Goal: Transaction & Acquisition: Subscribe to service/newsletter

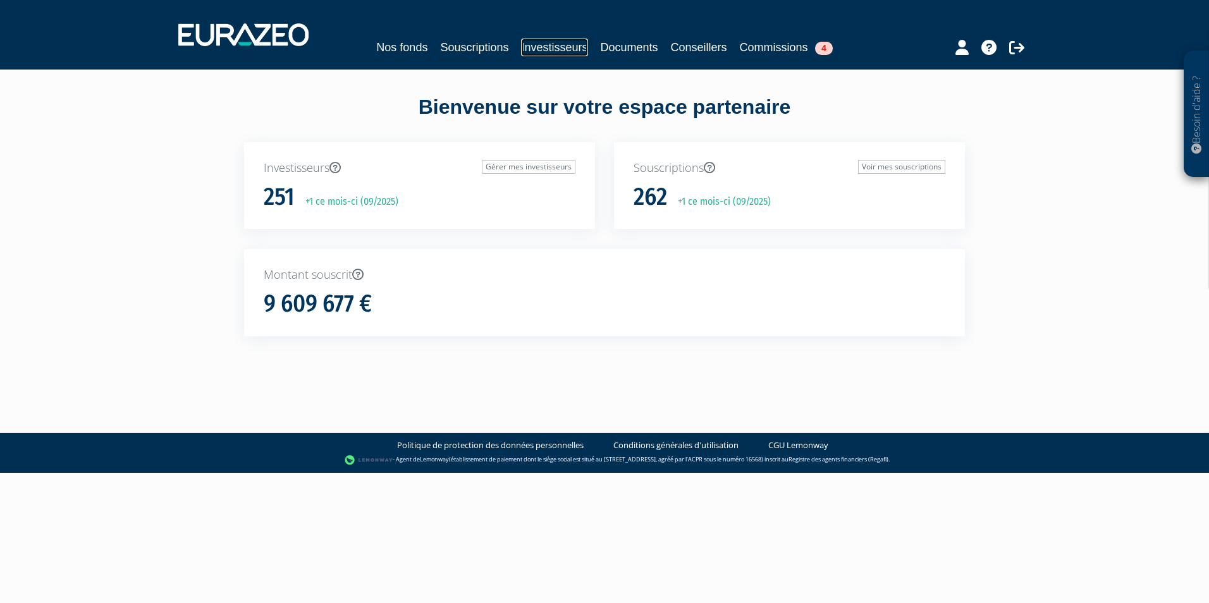
click at [552, 53] on link "Investisseurs" at bounding box center [554, 48] width 66 height 18
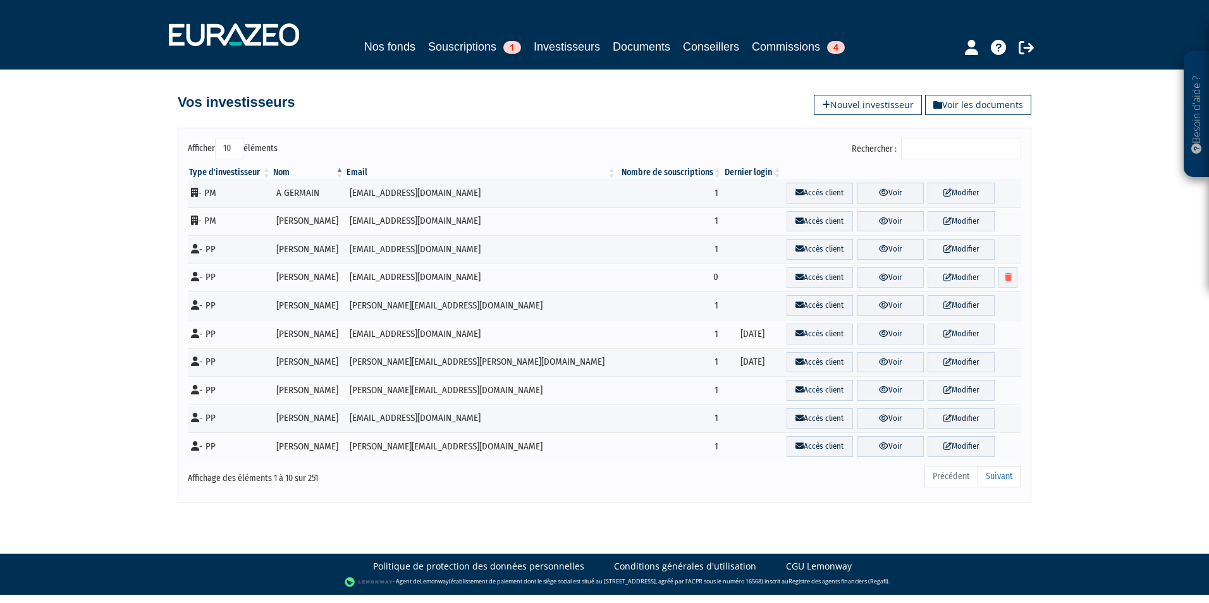
click at [952, 155] on input "Rechercher :" at bounding box center [961, 149] width 120 height 22
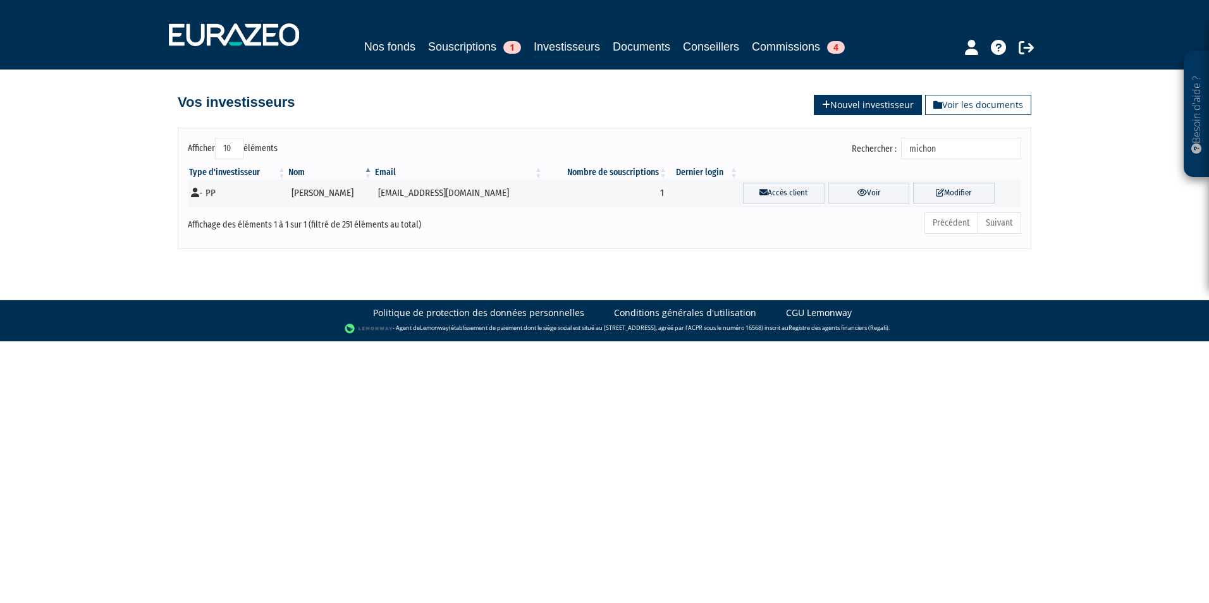
type input "michon"
click at [878, 107] on link "Nouvel investisseur" at bounding box center [868, 105] width 108 height 20
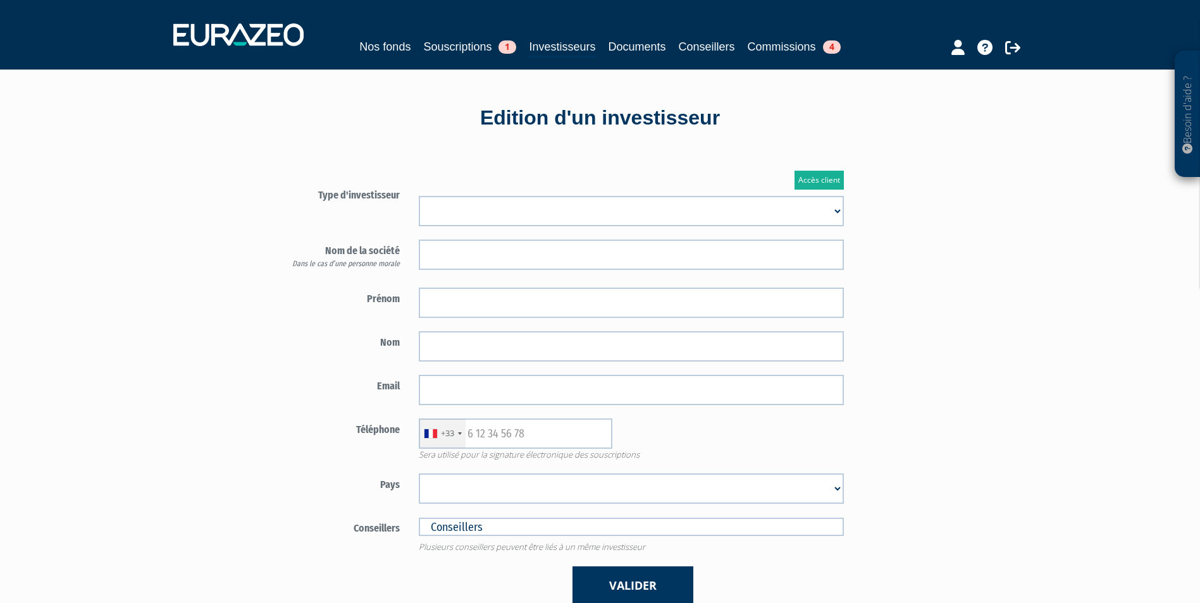
click at [500, 202] on select "Mr [PERSON_NAME] Société" at bounding box center [631, 211] width 425 height 30
select select "3"
click at [419, 196] on select "Mr Mme Société" at bounding box center [631, 211] width 425 height 30
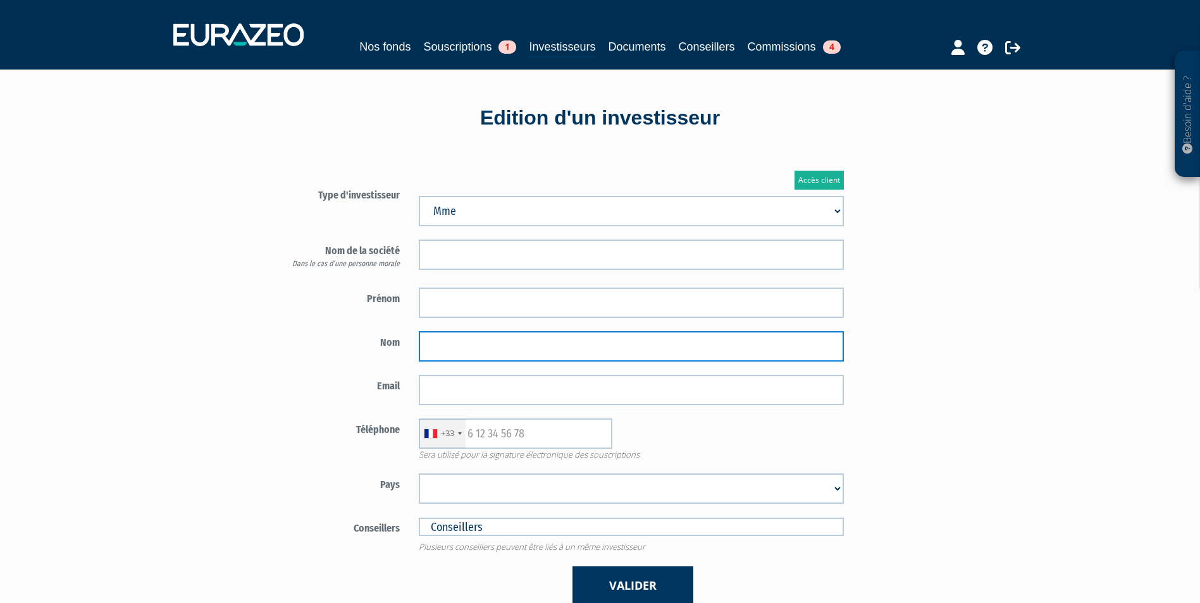
click at [671, 345] on input "text" at bounding box center [631, 346] width 425 height 30
paste input "MICHON"
type input "MICHON"
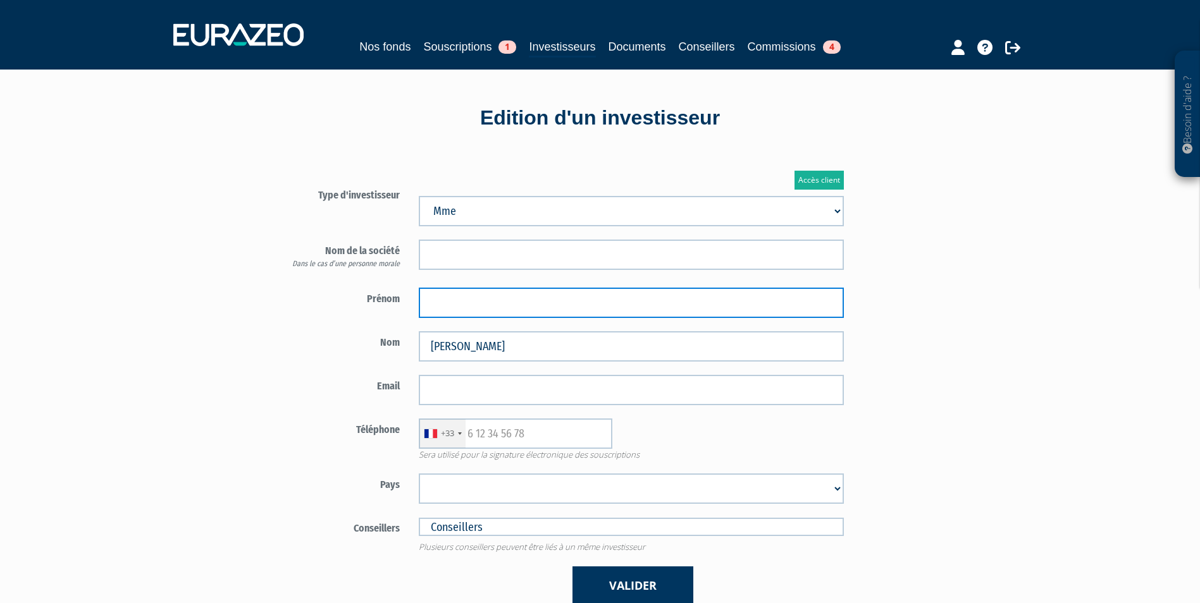
click at [716, 312] on input "text" at bounding box center [631, 303] width 425 height 30
paste input "GAELLE"
type input "GAELLE"
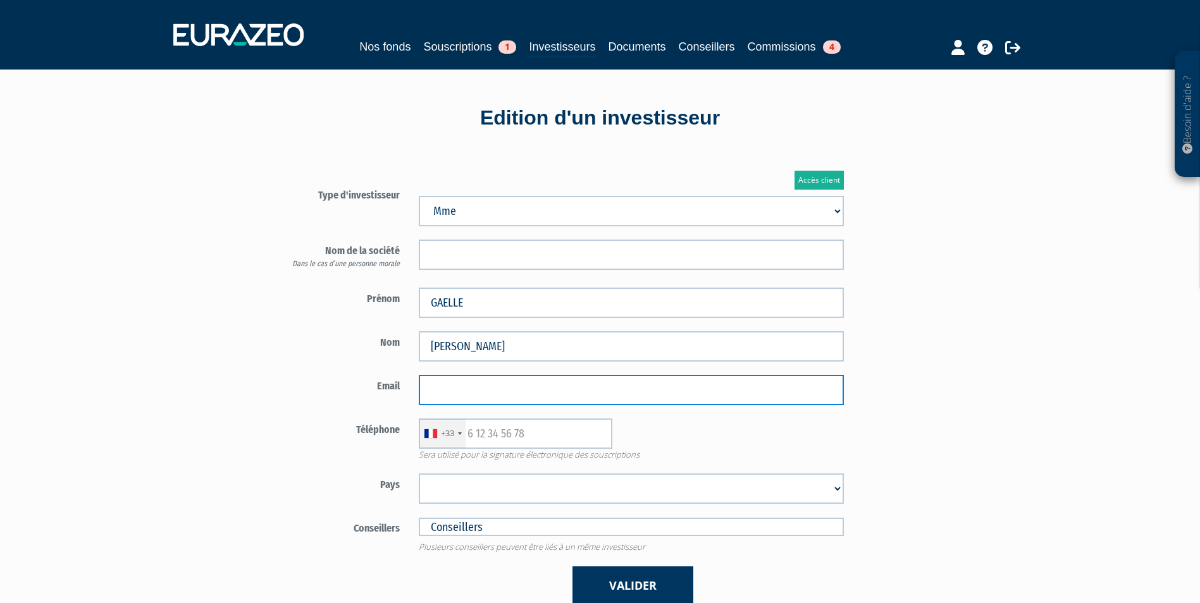
click at [651, 390] on input "email" at bounding box center [631, 390] width 425 height 30
paste input "[EMAIL_ADDRESS][DOMAIN_NAME]"
type input "[EMAIL_ADDRESS][DOMAIN_NAME]"
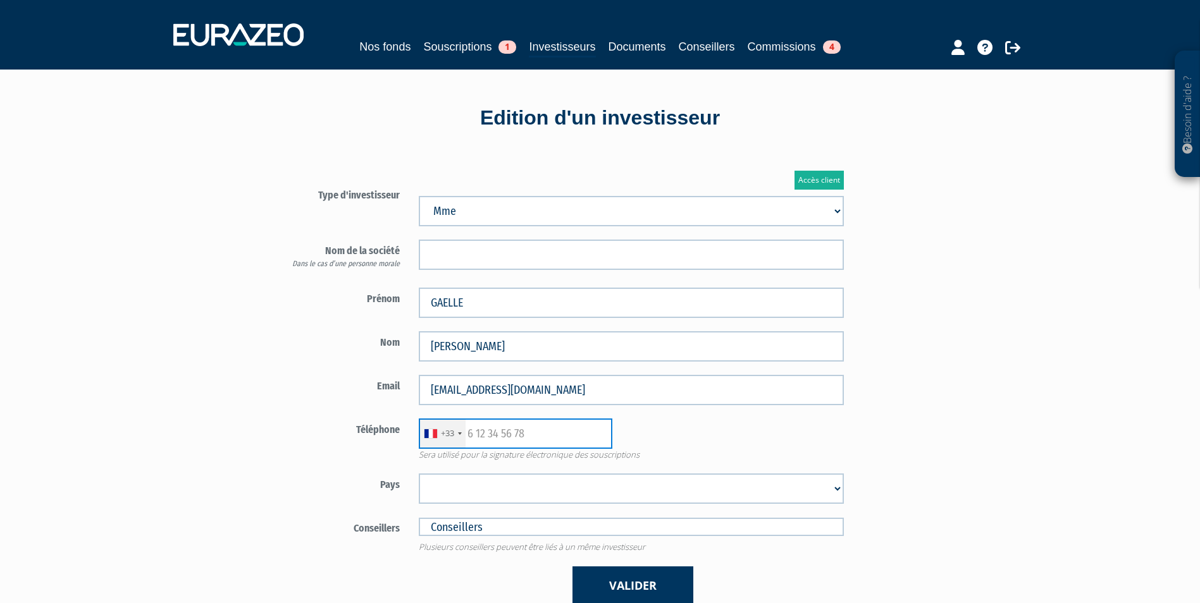
click at [562, 438] on input "text" at bounding box center [516, 434] width 194 height 30
paste input "0607685216"
type input "0607685216"
click at [781, 490] on select "Afghanistan Afrique du Sud Albanie Algérie Allemagne Andorre Angola Anguilla An…" at bounding box center [631, 489] width 425 height 30
select select "75"
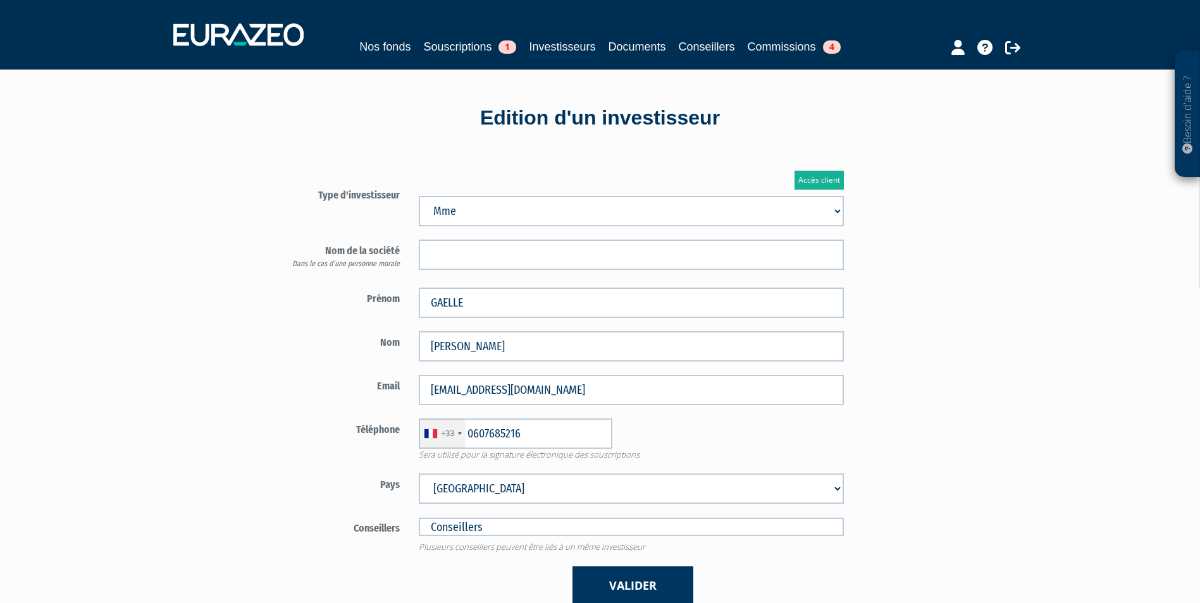
click at [419, 474] on select "Afghanistan Afrique du Sud Albanie Algérie Allemagne Andorre Angola Anguilla An…" at bounding box center [631, 489] width 425 height 30
click at [671, 577] on button "Valider" at bounding box center [632, 586] width 121 height 39
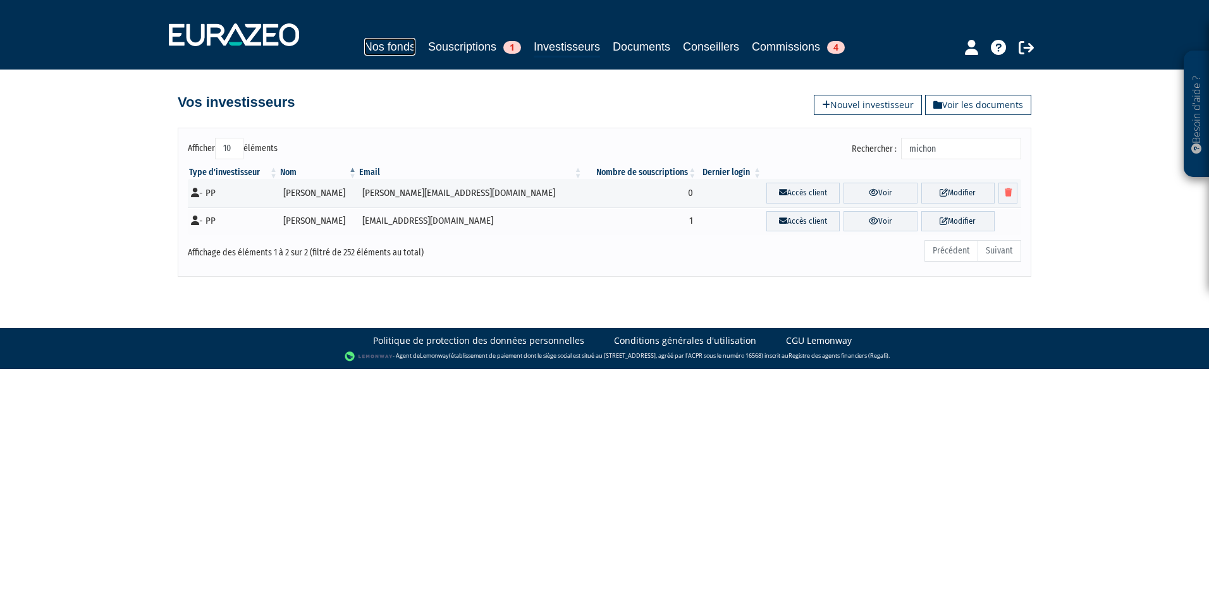
click at [396, 52] on link "Nos fonds" at bounding box center [389, 47] width 51 height 18
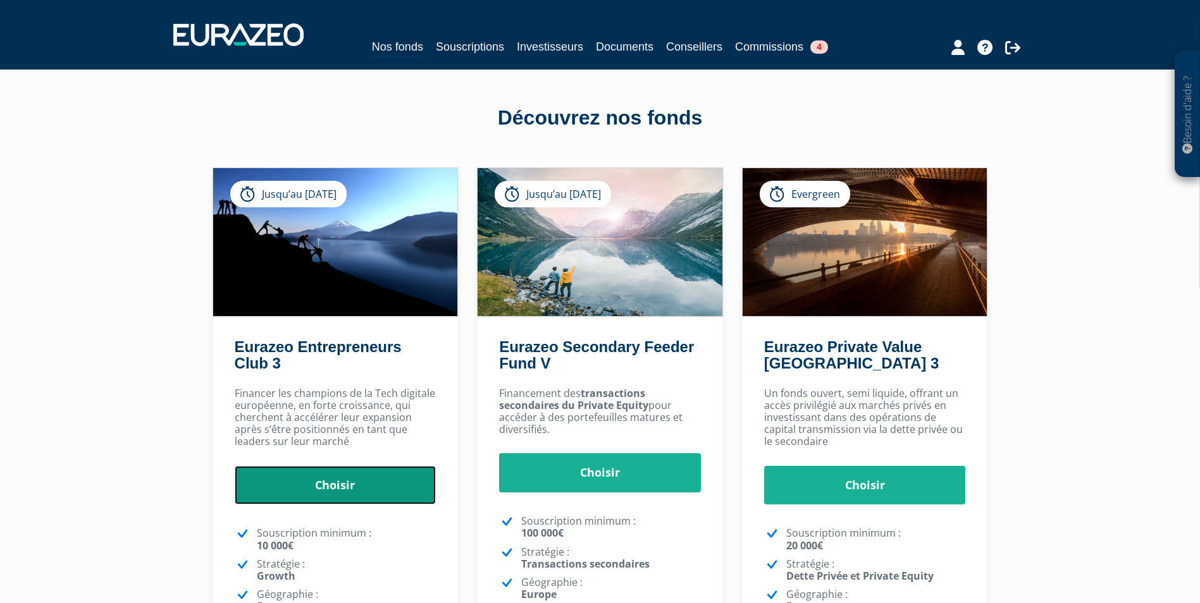
click at [351, 481] on link "Choisir" at bounding box center [336, 485] width 202 height 39
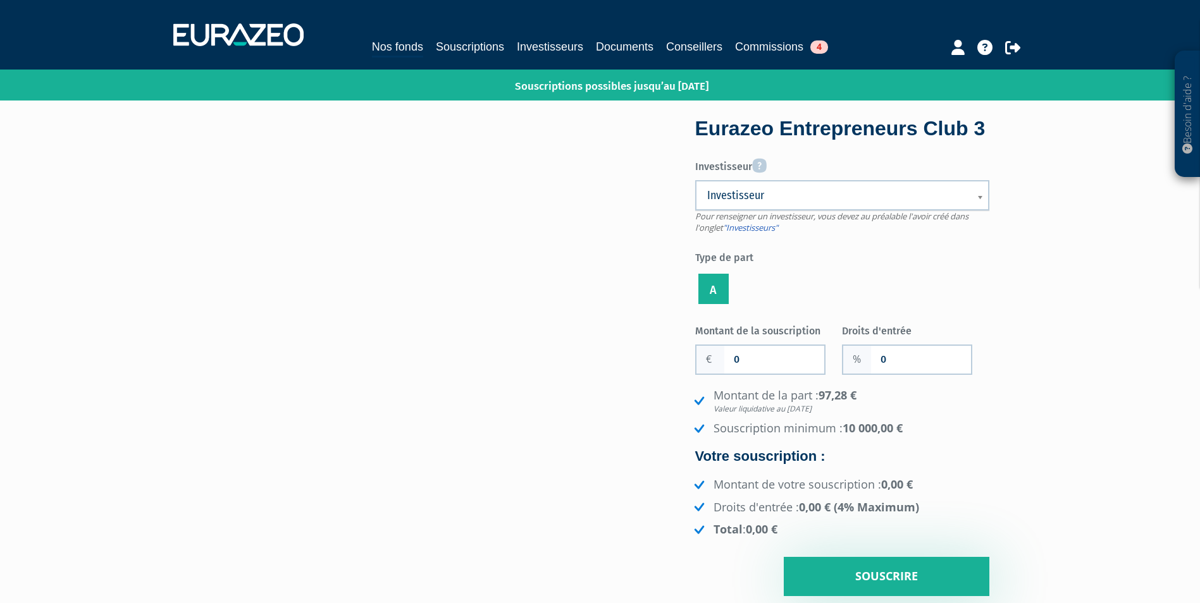
click at [869, 203] on span "Investisseur" at bounding box center [834, 195] width 254 height 15
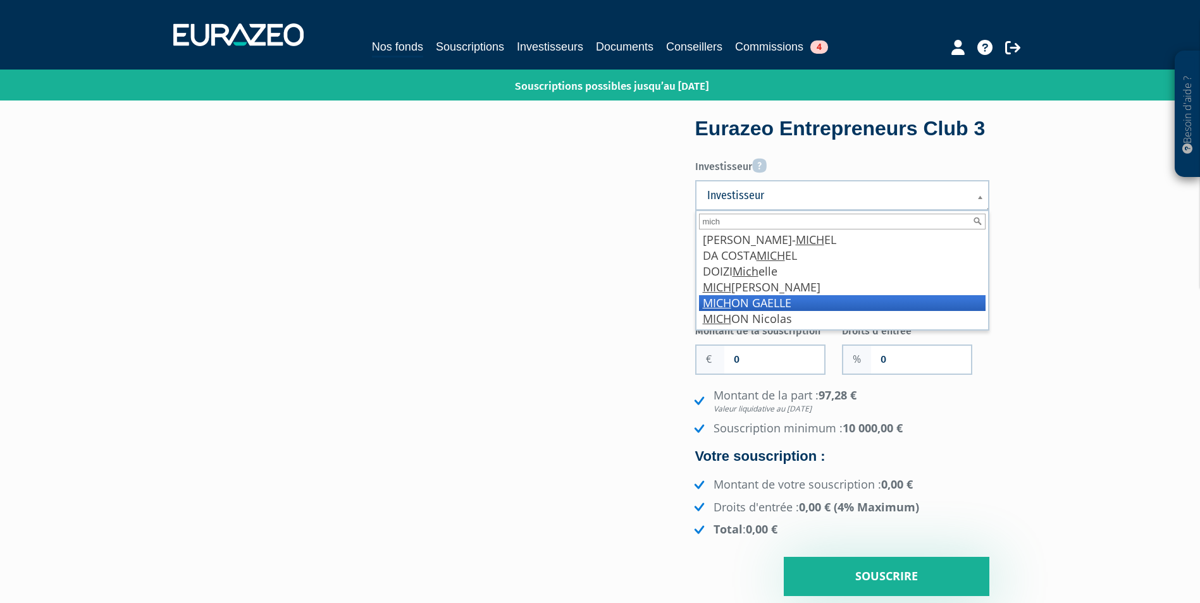
type input "mich"
click at [782, 311] on li "MICH ON GAELLE" at bounding box center [842, 303] width 287 height 16
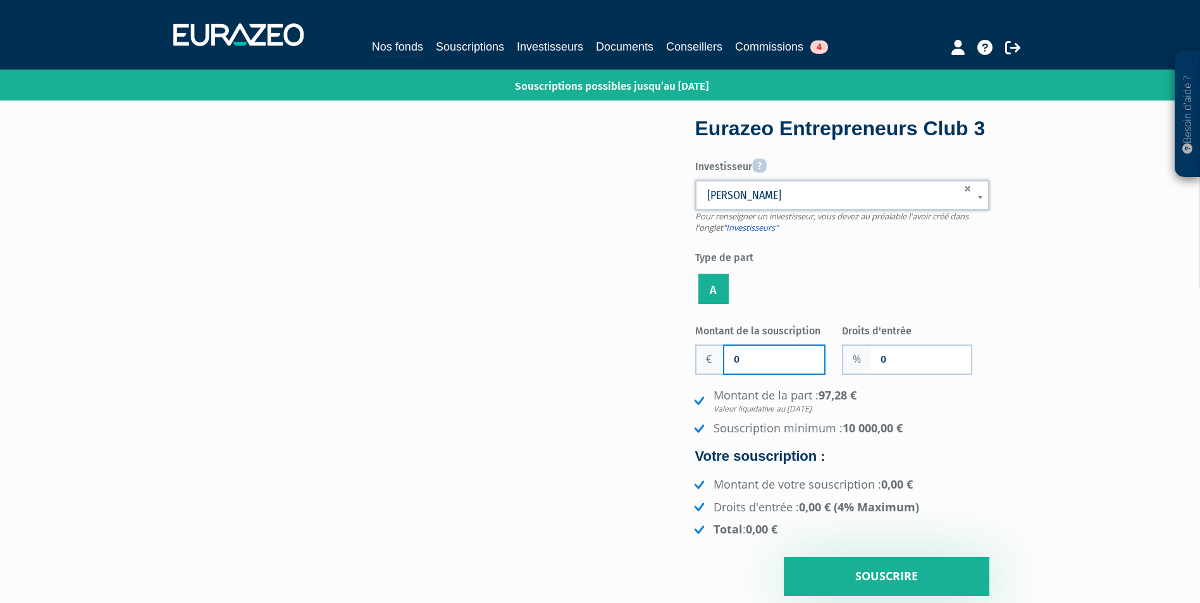
click at [767, 374] on input "0" at bounding box center [774, 360] width 100 height 28
click at [764, 374] on input "0" at bounding box center [774, 360] width 100 height 28
type input "20 000"
click at [912, 374] on input "0" at bounding box center [921, 360] width 100 height 28
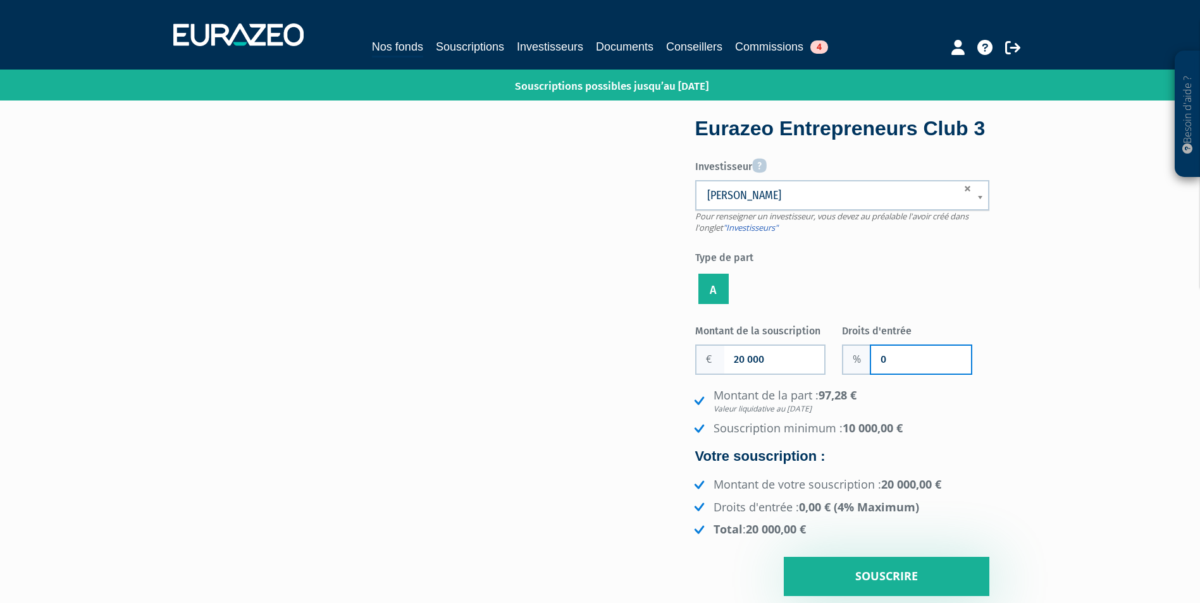
click at [911, 374] on input "0" at bounding box center [921, 360] width 100 height 28
type input "2.5"
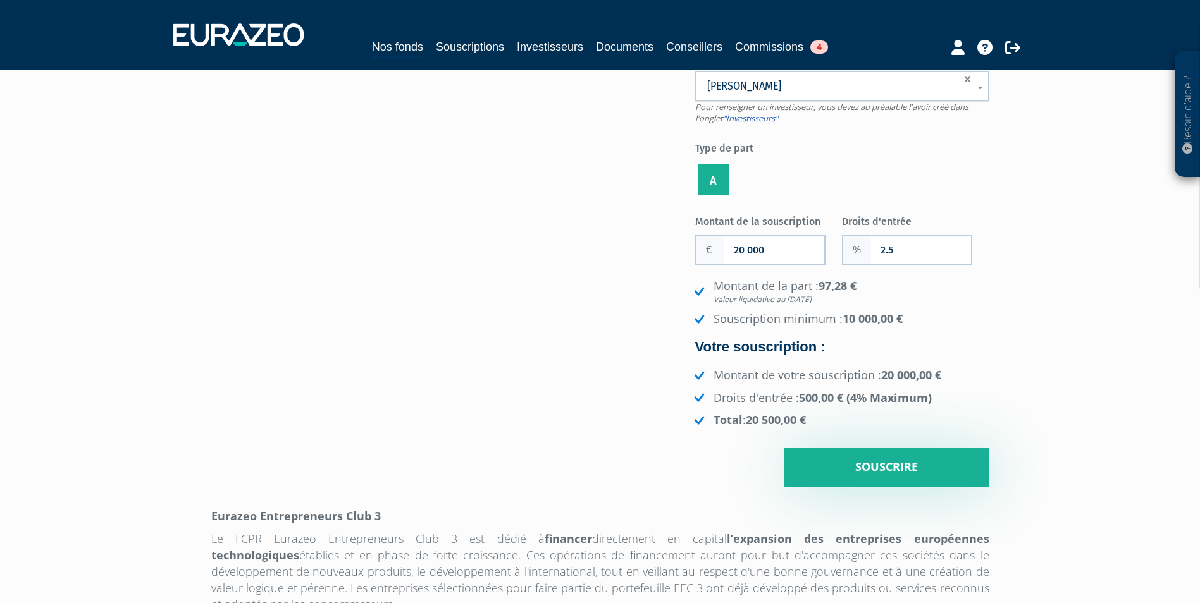
scroll to position [190, 0]
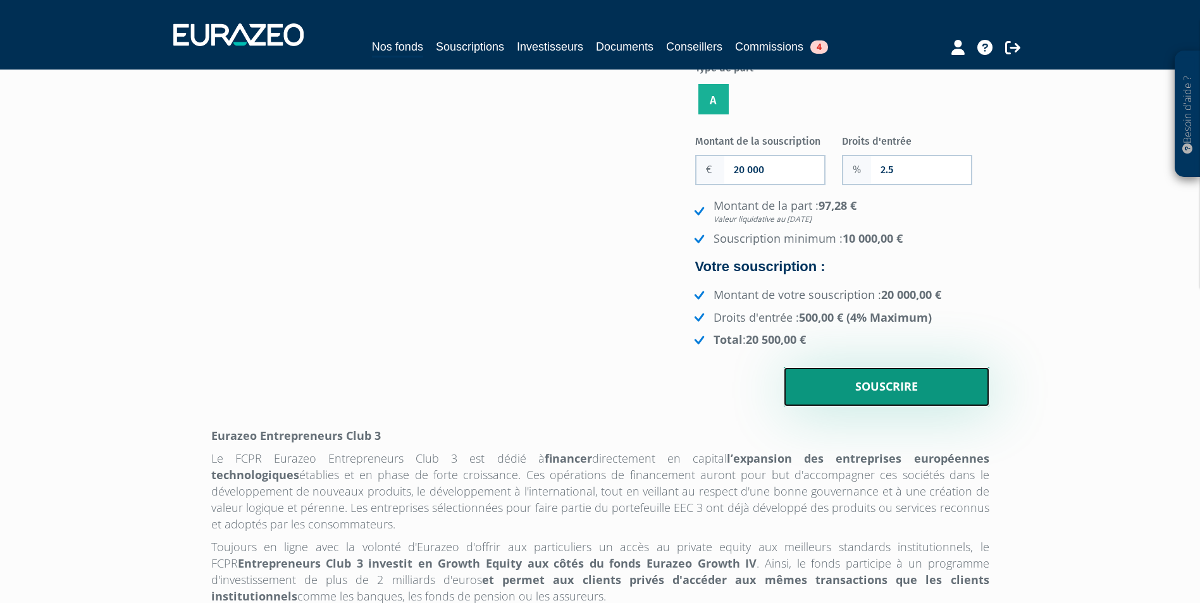
click at [952, 407] on input "Souscrire" at bounding box center [887, 386] width 206 height 39
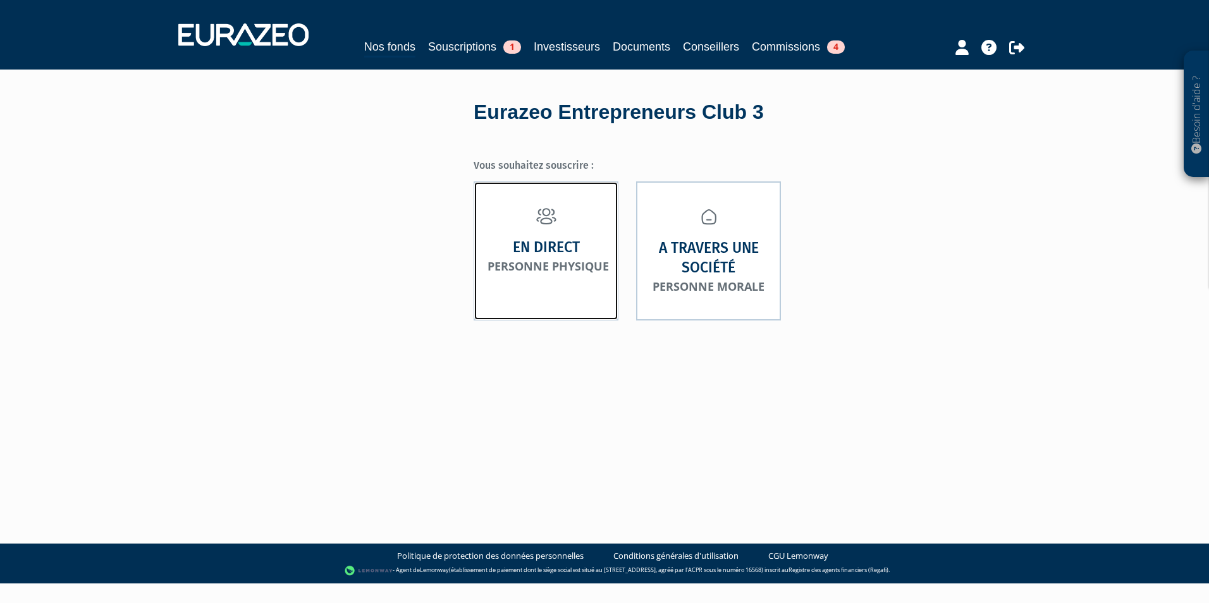
click at [557, 278] on link "En direct Personne physique" at bounding box center [546, 251] width 145 height 139
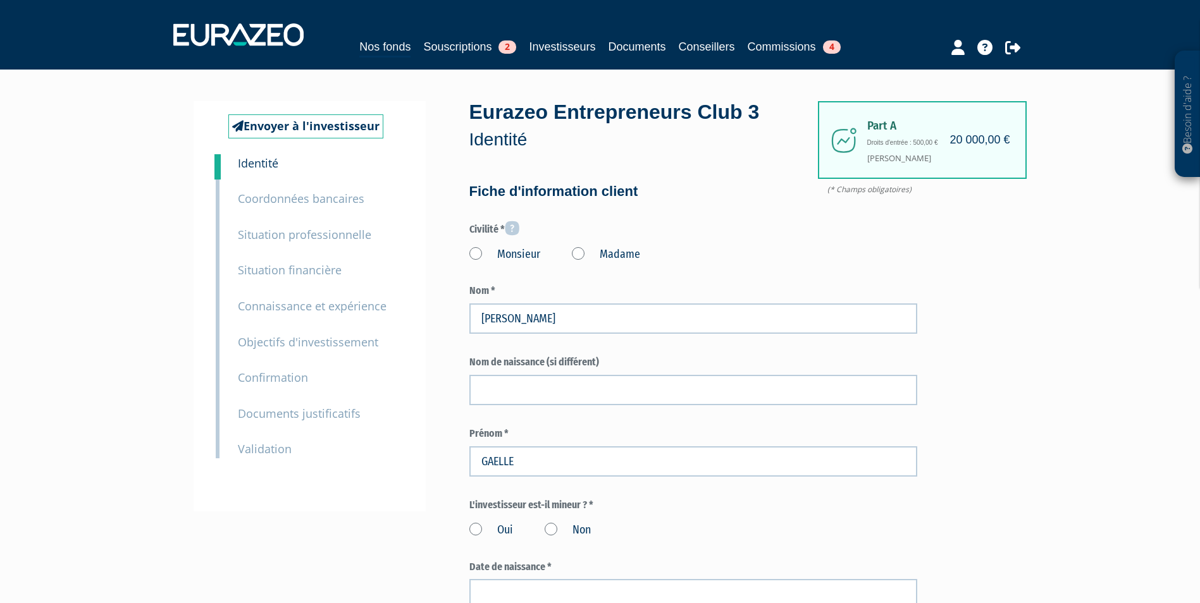
click at [600, 252] on label "Madame" at bounding box center [606, 255] width 68 height 16
click at [0, 0] on "Madame" at bounding box center [0, 0] width 0 height 0
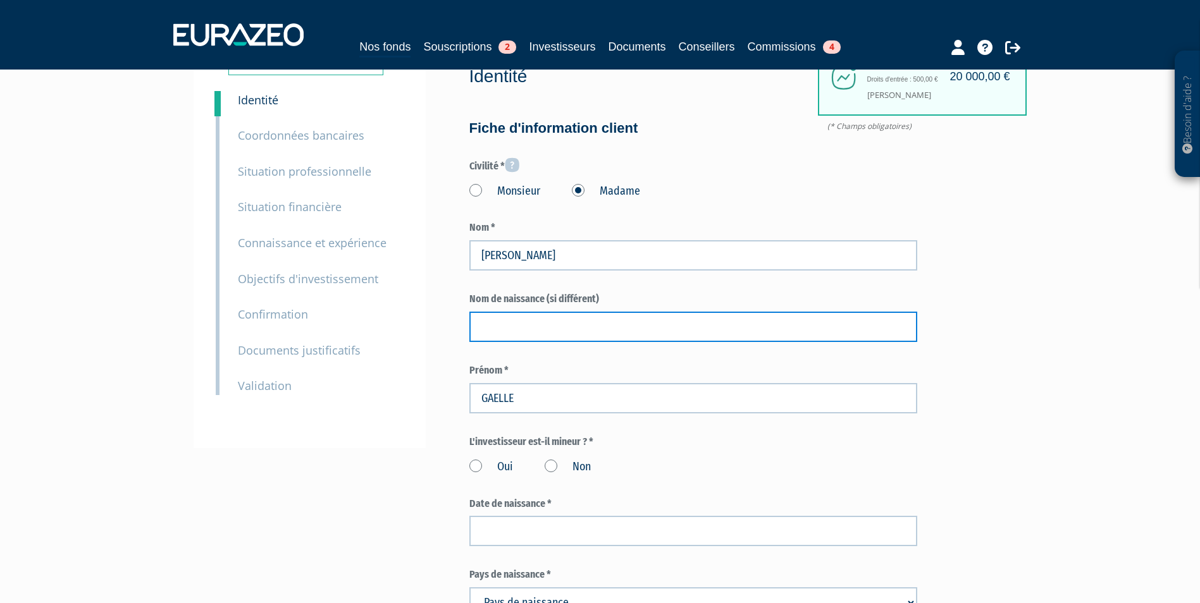
click at [708, 330] on input "text" at bounding box center [693, 327] width 448 height 30
paste input "DEHOUCK"
type input "DEHOUCK"
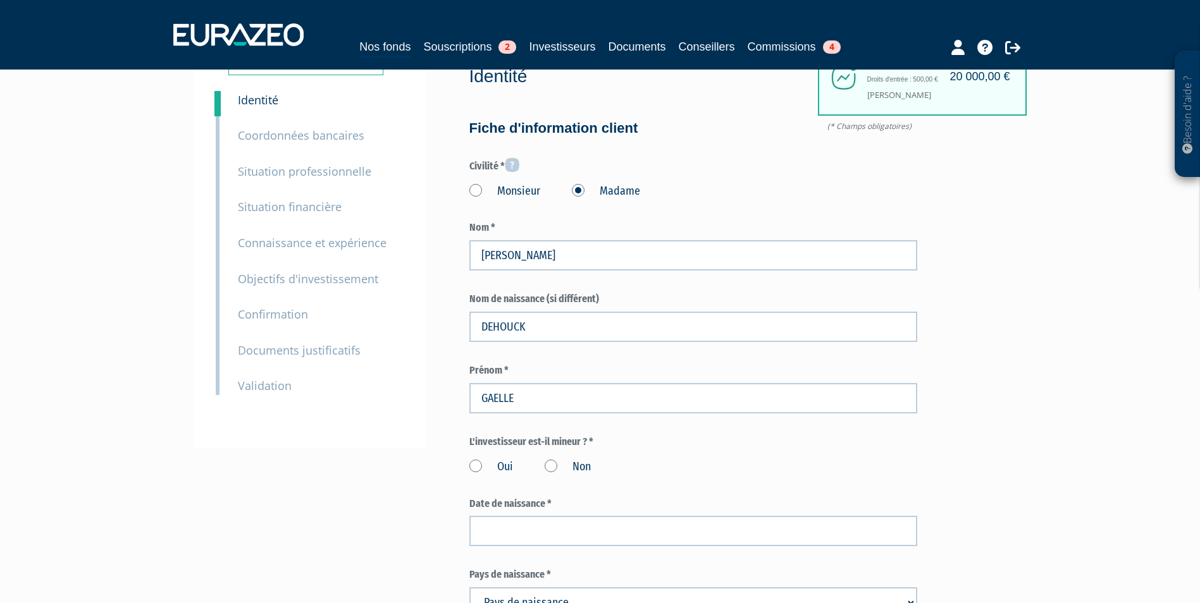
click at [581, 468] on label "Non" at bounding box center [568, 467] width 46 height 16
click at [0, 0] on input "Non" at bounding box center [0, 0] width 0 height 0
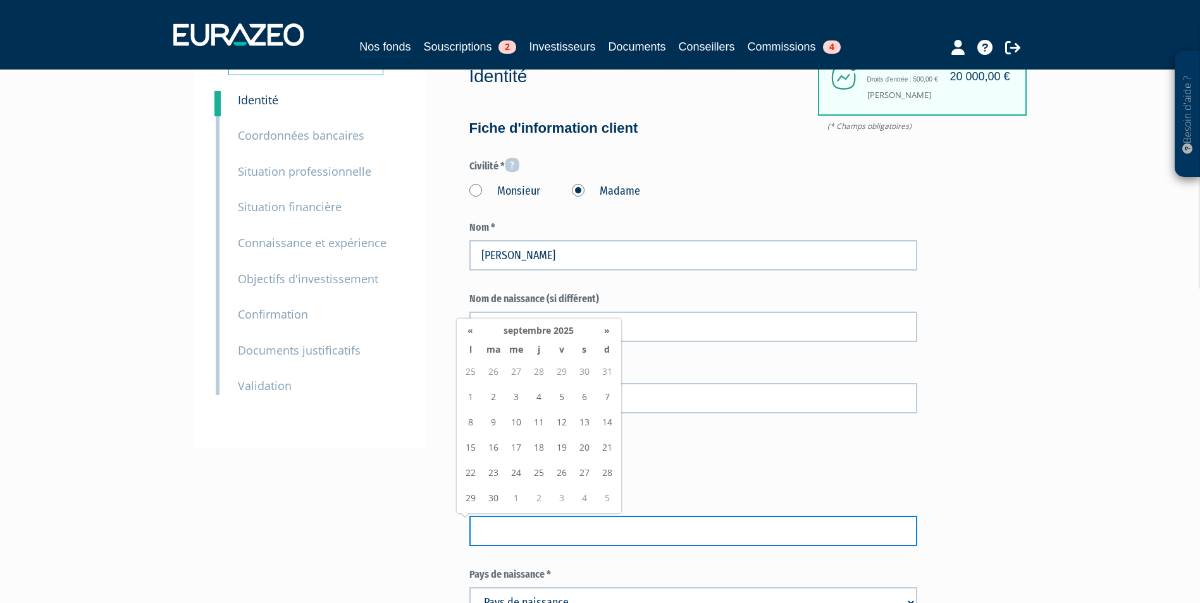
click at [831, 541] on input at bounding box center [693, 531] width 448 height 30
paste input "30/04/1974"
type input "30/04/1974"
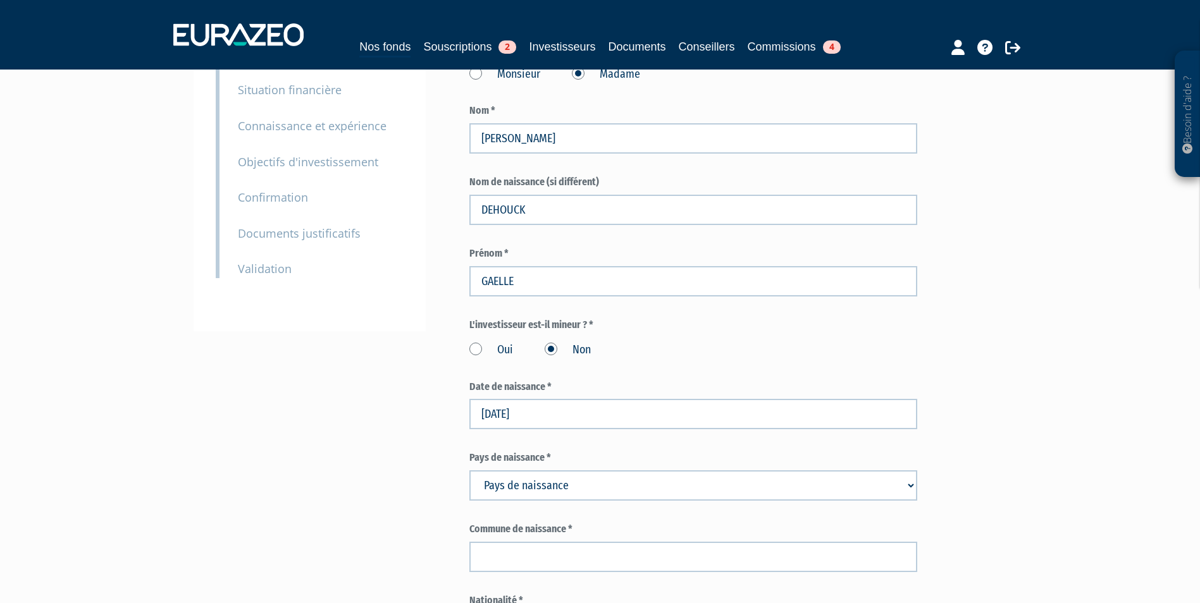
scroll to position [190, 0]
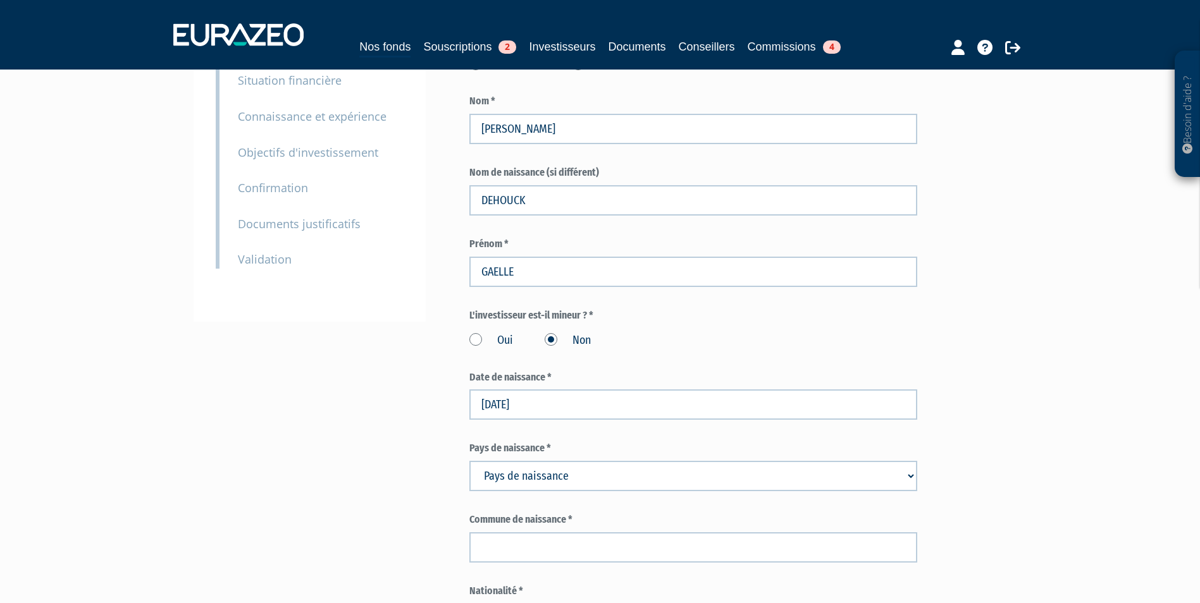
click at [619, 490] on select "Pays de naissance Afghanistan Afrique du Sud Albanie Algérie Allemagne Andorre" at bounding box center [693, 476] width 448 height 30
select select "75"
click at [469, 461] on select "Pays de naissance Afghanistan Afrique du Sud Albanie Algérie Allemagne Andorre" at bounding box center [693, 476] width 448 height 30
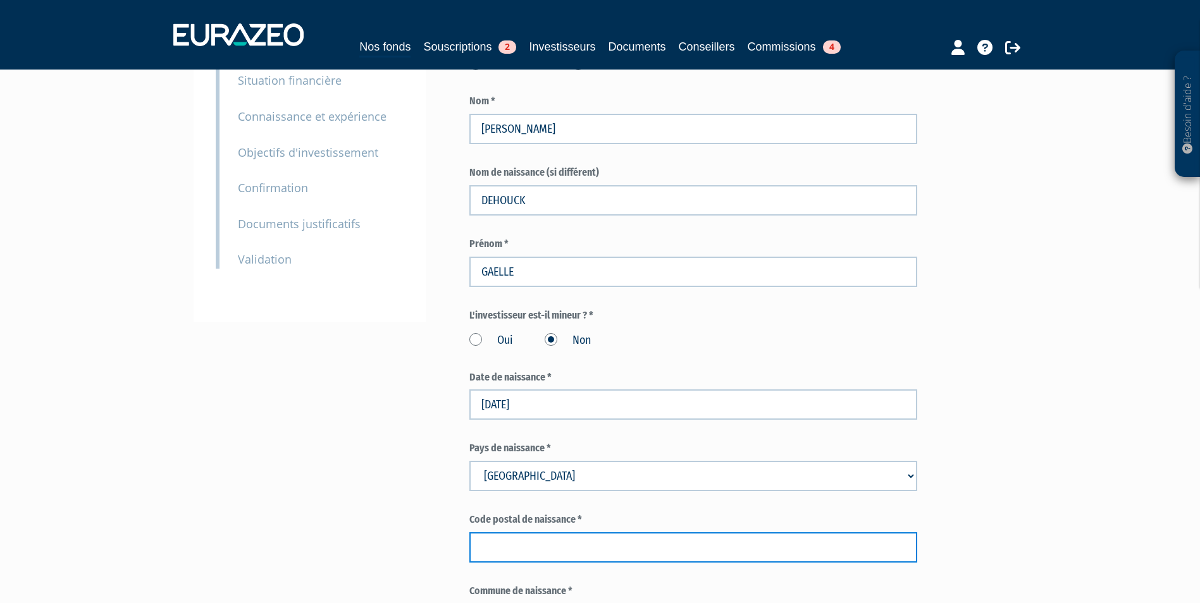
drag, startPoint x: 612, startPoint y: 550, endPoint x: 594, endPoint y: 557, distance: 18.8
click at [612, 550] on input "text" at bounding box center [693, 548] width 448 height 30
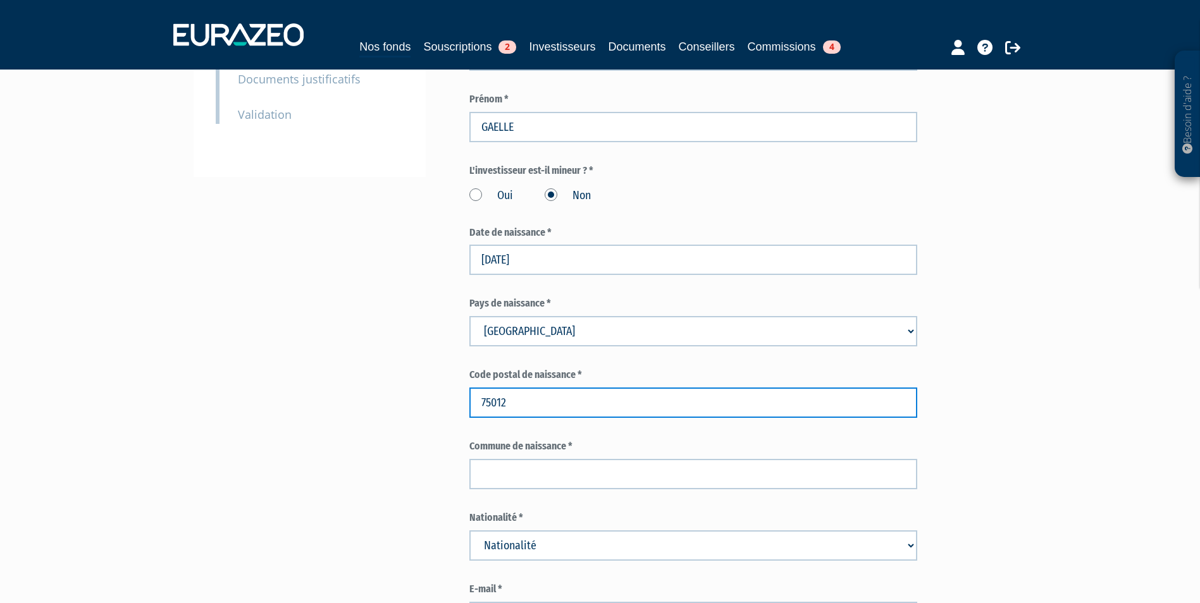
scroll to position [379, 0]
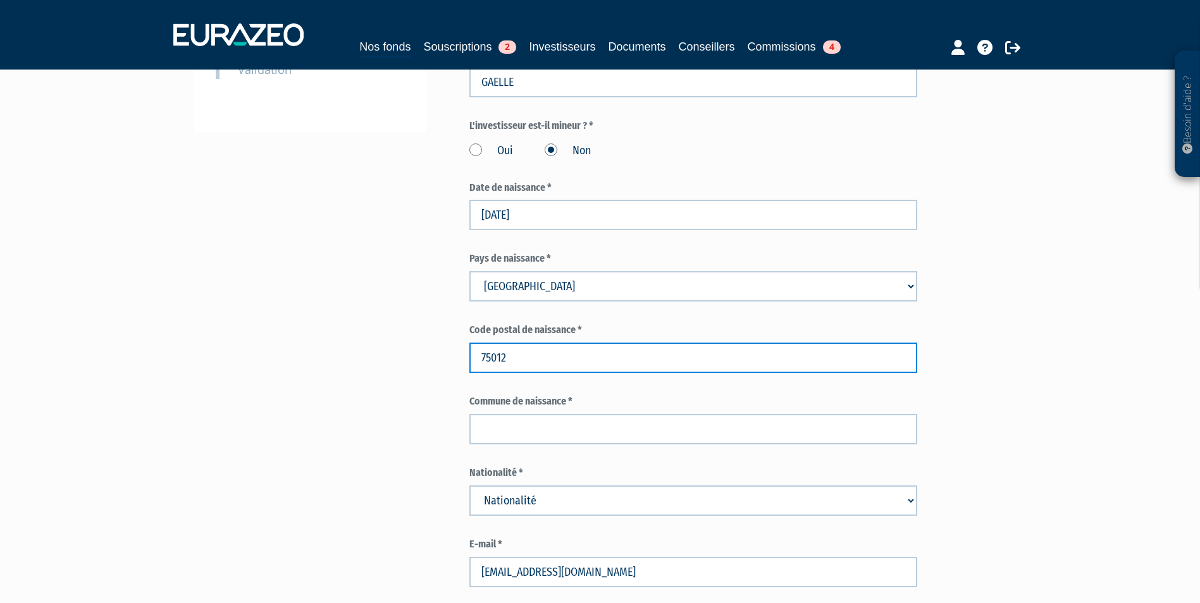
type input "75012"
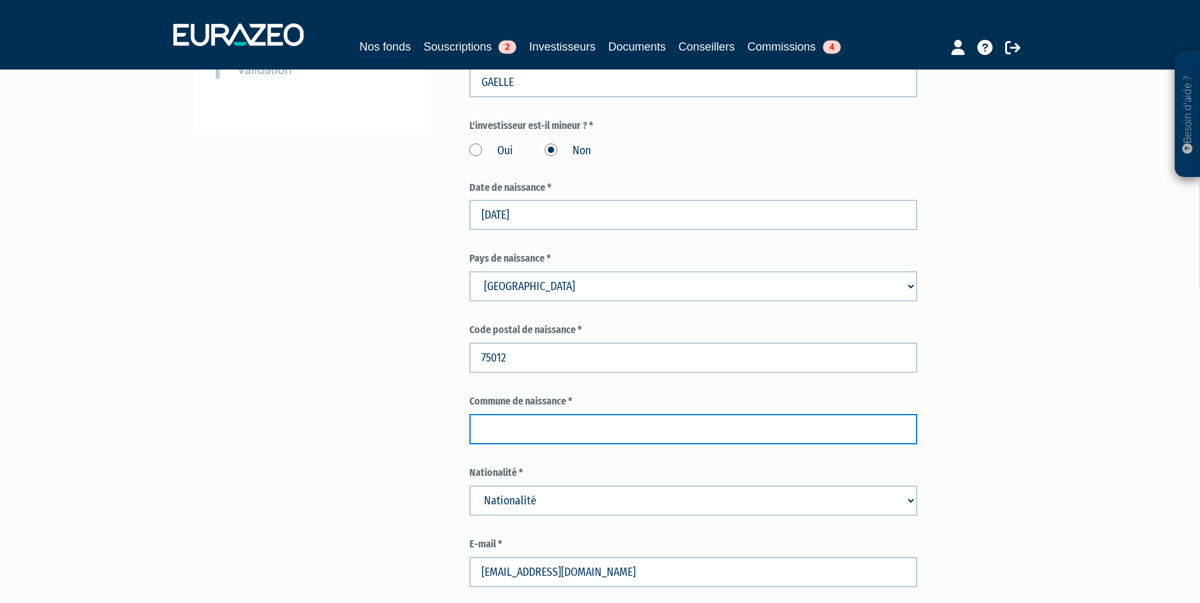
click at [698, 438] on input "text" at bounding box center [693, 429] width 448 height 30
type input "PARIS"
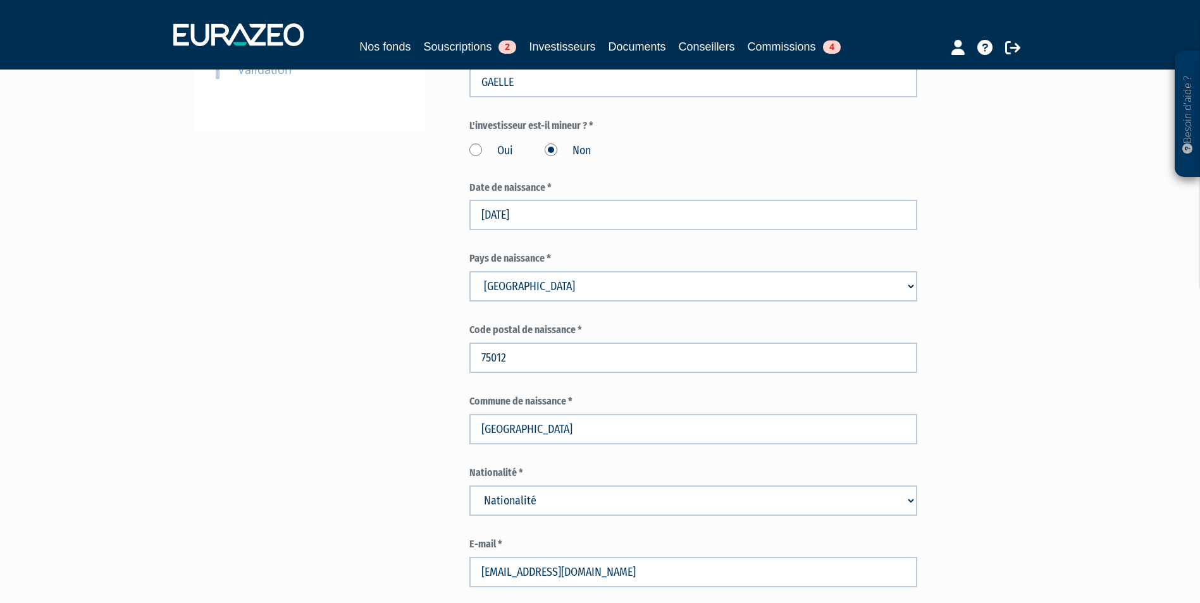
click at [690, 484] on div "Nationalité * Nationalité Afghanistan Afrique du Sud Albanie Algérie Allemagne" at bounding box center [693, 491] width 448 height 50
click at [691, 495] on select "Nationalité Afghanistan Afrique du Sud Albanie Algérie Allemagne Andorre" at bounding box center [693, 501] width 448 height 30
select select "75"
click at [469, 486] on select "Nationalité Afghanistan Afrique du Sud Albanie Algérie Allemagne Andorre" at bounding box center [693, 501] width 448 height 30
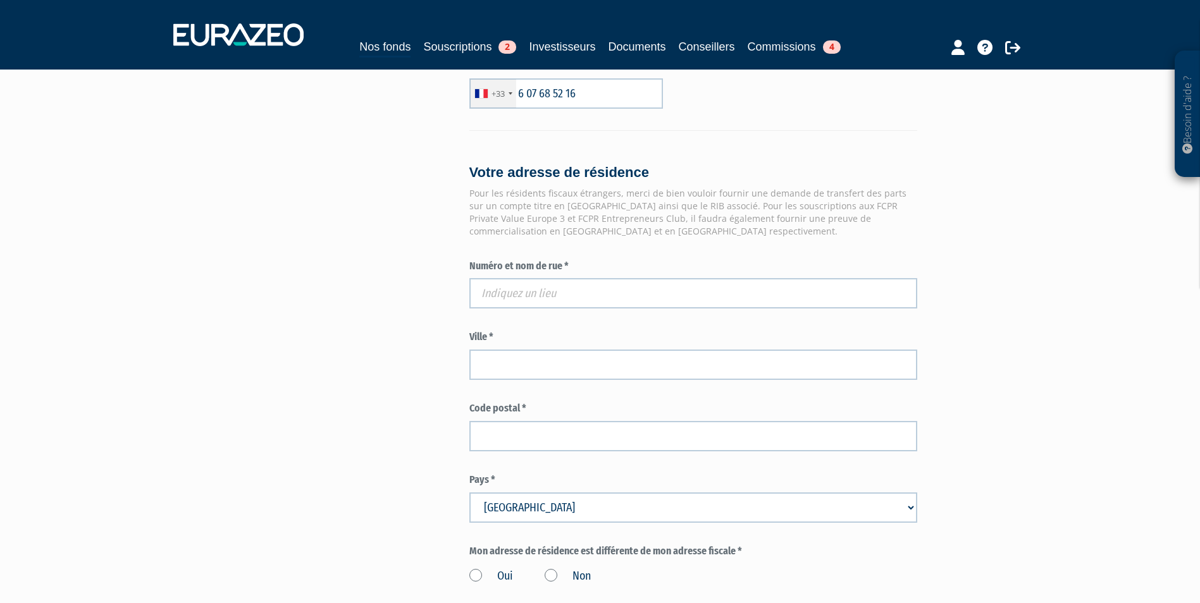
scroll to position [949, 0]
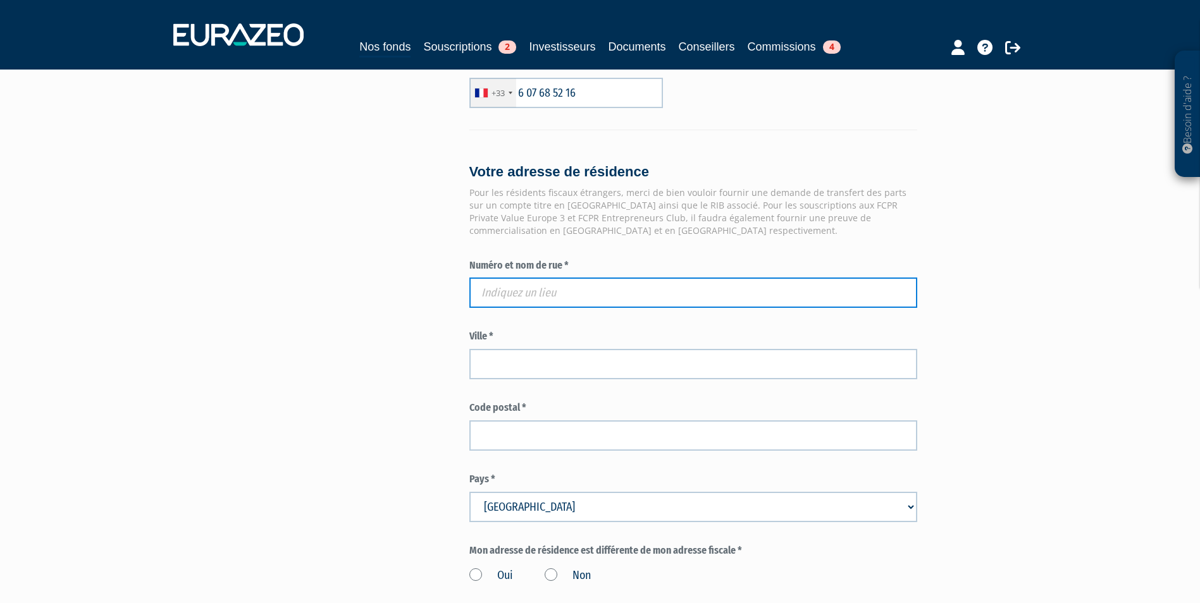
click at [856, 303] on input "text" at bounding box center [693, 293] width 448 height 30
paste input "79 B AVENUE DU LOUVRE"
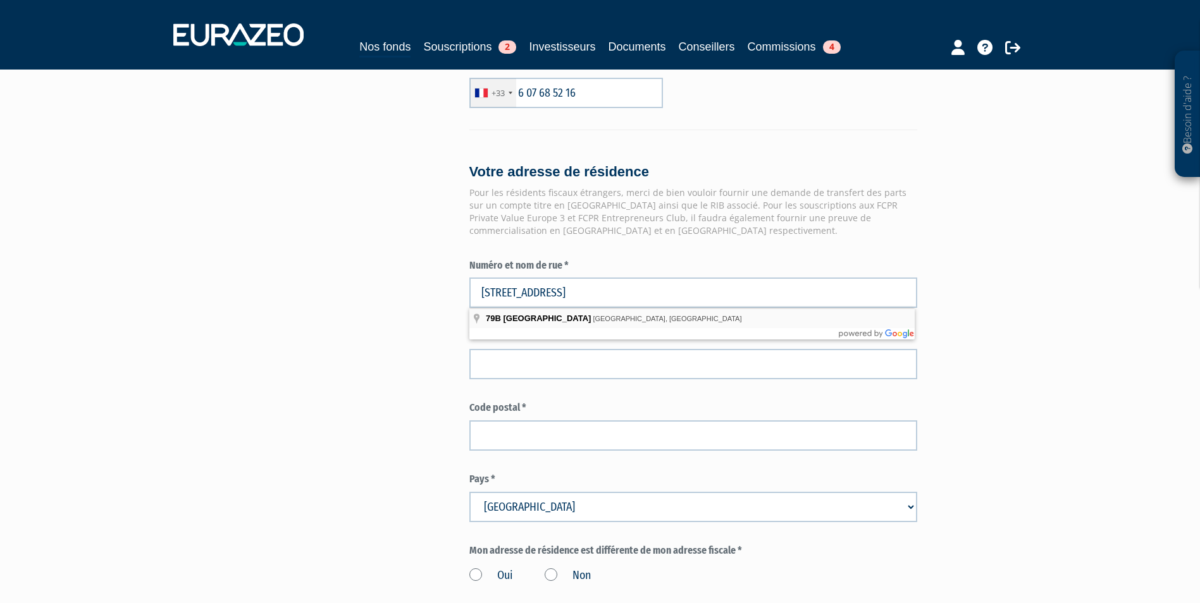
type input "79B Avenue du Louvre, Versailles, France"
type input "Versailles"
type input "78000"
type input "79B Avenue du Louvre"
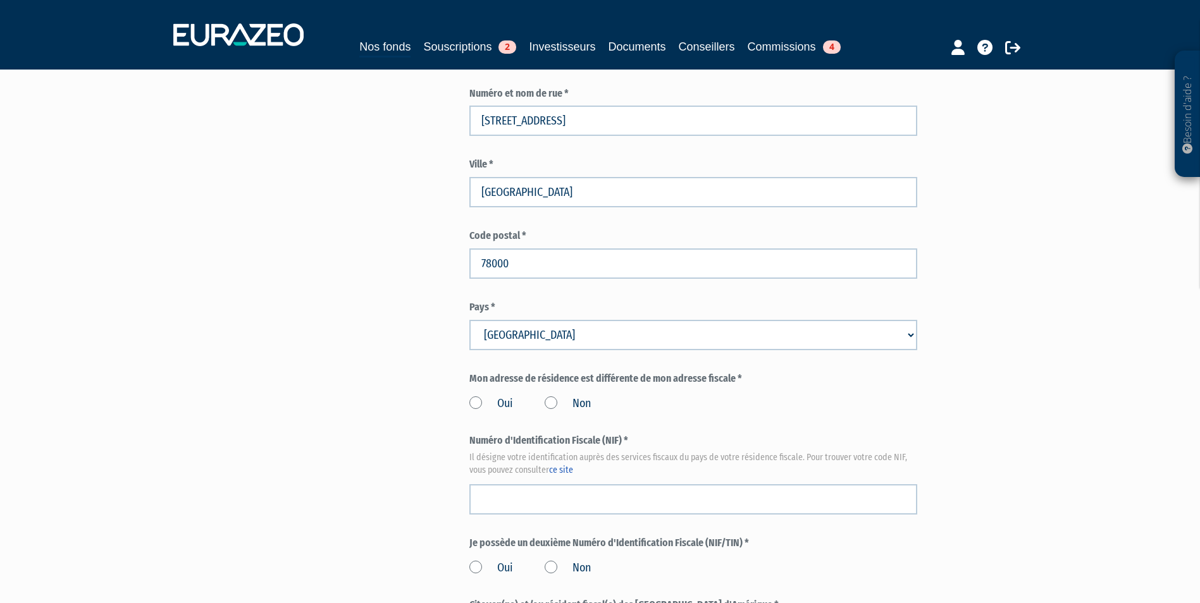
scroll to position [1138, 0]
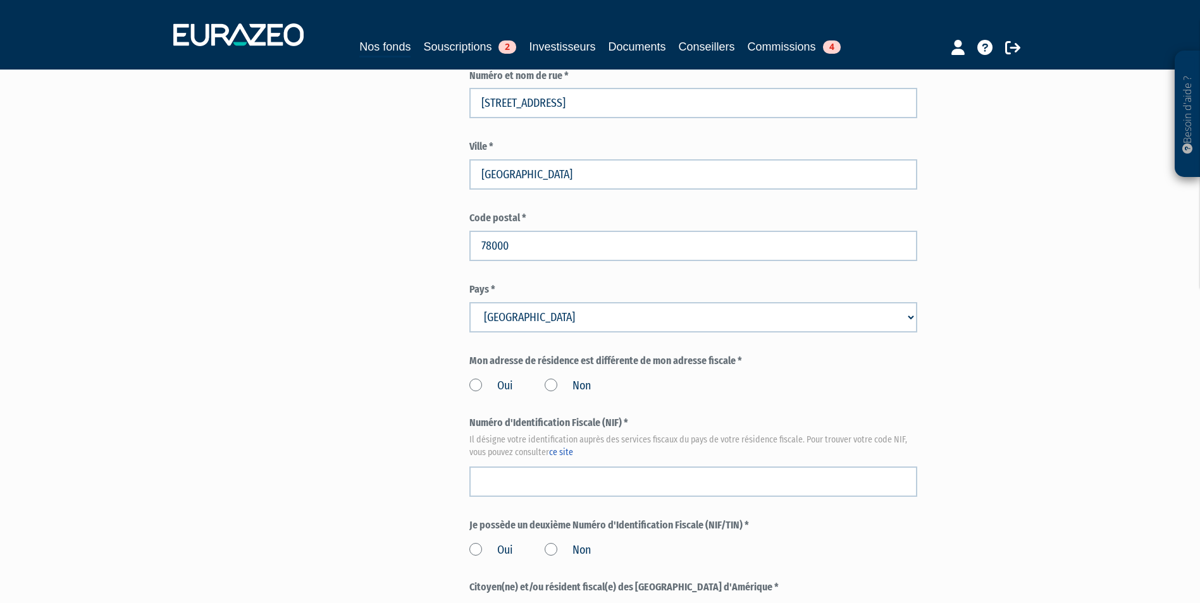
click at [579, 392] on label "Non" at bounding box center [568, 386] width 46 height 16
click at [0, 0] on input "Non" at bounding box center [0, 0] width 0 height 0
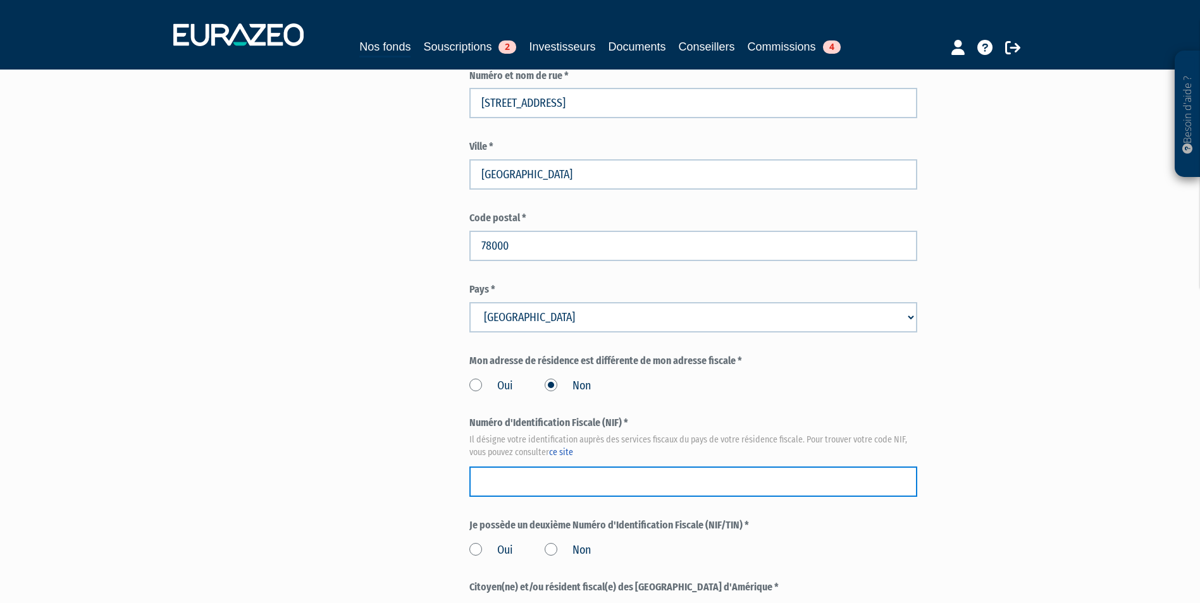
drag, startPoint x: 545, startPoint y: 470, endPoint x: 527, endPoint y: 474, distance: 18.1
click at [543, 470] on input "text" at bounding box center [693, 482] width 448 height 30
paste input "12 01 040 946 343"
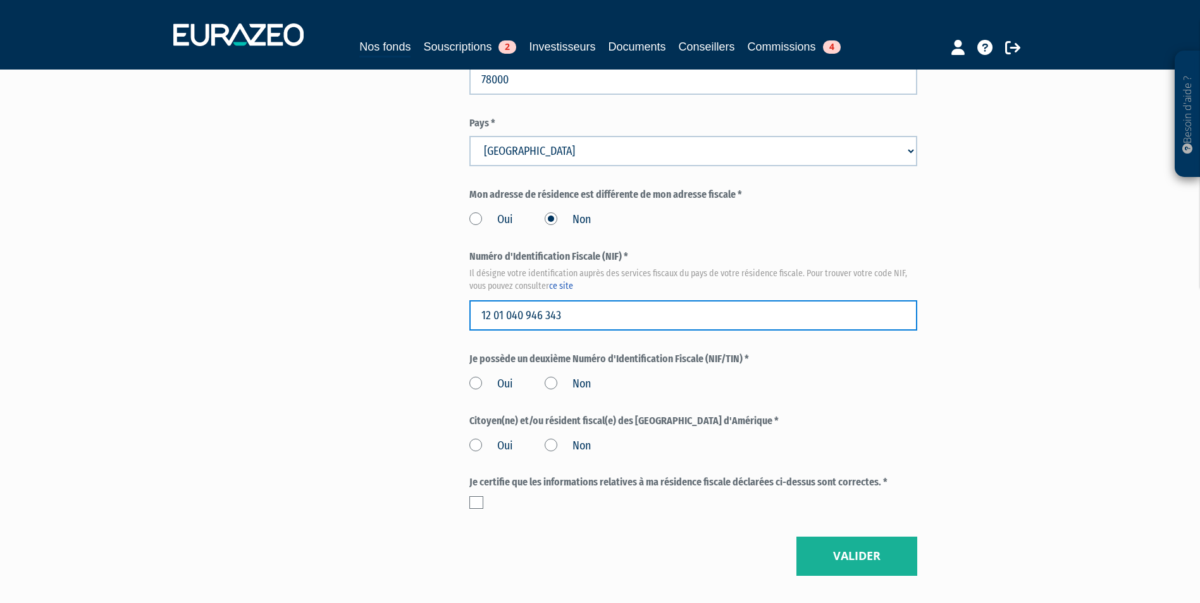
scroll to position [1328, 0]
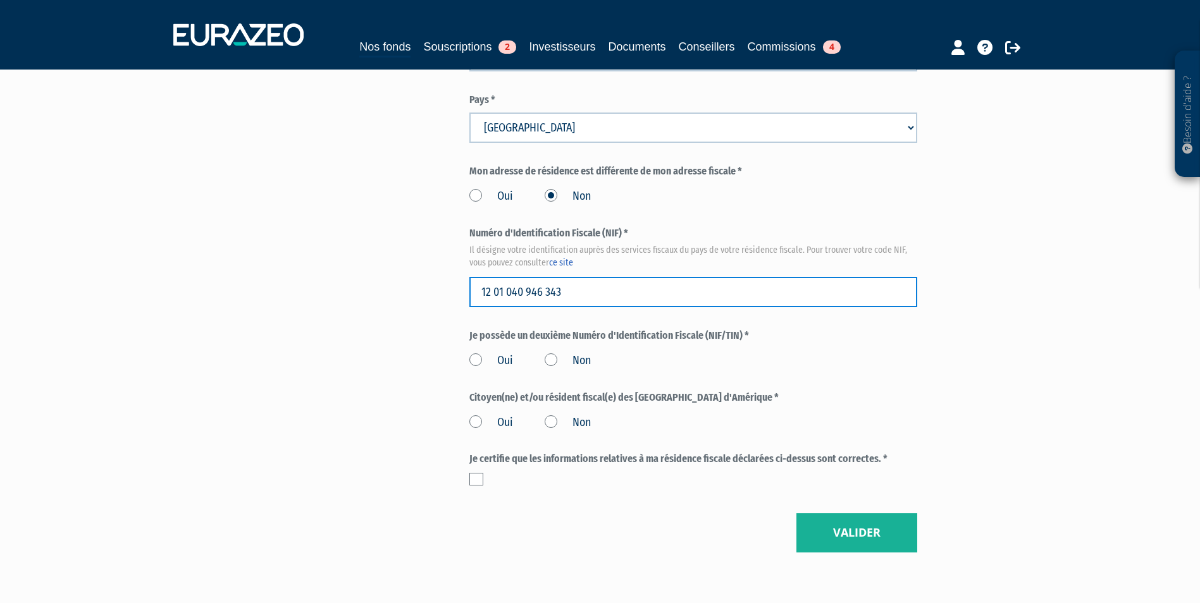
type input "12 01 040 946 343"
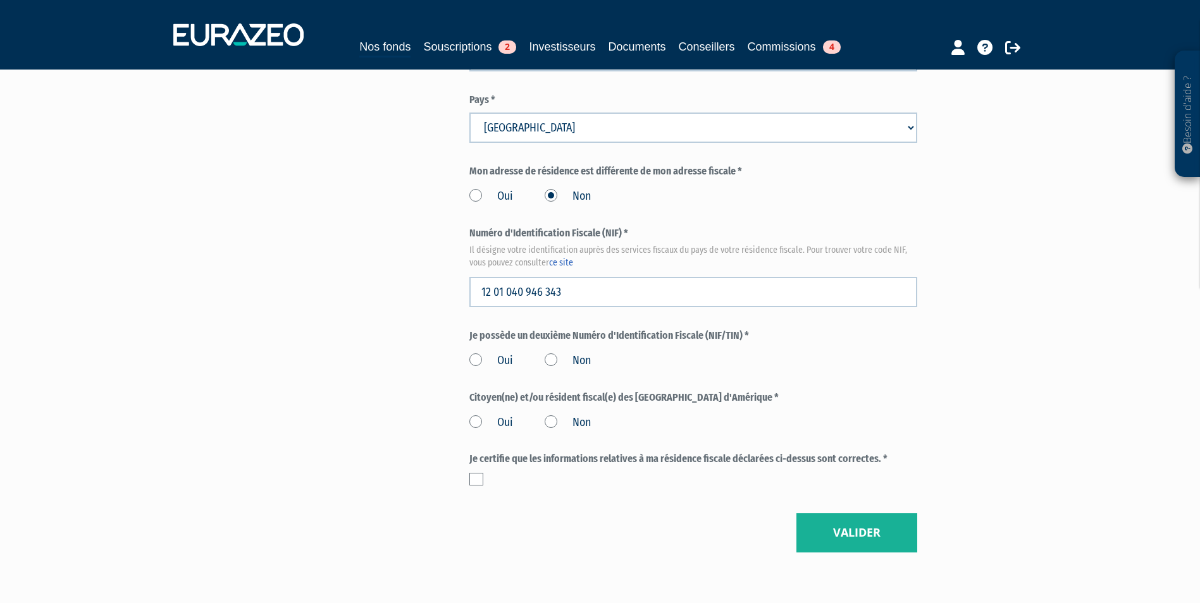
click at [562, 355] on label "Non" at bounding box center [568, 361] width 46 height 16
click at [0, 0] on input "Non" at bounding box center [0, 0] width 0 height 0
click at [566, 415] on label "Non" at bounding box center [568, 423] width 46 height 16
click at [0, 0] on input "Non" at bounding box center [0, 0] width 0 height 0
click at [488, 482] on div at bounding box center [693, 479] width 448 height 13
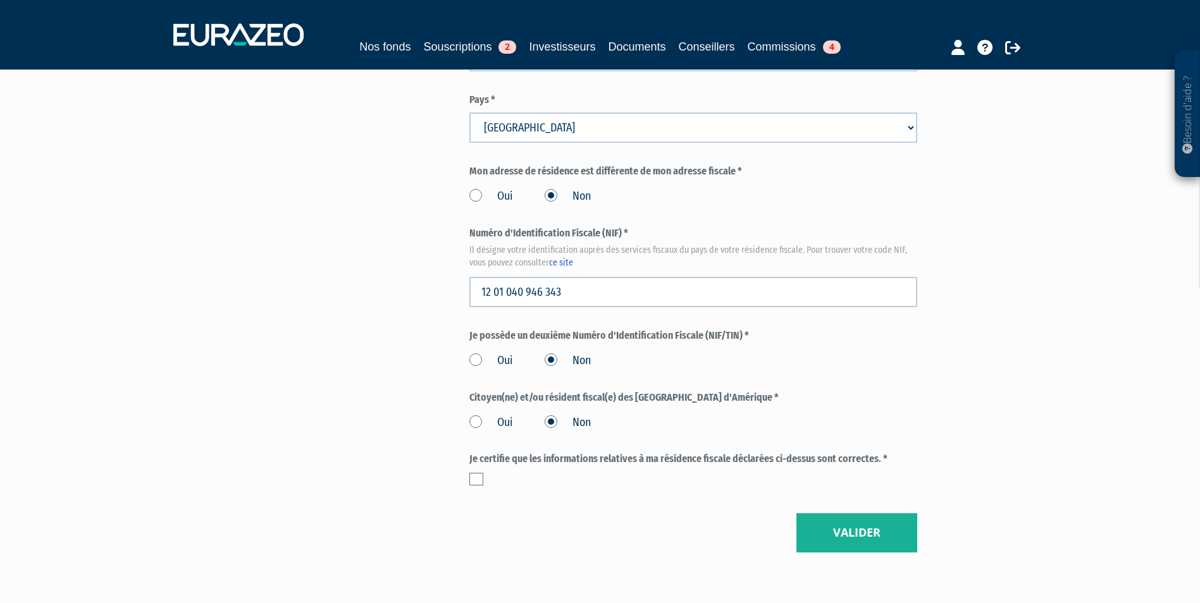
click at [480, 481] on label at bounding box center [476, 479] width 14 height 13
click at [0, 0] on input "checkbox" at bounding box center [0, 0] width 0 height 0
click at [865, 541] on button "Valider" at bounding box center [856, 533] width 121 height 39
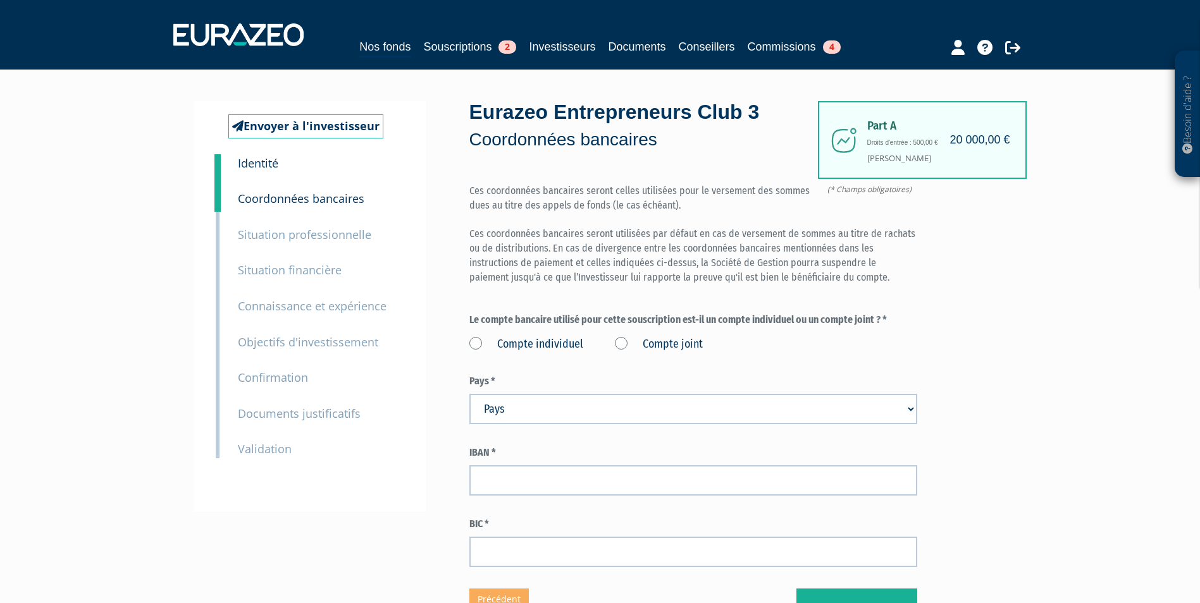
click at [629, 347] on label "Compte joint" at bounding box center [659, 344] width 88 height 16
click at [0, 0] on joint "Compte joint" at bounding box center [0, 0] width 0 height 0
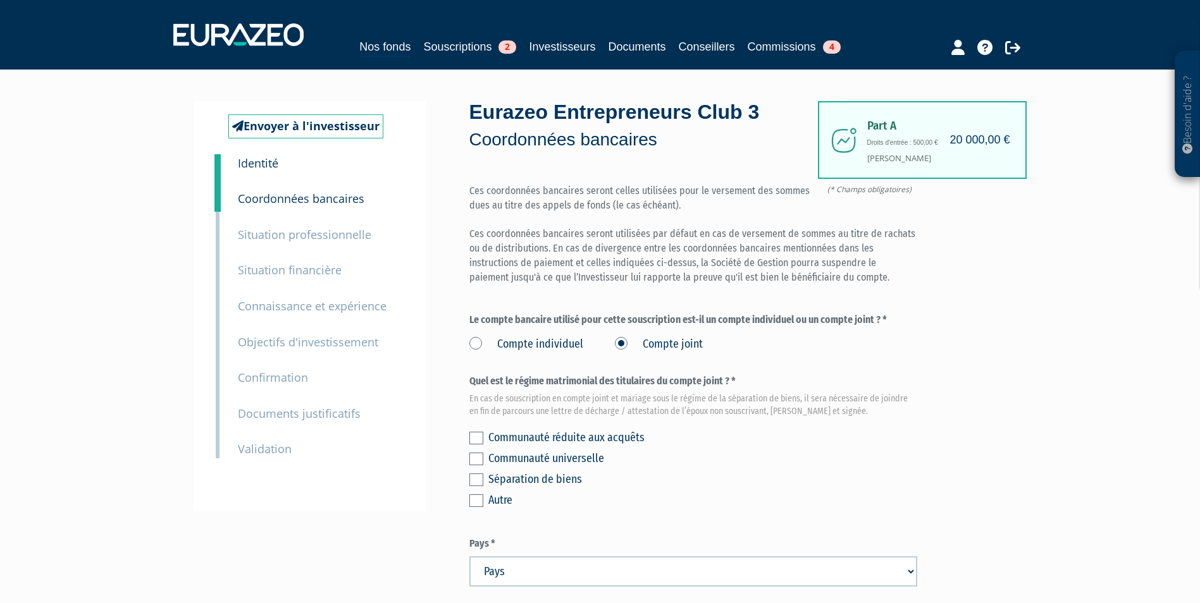
click at [632, 443] on div "Communauté réduite aux acquêts" at bounding box center [702, 438] width 429 height 18
click at [629, 438] on div "Communauté réduite aux acquêts" at bounding box center [702, 438] width 429 height 18
click at [478, 440] on label at bounding box center [476, 438] width 14 height 13
click at [0, 0] on input "checkbox" at bounding box center [0, 0] width 0 height 0
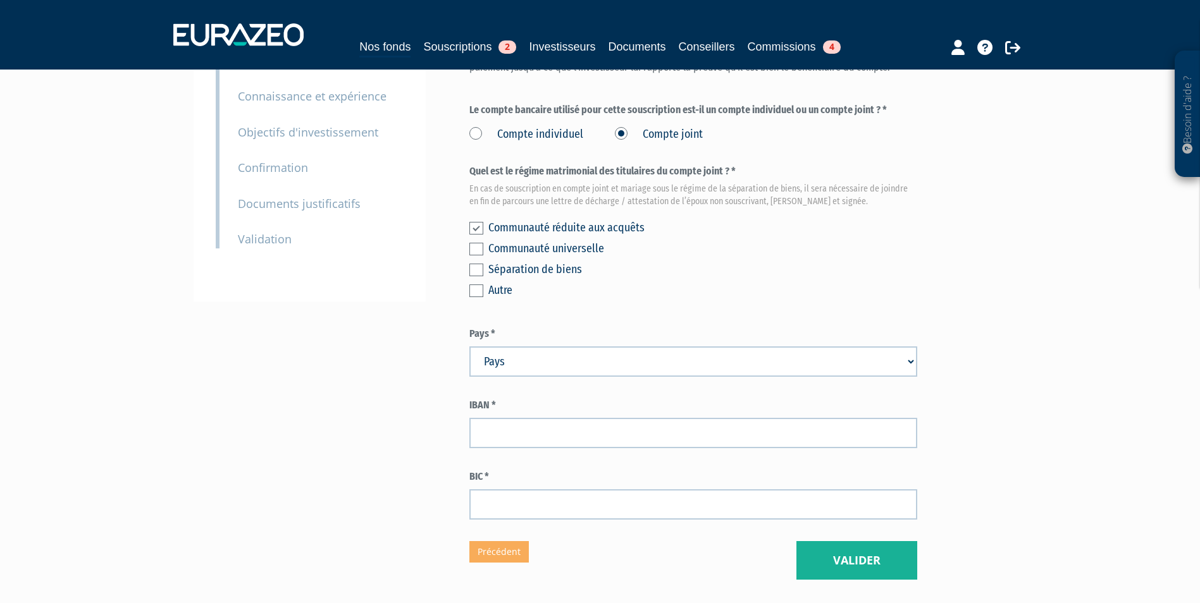
scroll to position [253, 0]
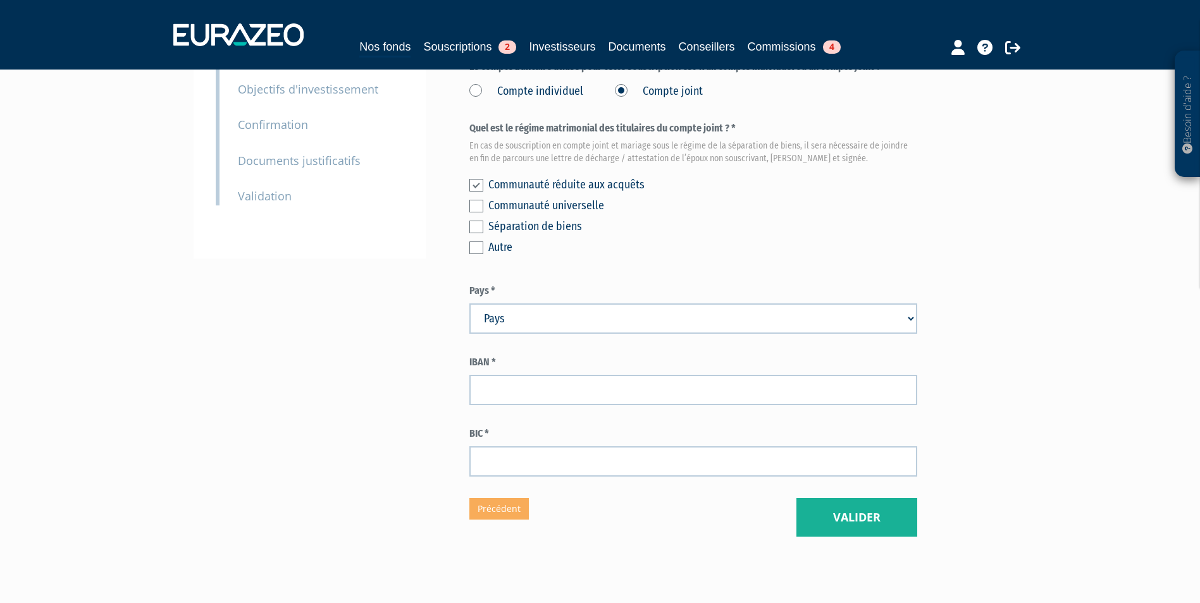
click at [755, 333] on select "Pays Afghanistan Afrique du Sud Albanie Algérie Allemagne Andorre" at bounding box center [693, 319] width 448 height 30
select select "75"
click at [469, 304] on select "Pays Afghanistan Afrique du Sud Albanie Algérie Allemagne Andorre" at bounding box center [693, 319] width 448 height 30
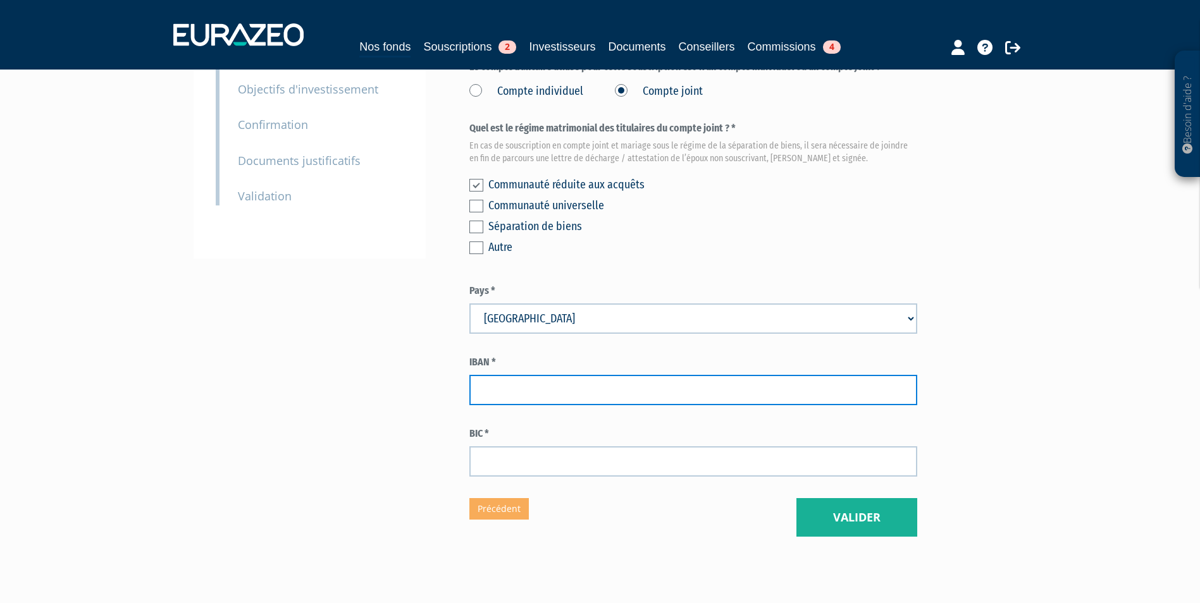
click at [766, 385] on input "text" at bounding box center [693, 390] width 448 height 30
type input "FR7614518292670158721304043"
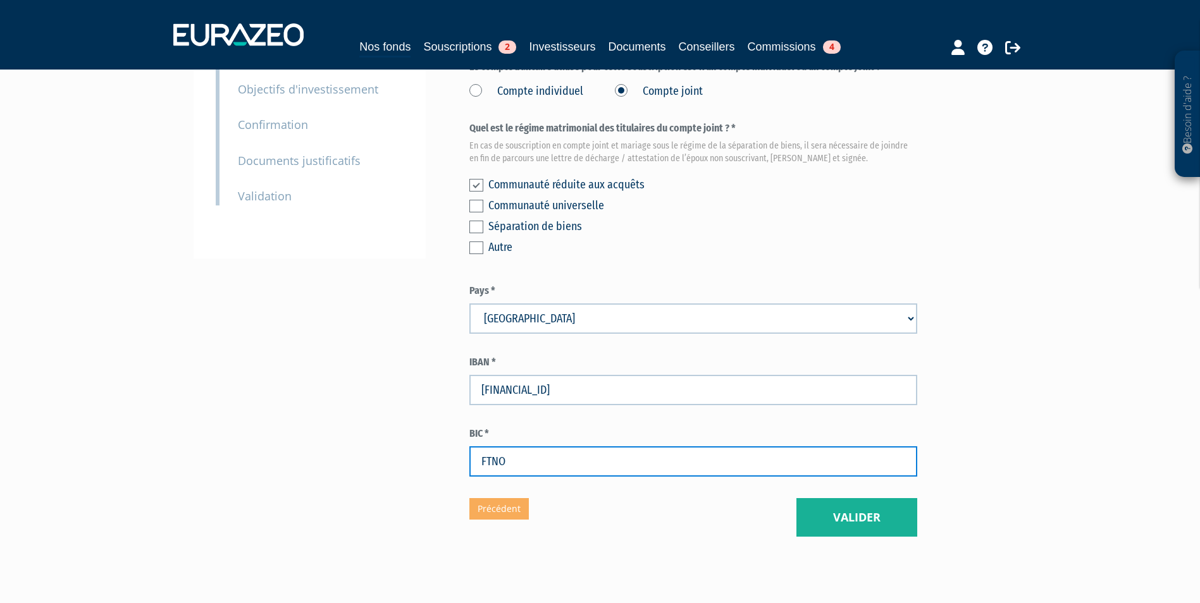
type input "FTNOFRP1XXX"
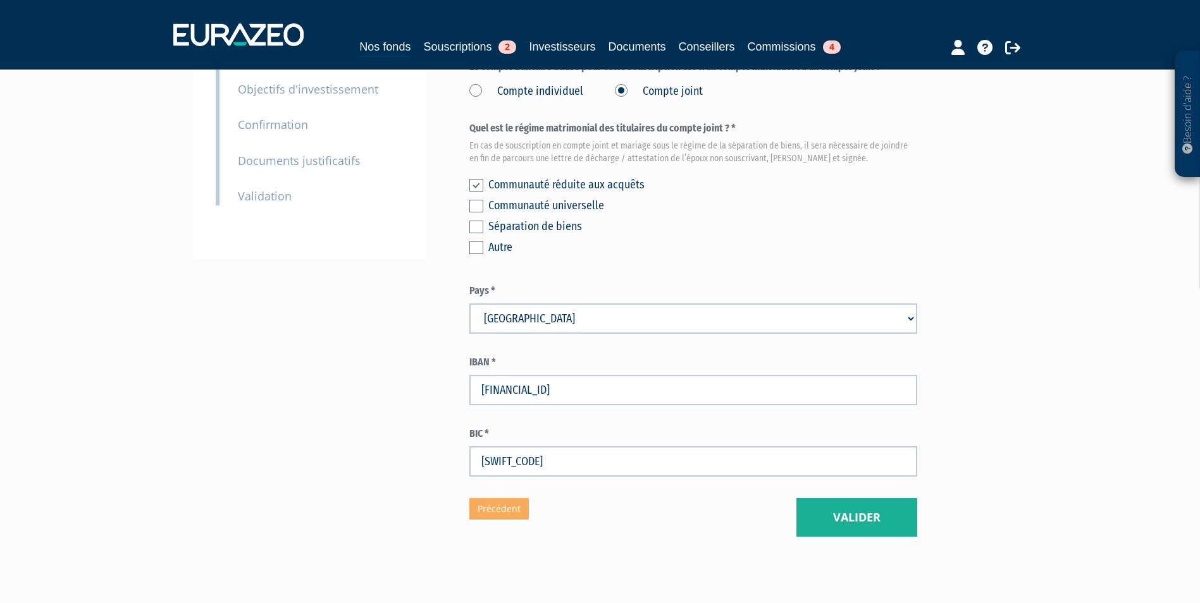
click at [608, 395] on input "FR7614518292670158721304043" at bounding box center [693, 390] width 448 height 30
click at [876, 511] on button "Valider" at bounding box center [856, 517] width 121 height 39
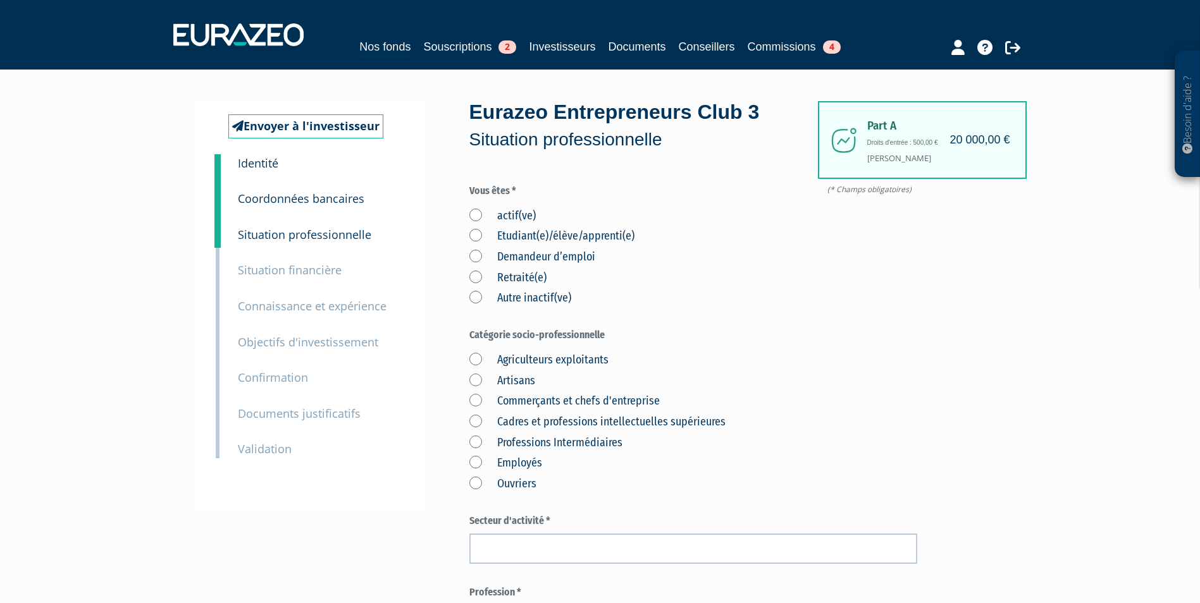
click at [486, 219] on label "actif(ve)" at bounding box center [502, 216] width 66 height 16
click at [0, 0] on input "actif(ve)" at bounding box center [0, 0] width 0 height 0
click at [549, 416] on label "Cadres et professions intellectuelles supérieures" at bounding box center [597, 422] width 256 height 16
click at [0, 0] on supérieures "Cadres et professions intellectuelles supérieures" at bounding box center [0, 0] width 0 height 0
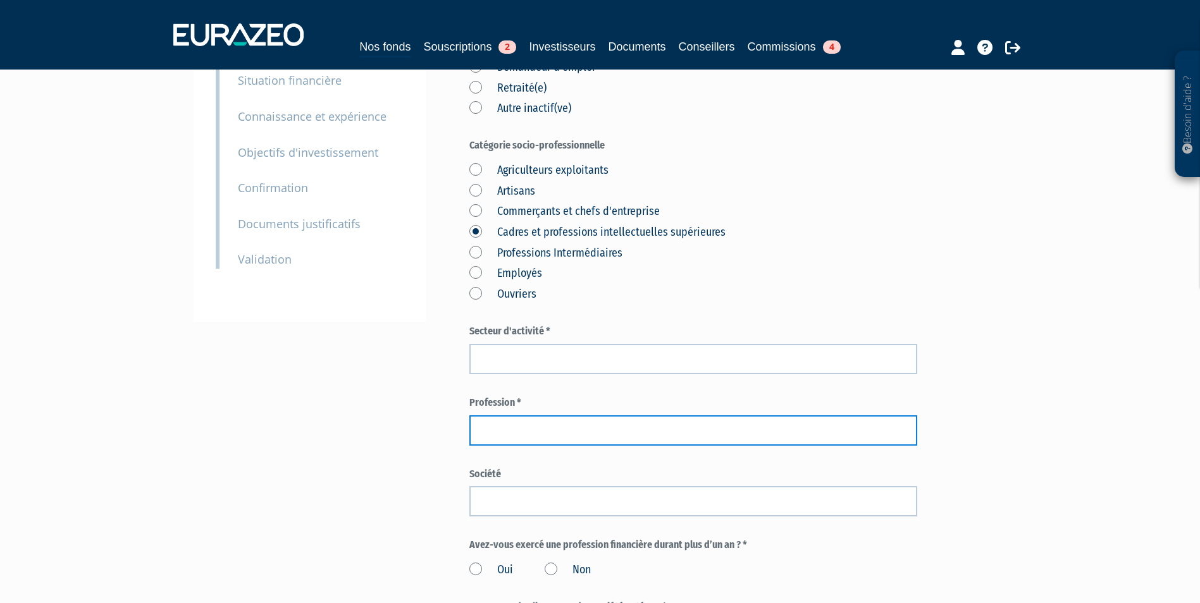
click at [752, 430] on input "text" at bounding box center [693, 431] width 448 height 30
type input "Cadre administratif"
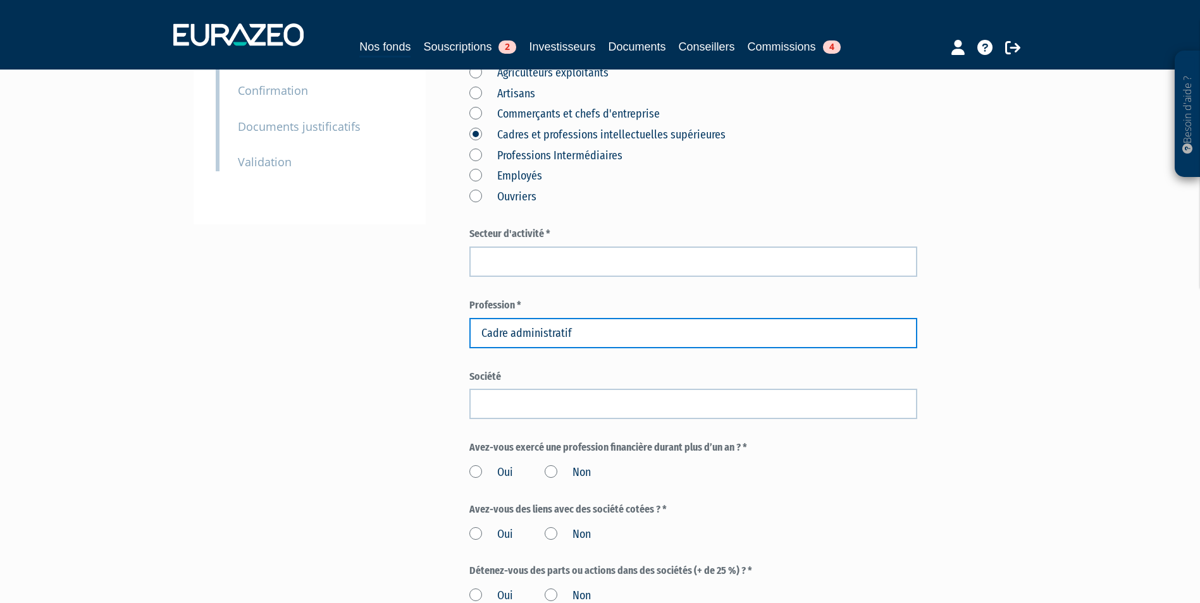
scroll to position [379, 0]
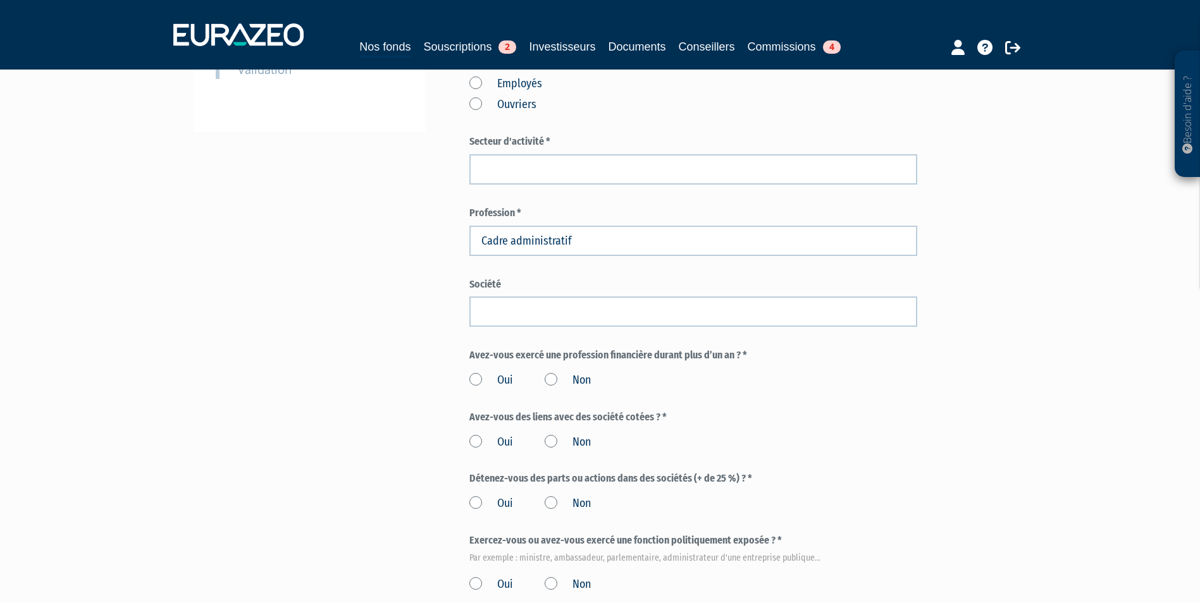
click at [576, 376] on label "Non" at bounding box center [568, 381] width 46 height 16
click at [0, 0] on input "Non" at bounding box center [0, 0] width 0 height 0
click at [568, 442] on label "Non" at bounding box center [568, 443] width 46 height 16
click at [0, 0] on input "Non" at bounding box center [0, 0] width 0 height 0
click at [570, 491] on div "Détenez-vous des parts ou actions dans des sociétés (+ de 25 %) ? * Oui Non" at bounding box center [693, 492] width 448 height 40
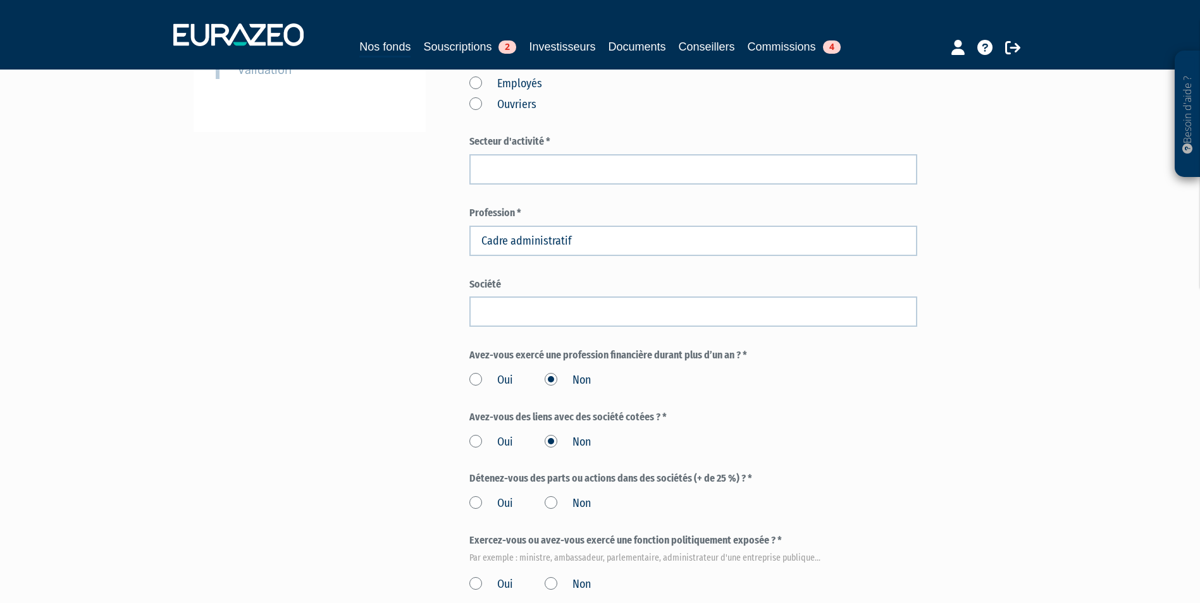
click at [571, 500] on label "Non" at bounding box center [568, 504] width 46 height 16
click at [0, 0] on input "Non" at bounding box center [0, 0] width 0 height 0
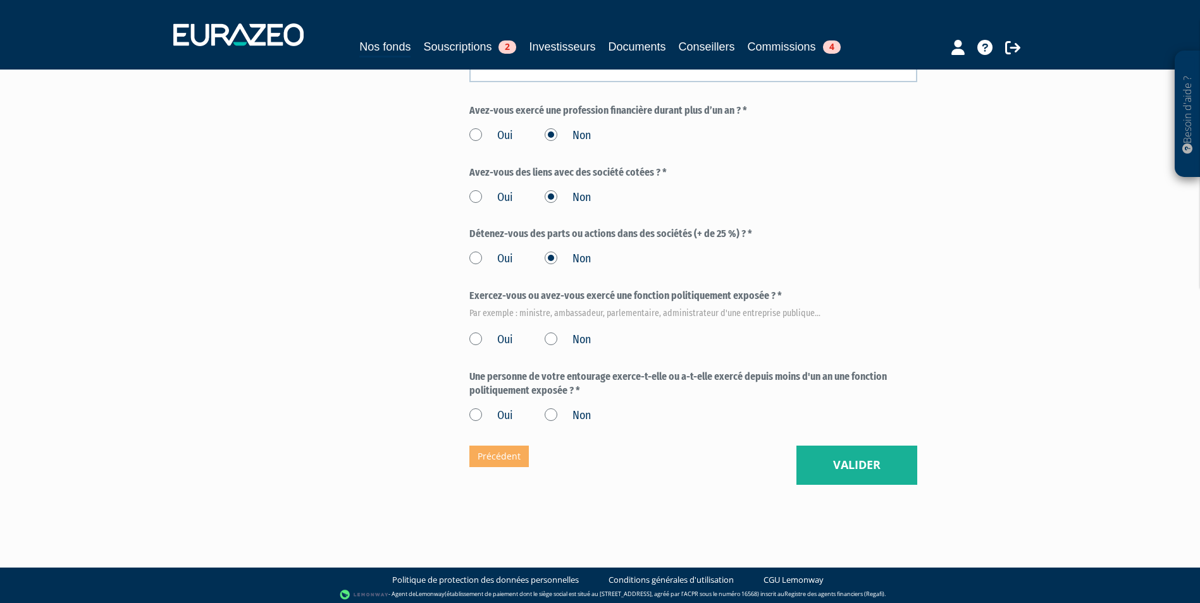
scroll to position [629, 0]
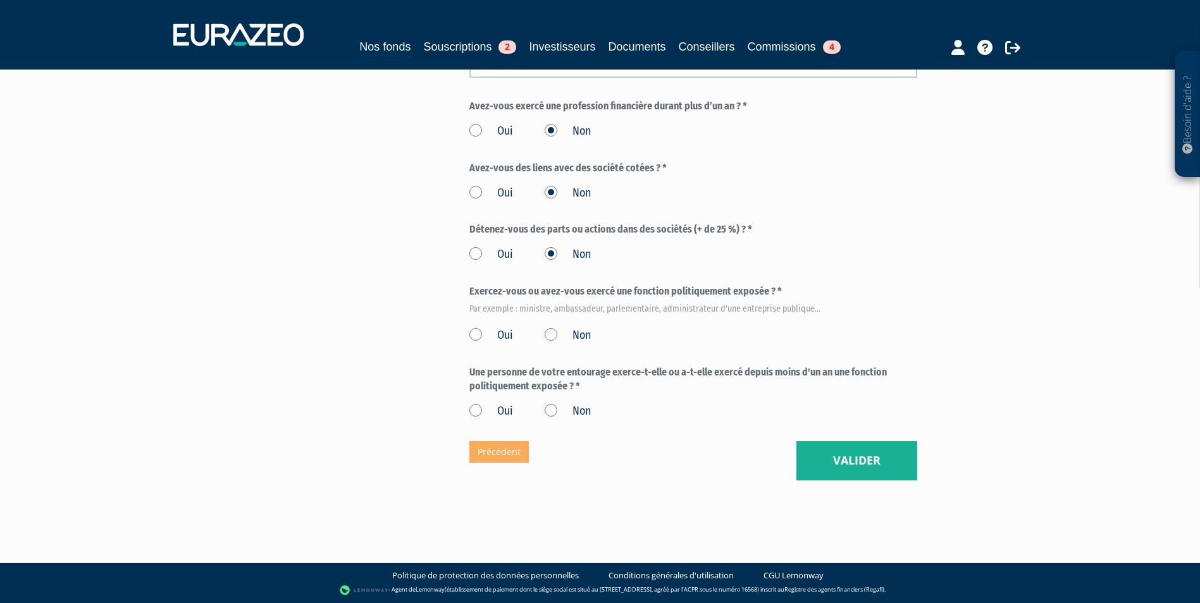
click at [565, 336] on label "Non" at bounding box center [568, 336] width 46 height 16
click at [0, 0] on input "Non" at bounding box center [0, 0] width 0 height 0
click at [572, 412] on label "Non" at bounding box center [568, 412] width 46 height 16
click at [0, 0] on input "Non" at bounding box center [0, 0] width 0 height 0
click at [851, 460] on button "Valider" at bounding box center [856, 460] width 121 height 39
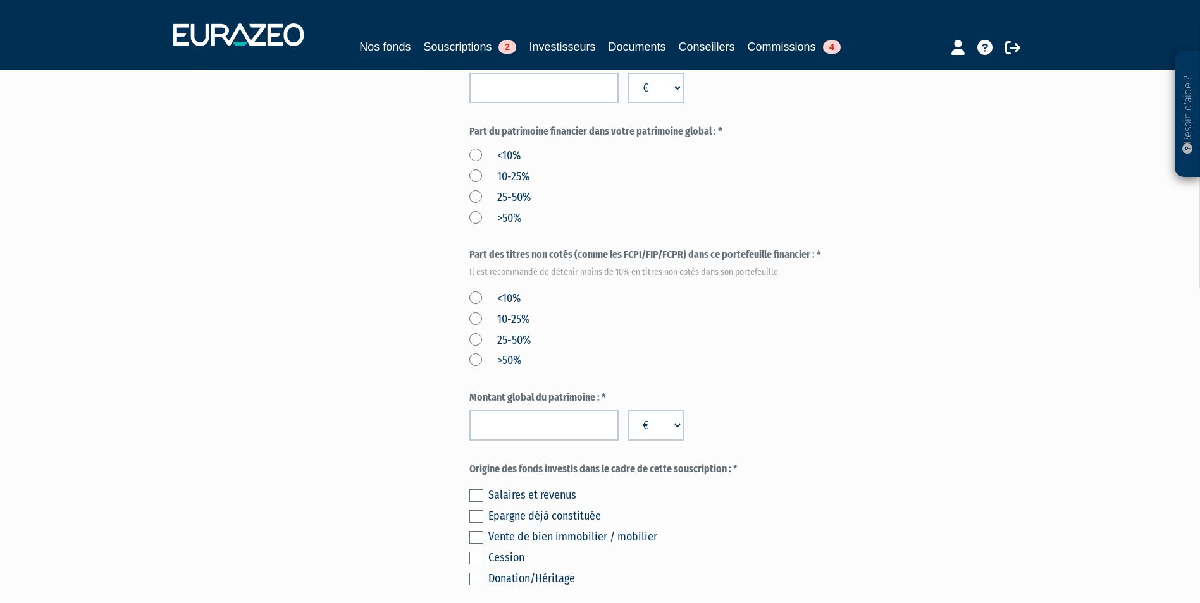
scroll to position [443, 0]
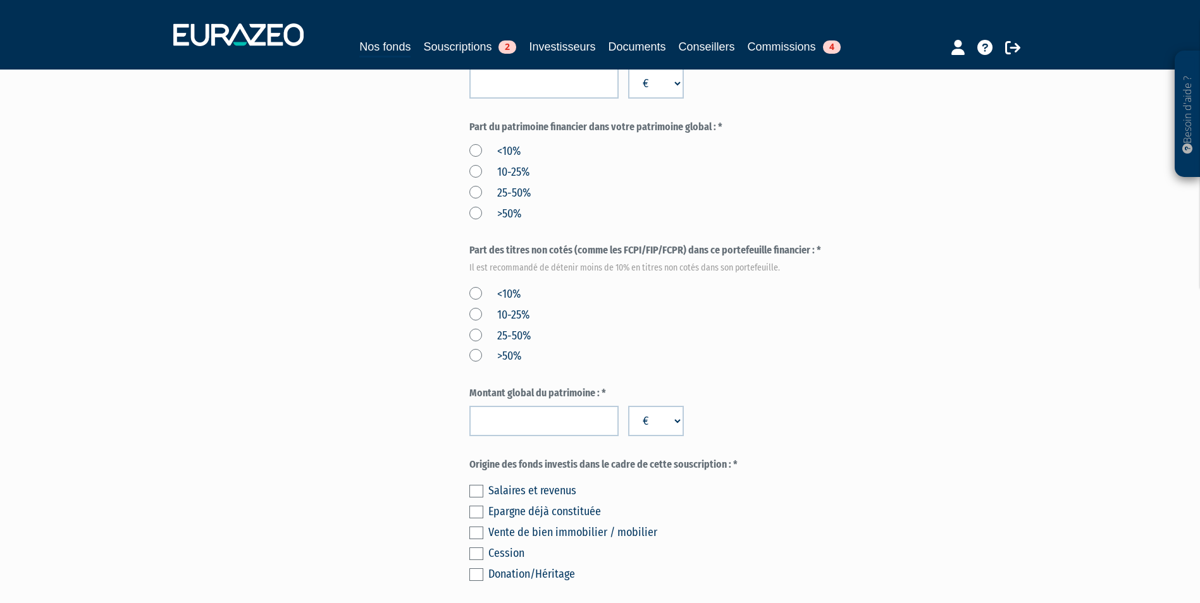
click at [509, 488] on div "Salaires et revenus" at bounding box center [702, 491] width 429 height 18
drag, startPoint x: 481, startPoint y: 493, endPoint x: 483, endPoint y: 506, distance: 12.8
click at [481, 496] on label at bounding box center [476, 491] width 14 height 13
click at [0, 0] on input "checkbox" at bounding box center [0, 0] width 0 height 0
click at [483, 510] on label at bounding box center [476, 512] width 14 height 13
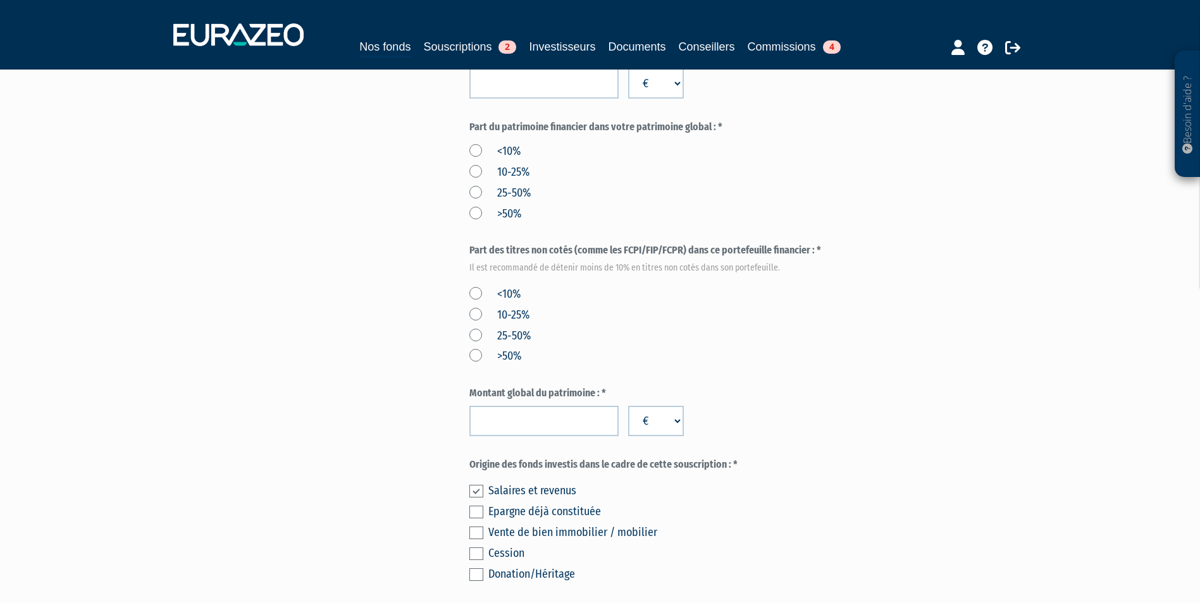
click at [0, 0] on input "checkbox" at bounding box center [0, 0] width 0 height 0
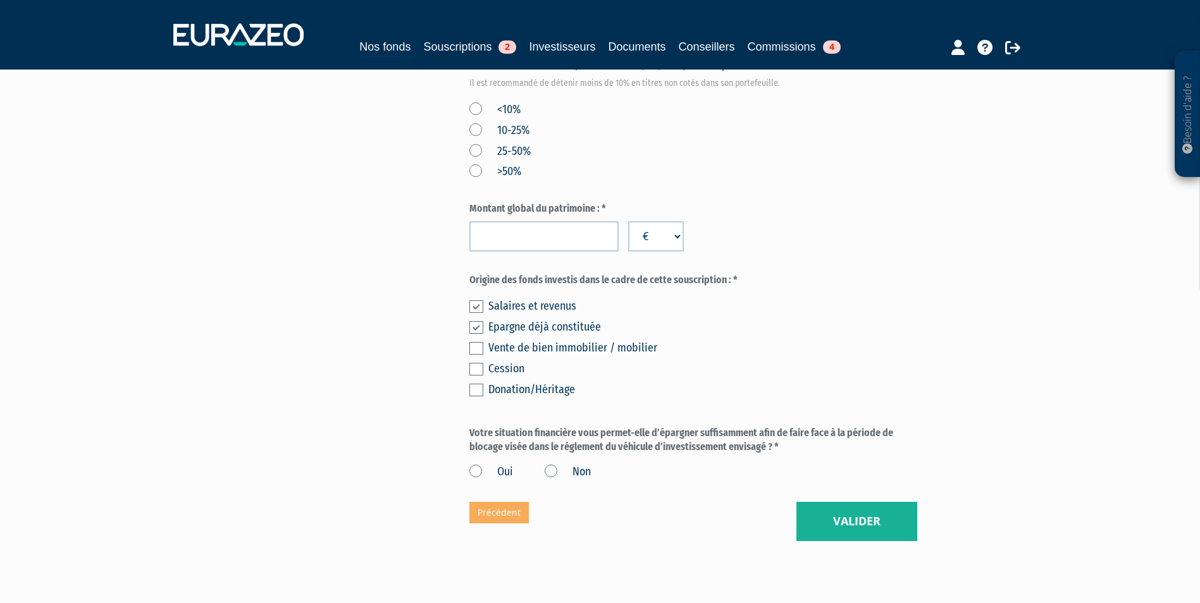
scroll to position [632, 0]
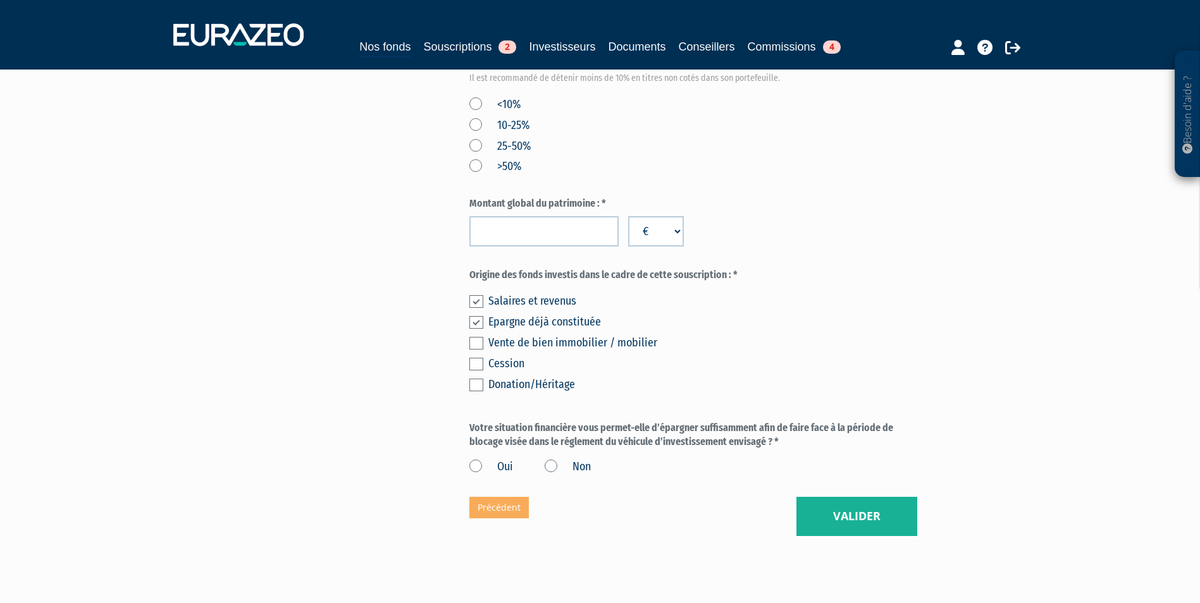
click at [504, 471] on label "Oui" at bounding box center [491, 467] width 44 height 16
click at [0, 0] on input "Oui" at bounding box center [0, 0] width 0 height 0
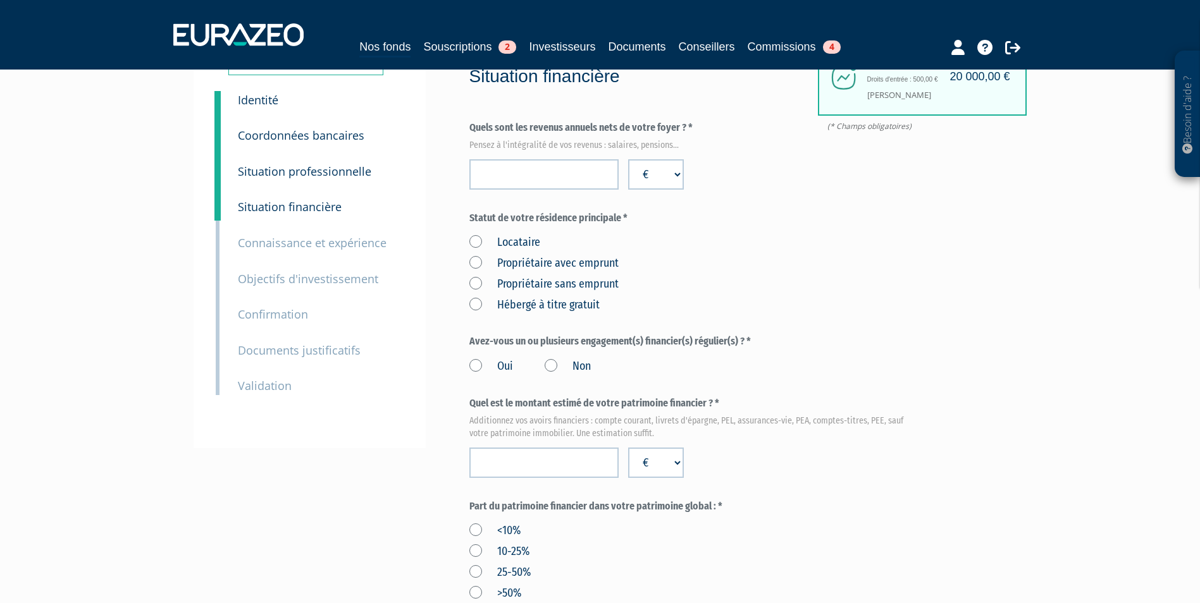
scroll to position [0, 0]
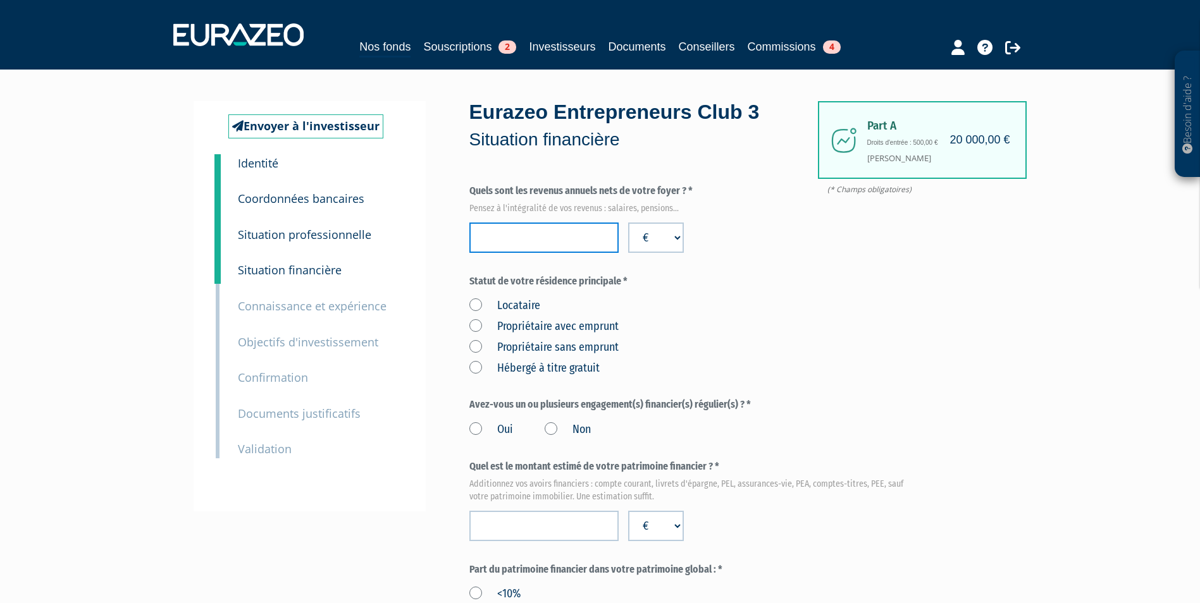
click at [490, 246] on input "number" at bounding box center [543, 238] width 149 height 30
type input "238400"
click at [584, 329] on label "Propriétaire avec emprunt" at bounding box center [543, 327] width 149 height 16
click at [0, 0] on emprunt "Propriétaire avec emprunt" at bounding box center [0, 0] width 0 height 0
click at [493, 431] on label "Oui" at bounding box center [491, 430] width 44 height 16
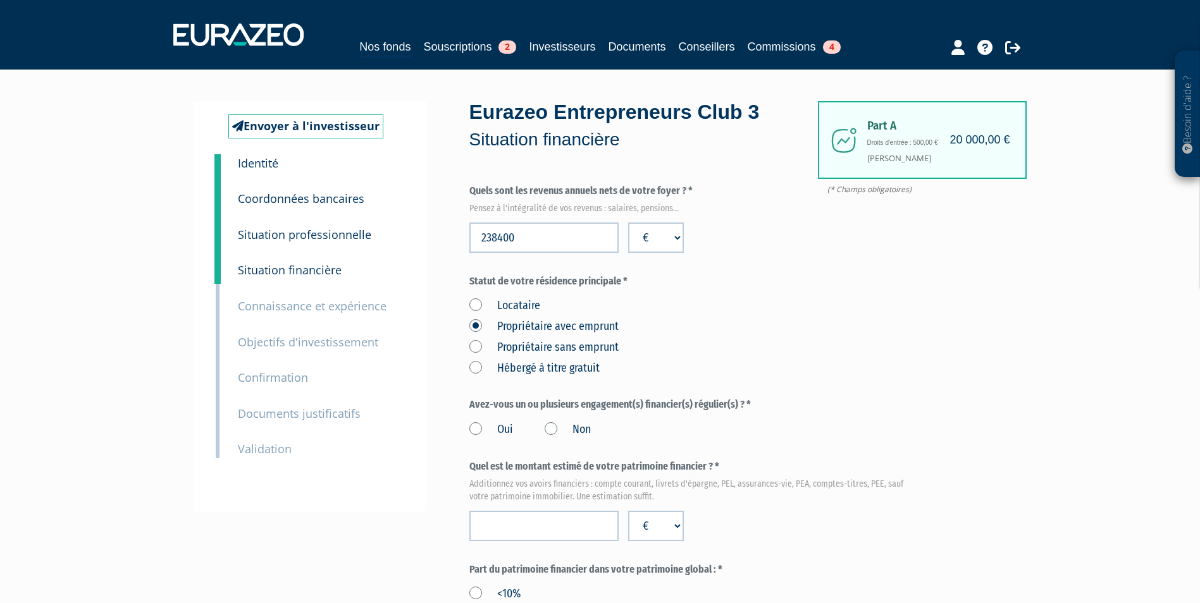
click at [0, 0] on input "Oui" at bounding box center [0, 0] width 0 height 0
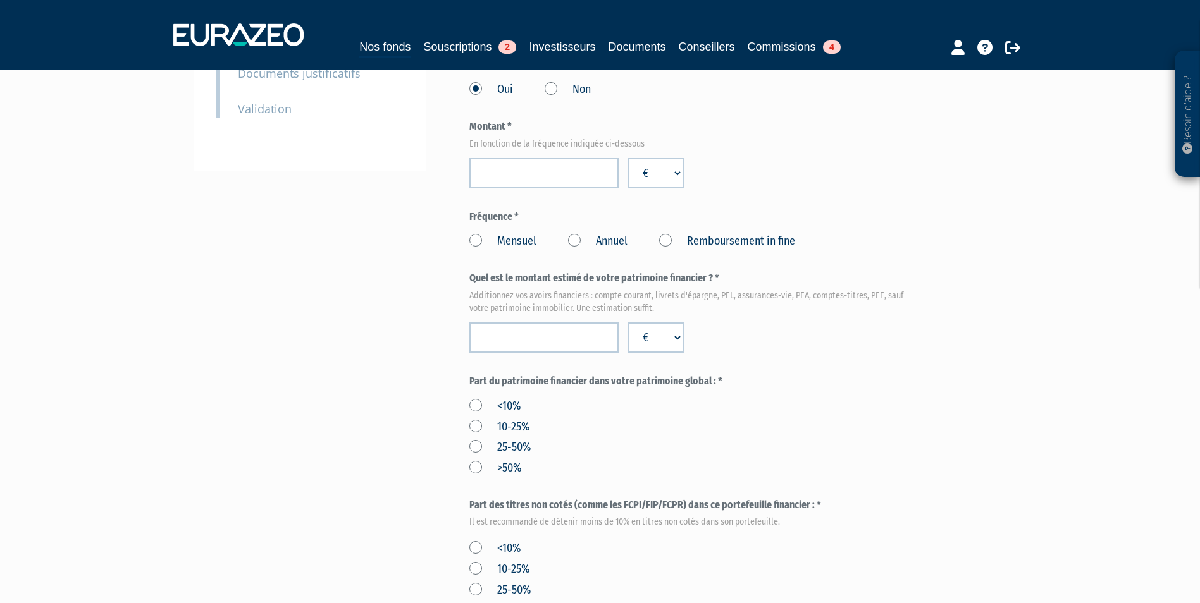
scroll to position [379, 0]
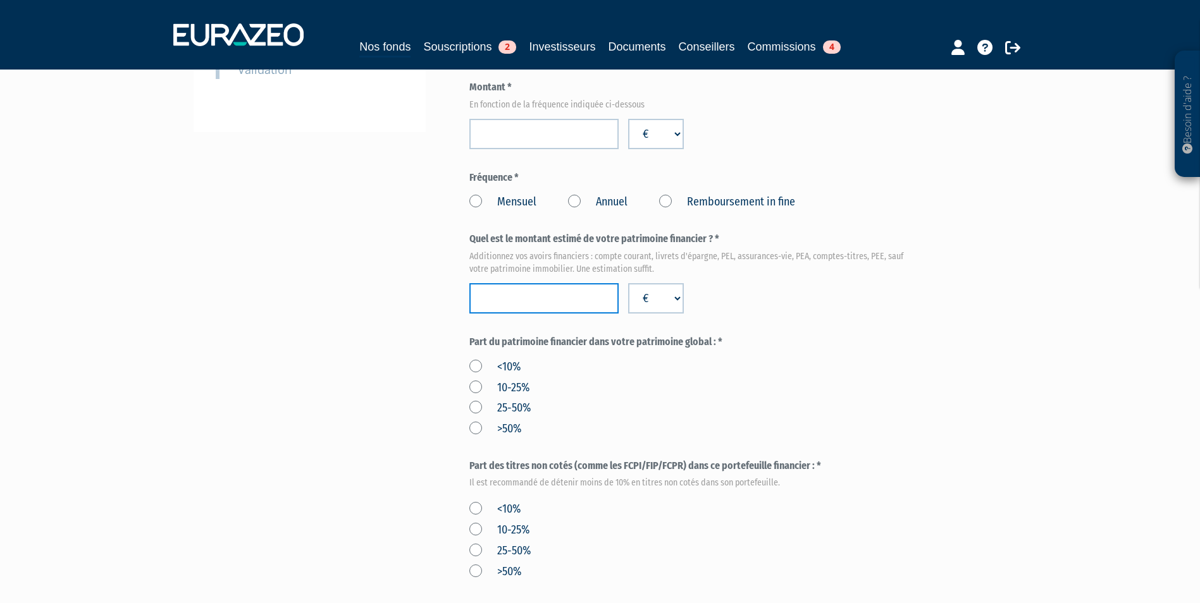
click at [560, 295] on input "number" at bounding box center [543, 298] width 149 height 30
type input "1043266"
click at [522, 409] on label "25-50%" at bounding box center [499, 408] width 61 height 16
click at [0, 0] on input "25-50%" at bounding box center [0, 0] width 0 height 0
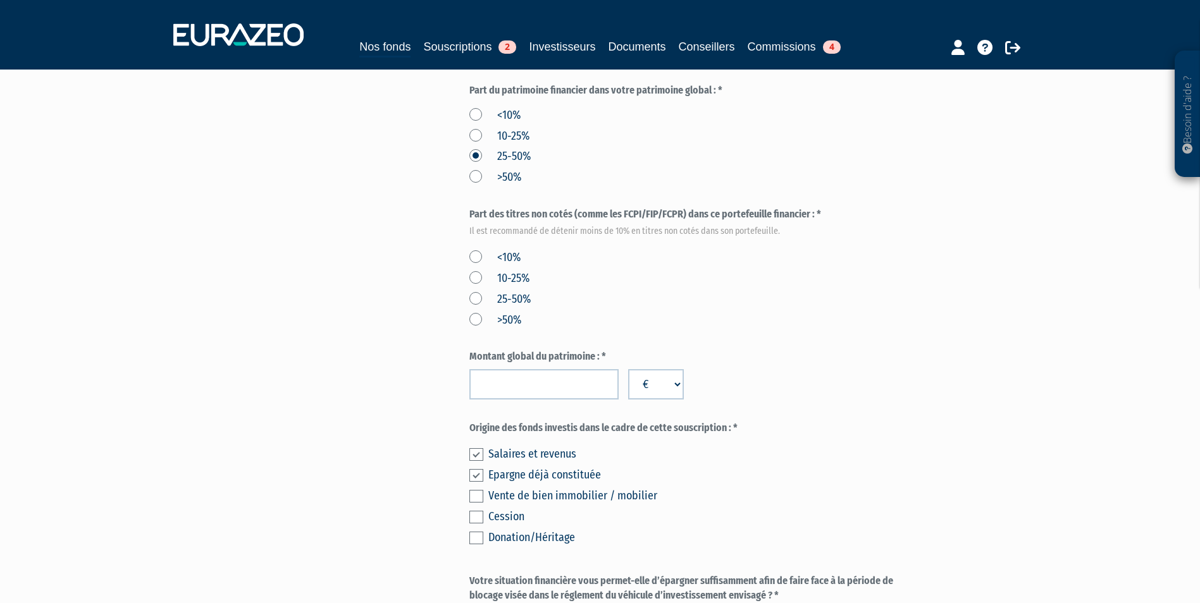
scroll to position [632, 0]
click at [486, 378] on input "number" at bounding box center [543, 383] width 149 height 30
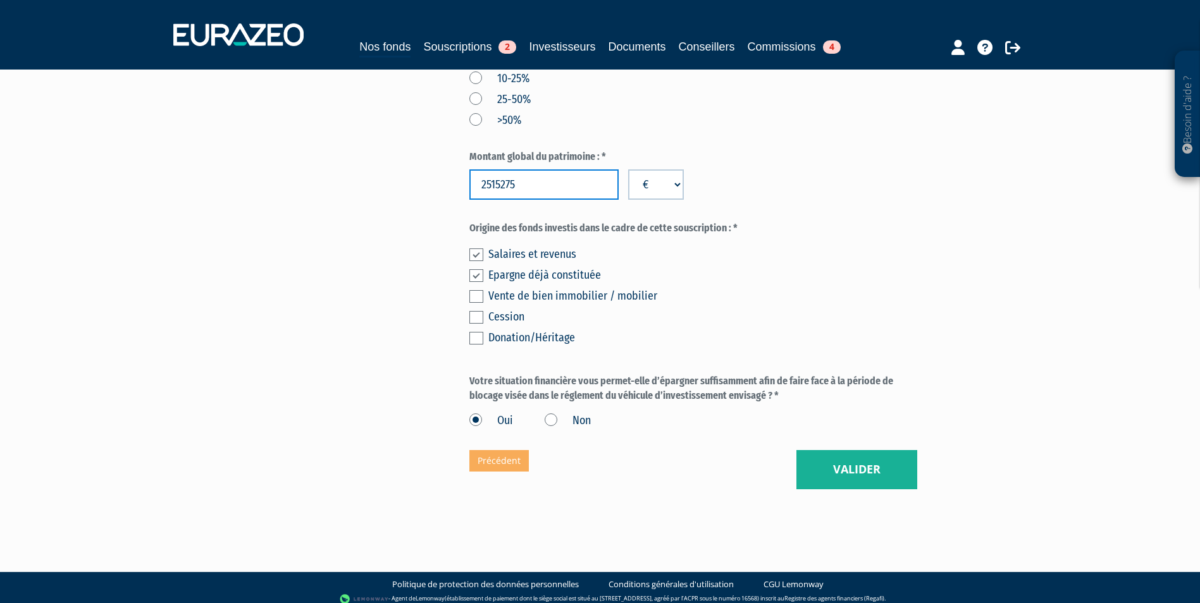
scroll to position [840, 0]
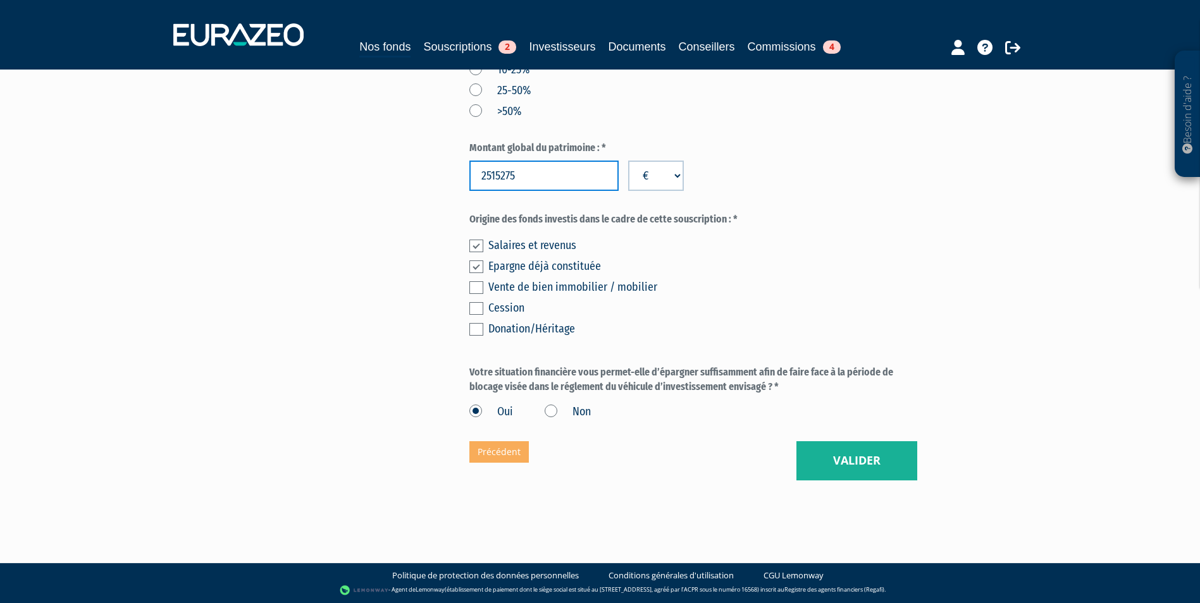
type input "2515275"
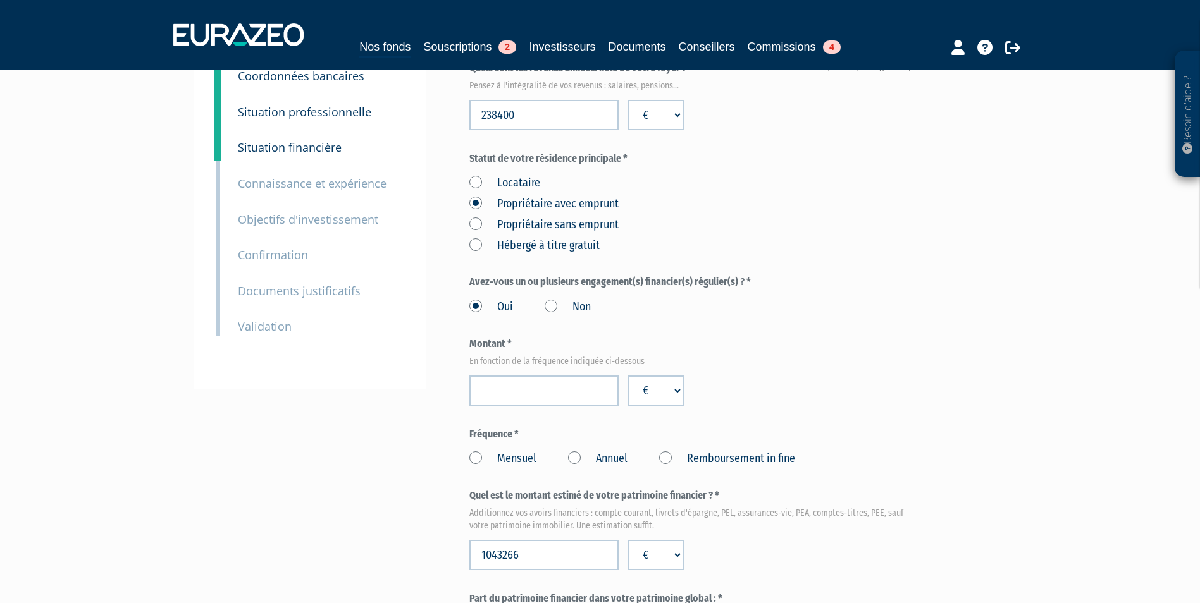
scroll to position [126, 0]
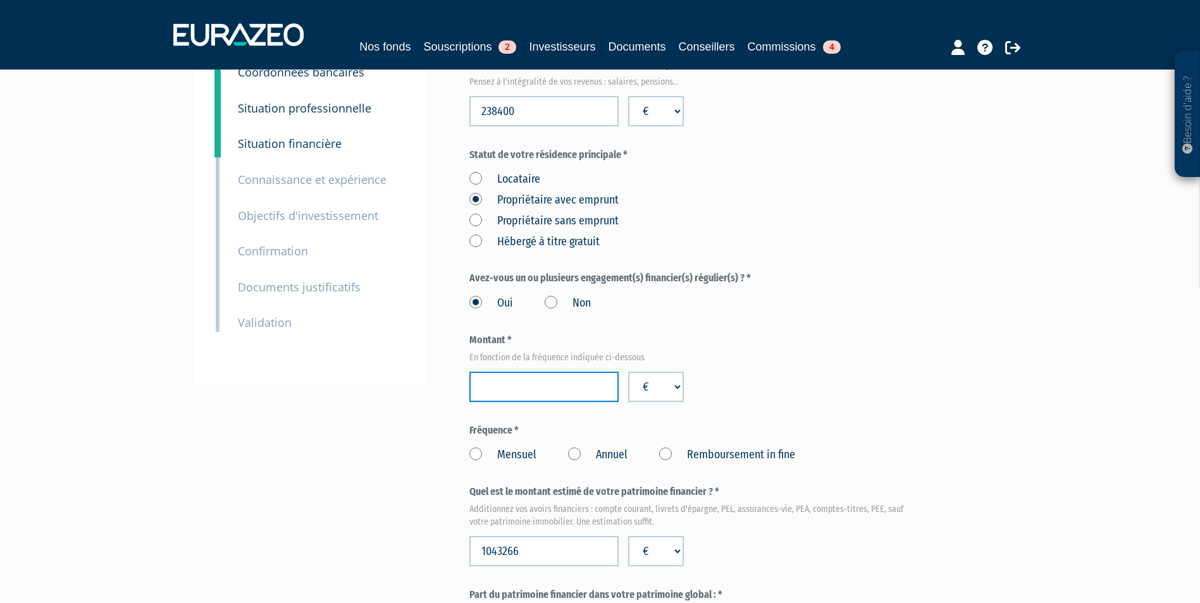
click at [571, 390] on input "number" at bounding box center [543, 387] width 149 height 30
type input "31779"
click at [589, 459] on label "Annuel" at bounding box center [597, 455] width 59 height 16
click at [0, 0] on Annuel "Annuel" at bounding box center [0, 0] width 0 height 0
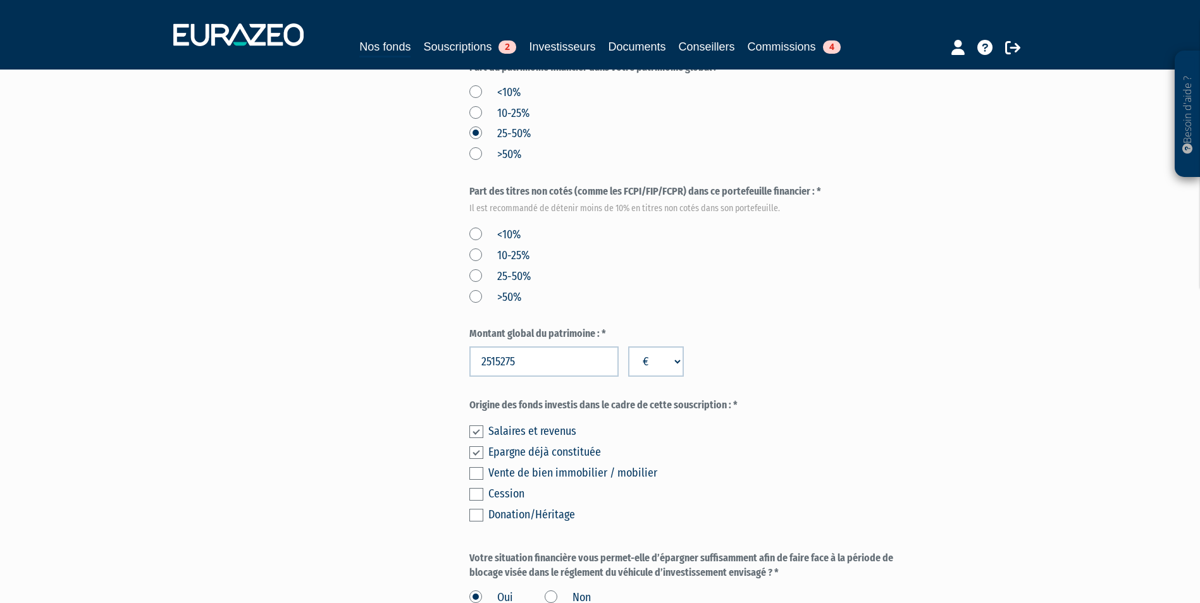
scroll to position [632, 0]
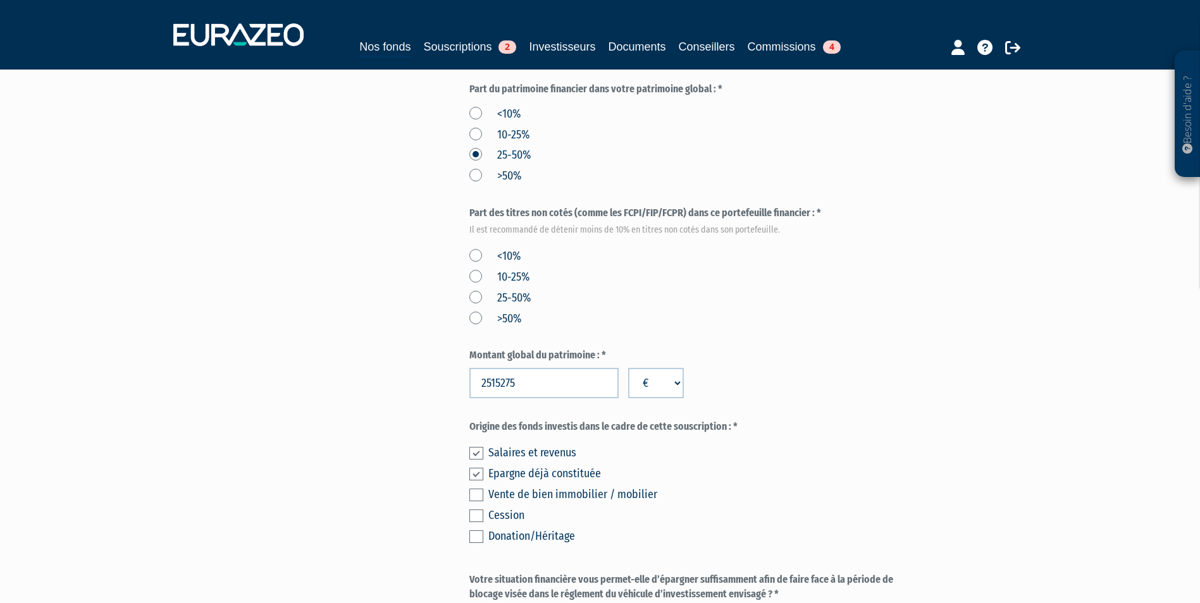
click at [469, 278] on label "10-25%" at bounding box center [499, 277] width 60 height 16
click at [0, 0] on input "10-25%" at bounding box center [0, 0] width 0 height 0
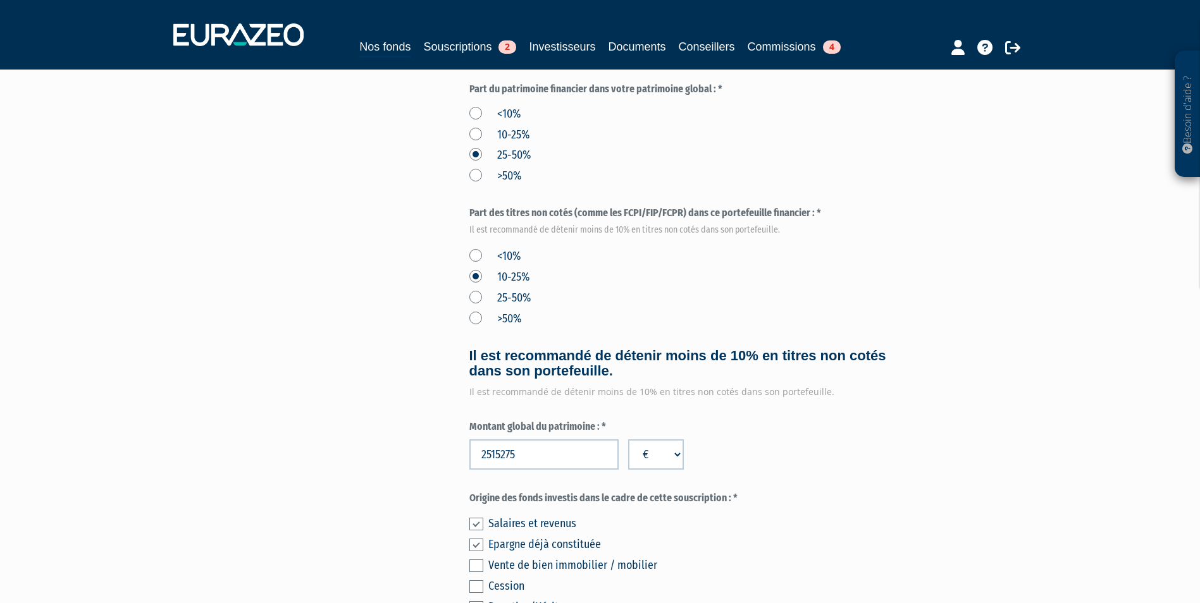
click at [477, 254] on label "<10%" at bounding box center [494, 257] width 51 height 16
click at [0, 0] on input "<10%" at bounding box center [0, 0] width 0 height 0
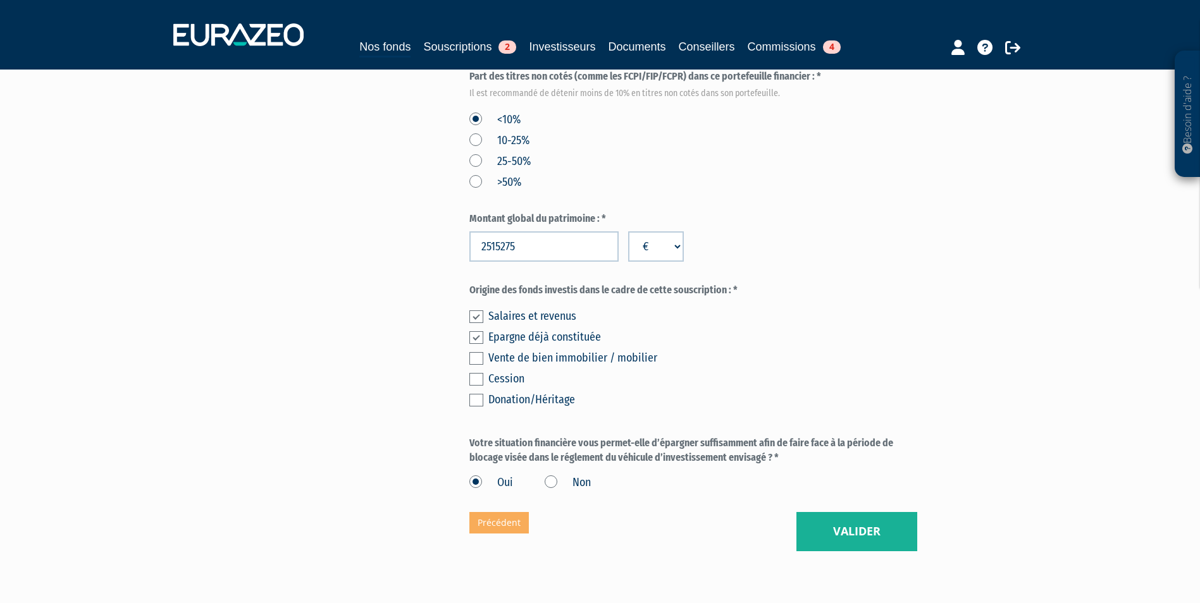
scroll to position [840, 0]
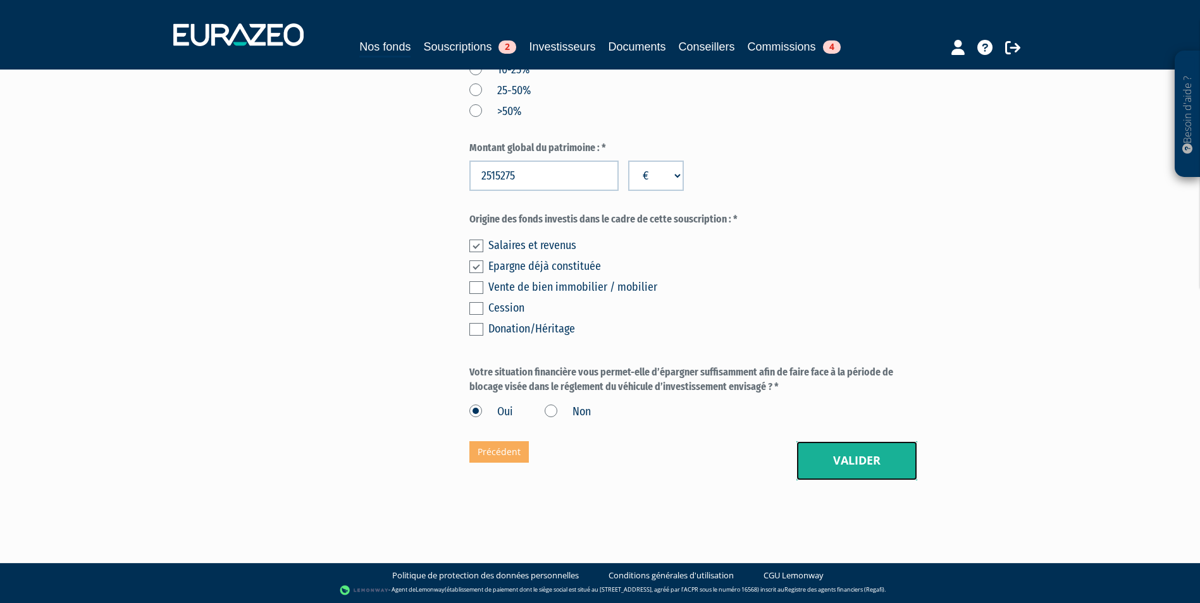
click at [818, 452] on button "Valider" at bounding box center [856, 460] width 121 height 39
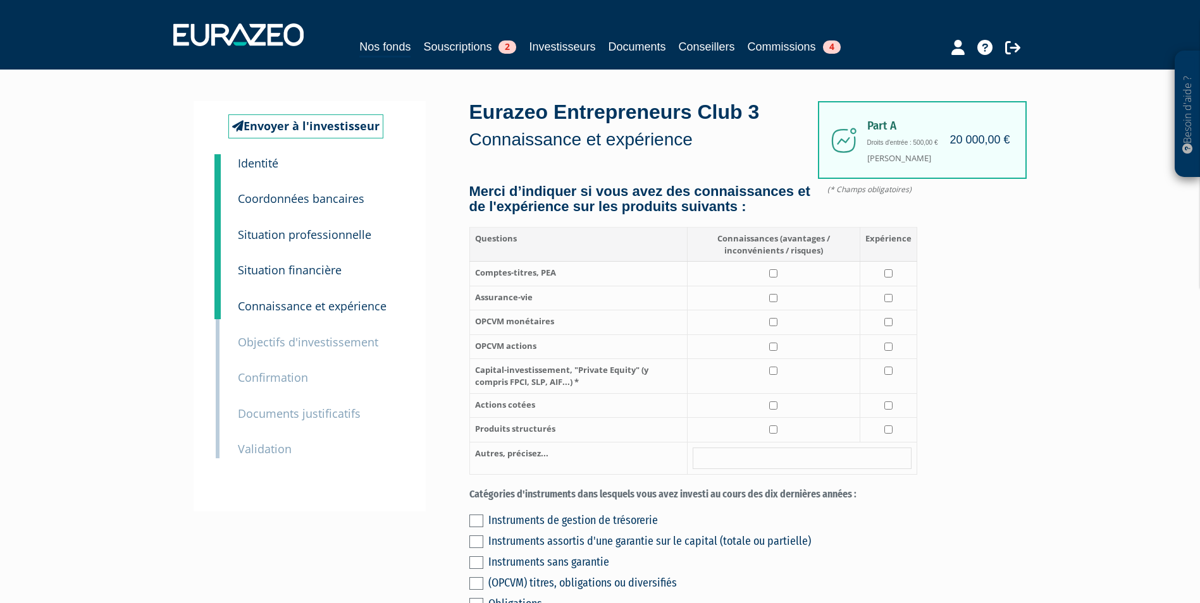
click at [782, 287] on td at bounding box center [773, 274] width 173 height 25
checkbox input "true"
click at [884, 278] on input "checkbox" at bounding box center [888, 273] width 8 height 8
checkbox input "true"
drag, startPoint x: 780, startPoint y: 309, endPoint x: 806, endPoint y: 313, distance: 25.6
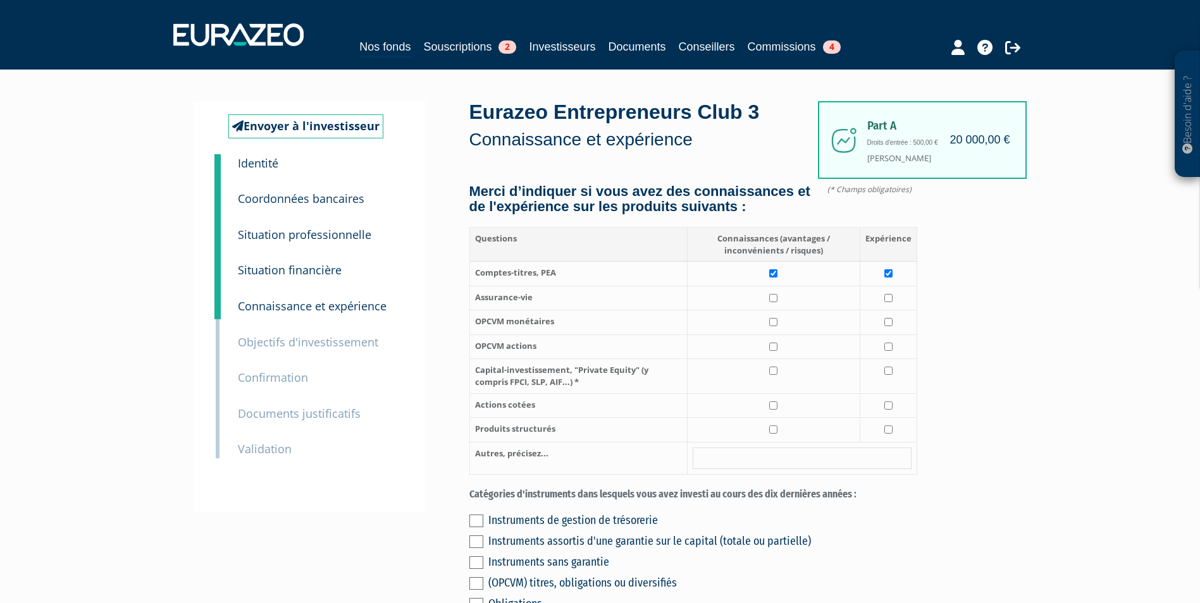
click at [780, 310] on td at bounding box center [773, 298] width 173 height 25
checkbox input "true"
click at [890, 302] on input "checkbox" at bounding box center [888, 298] width 8 height 8
checkbox input "true"
click at [777, 393] on td at bounding box center [773, 376] width 173 height 34
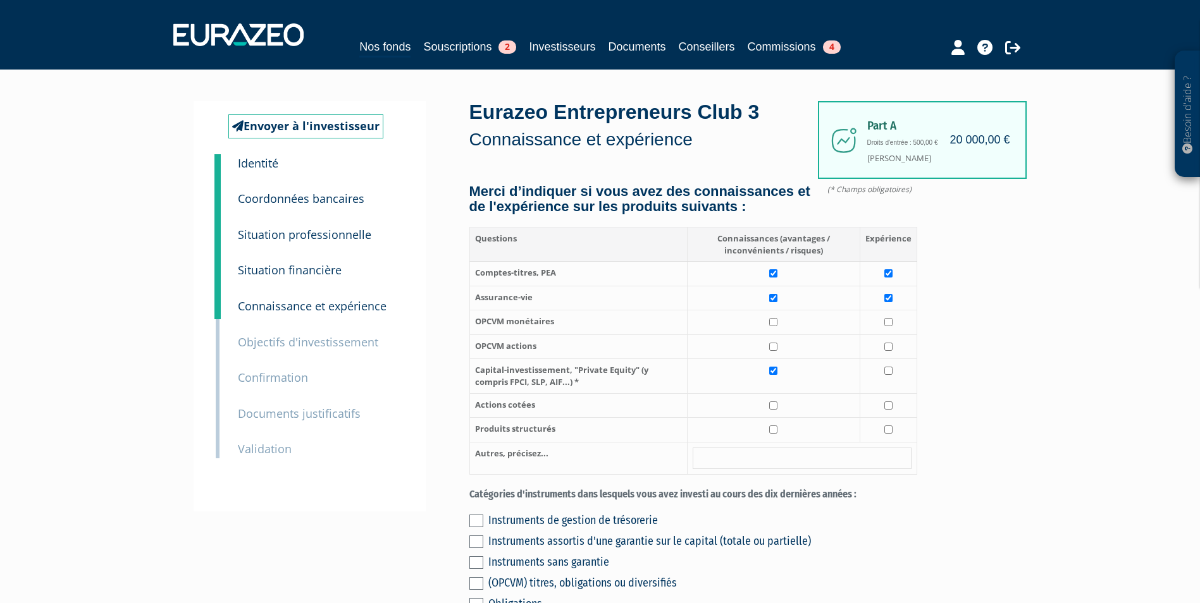
checkbox input "true"
click at [792, 418] on td at bounding box center [773, 405] width 173 height 25
checkbox input "true"
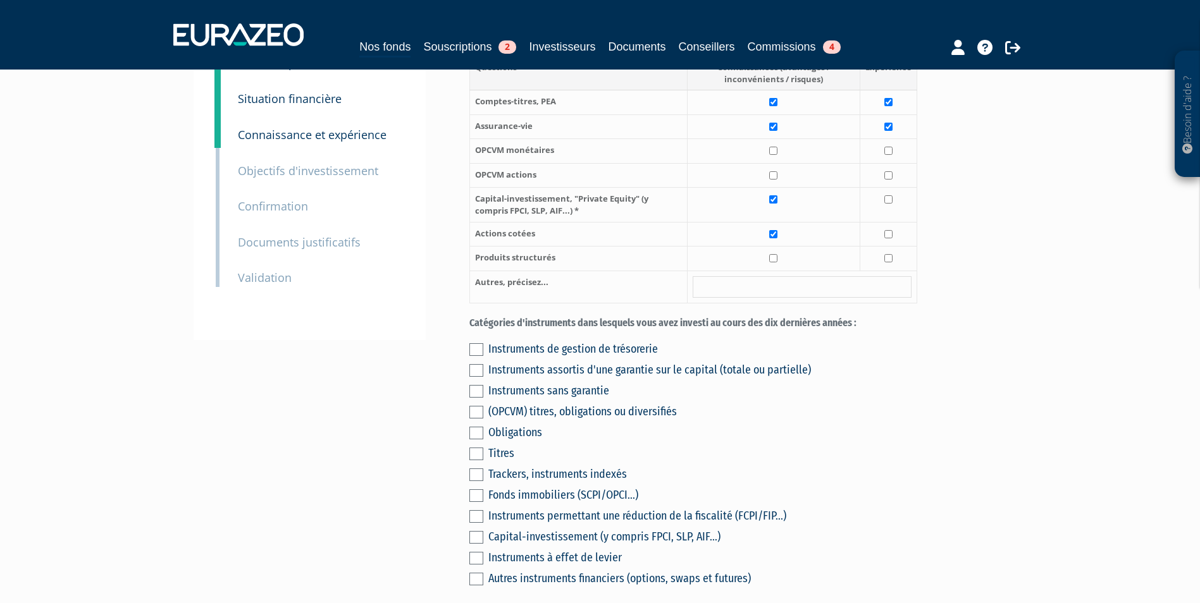
scroll to position [190, 0]
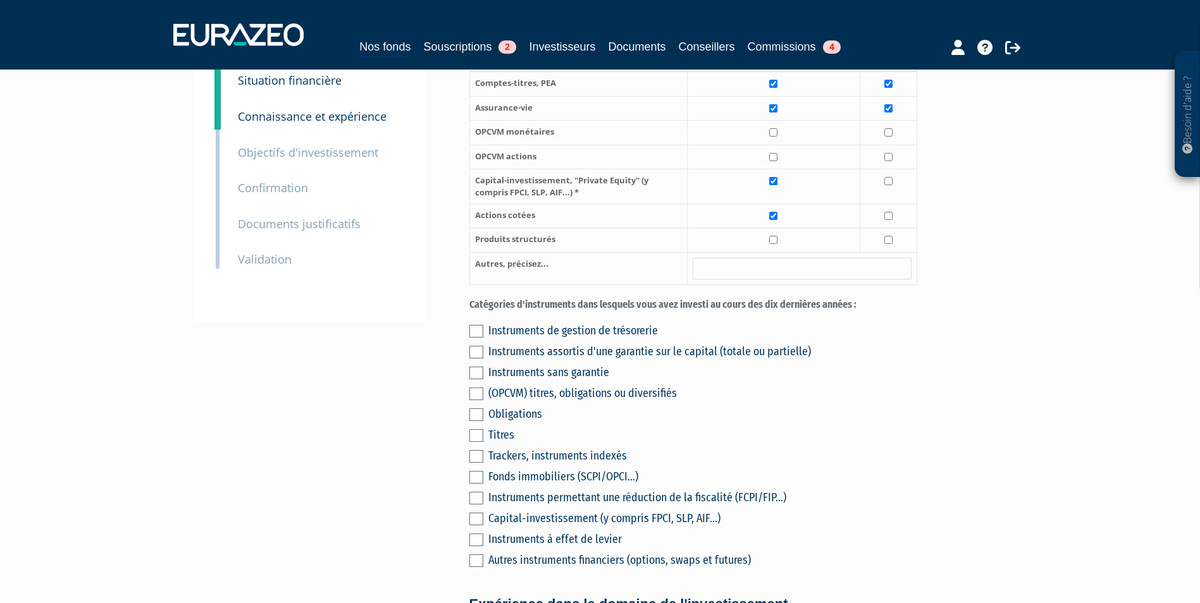
click at [569, 340] on div "Instruments de gestion de trésorerie" at bounding box center [702, 331] width 429 height 18
click at [473, 338] on label at bounding box center [476, 331] width 14 height 13
click at [0, 0] on input "checkbox" at bounding box center [0, 0] width 0 height 0
click at [474, 442] on label at bounding box center [476, 435] width 14 height 13
click at [0, 0] on input "checkbox" at bounding box center [0, 0] width 0 height 0
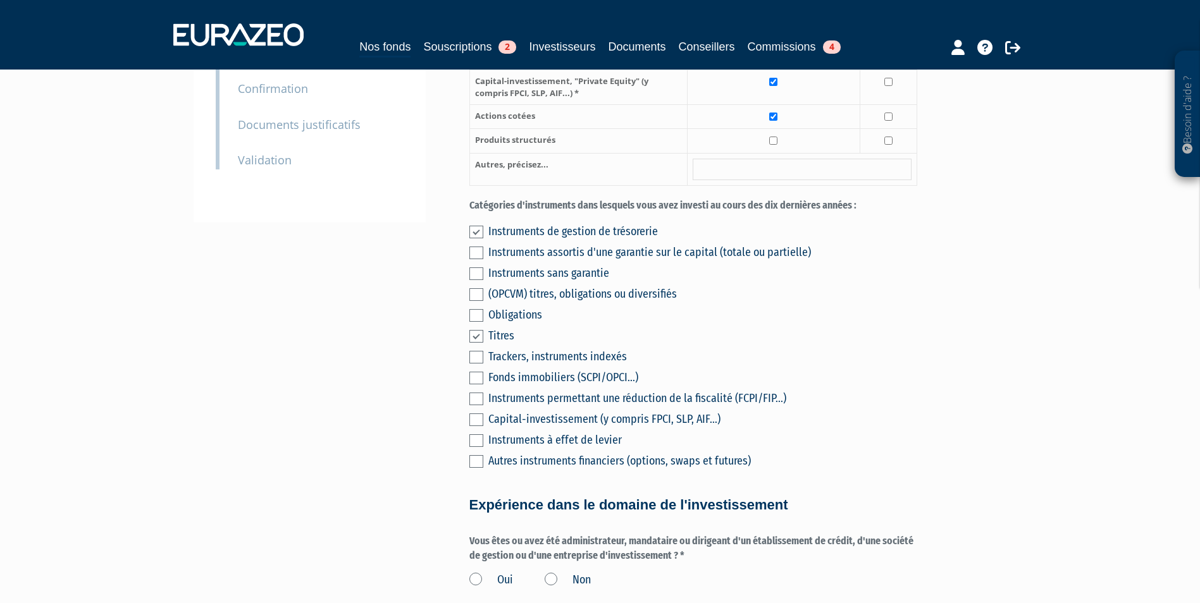
scroll to position [316, 0]
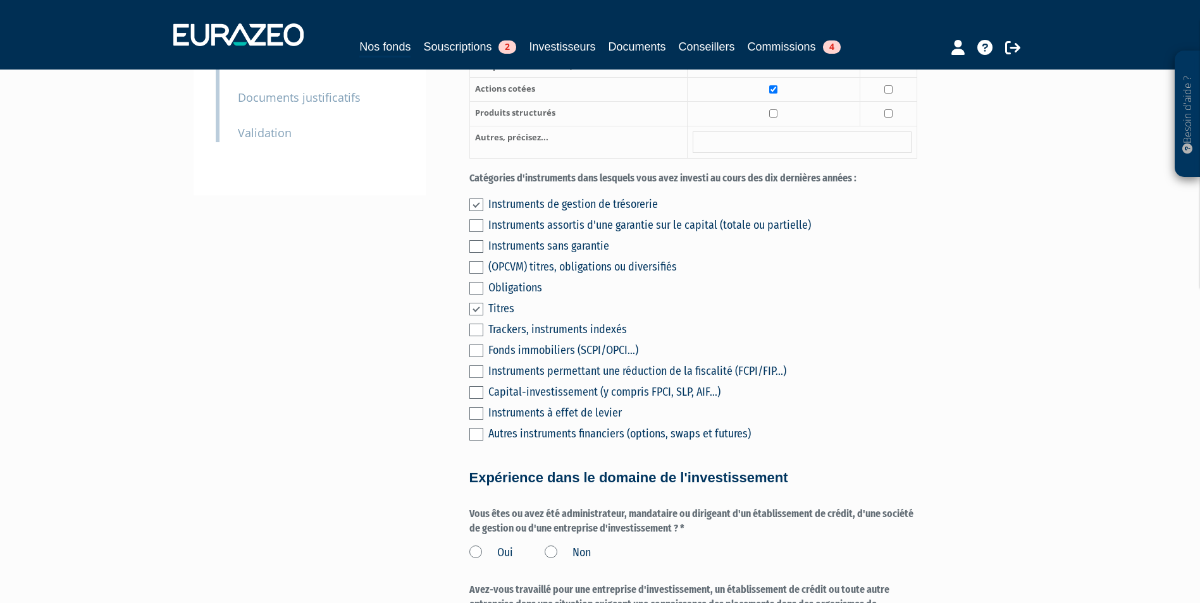
click at [476, 357] on label at bounding box center [476, 351] width 14 height 13
click at [0, 0] on input "checkbox" at bounding box center [0, 0] width 0 height 0
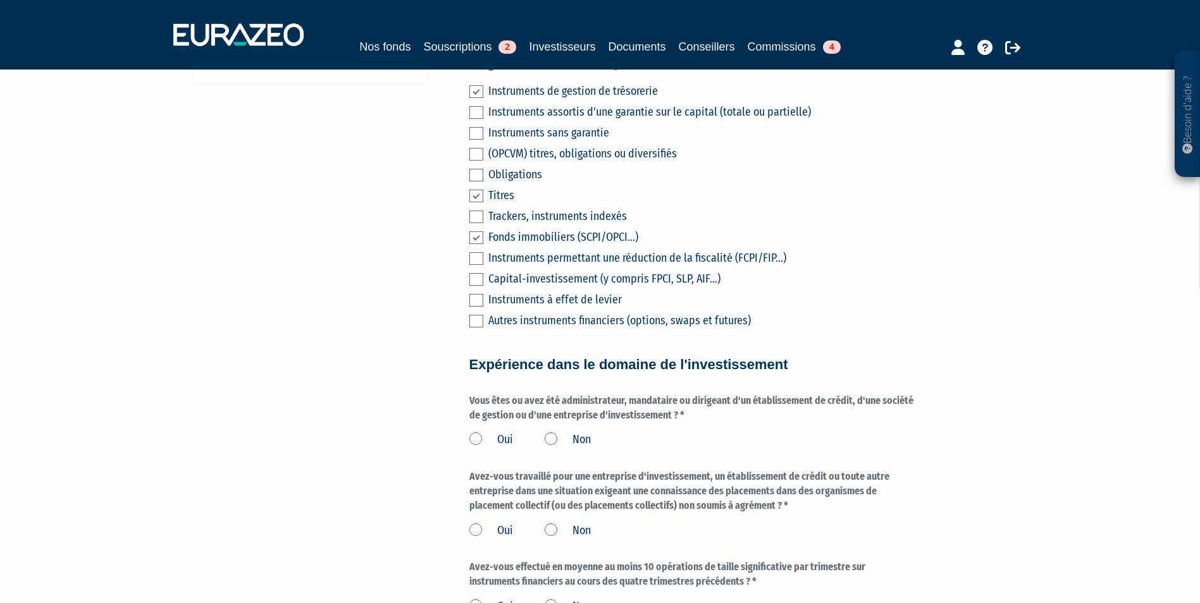
scroll to position [506, 0]
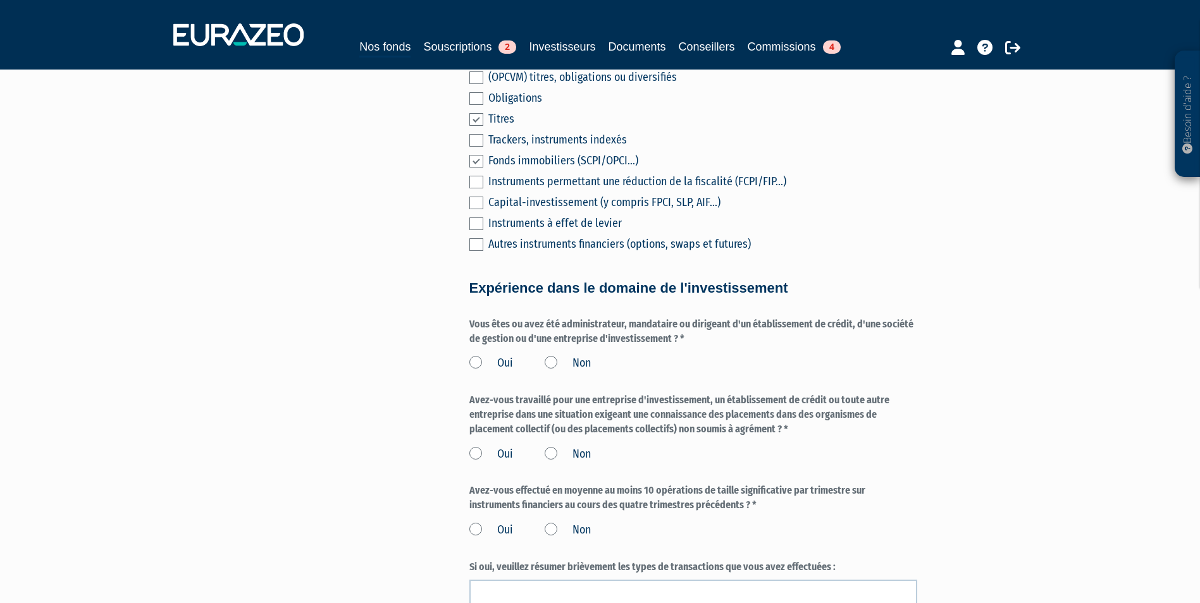
click at [570, 372] on label "Non" at bounding box center [568, 363] width 46 height 16
click at [0, 0] on input "Non" at bounding box center [0, 0] width 0 height 0
click at [558, 463] on label "Non" at bounding box center [568, 455] width 46 height 16
click at [0, 0] on input "Non" at bounding box center [0, 0] width 0 height 0
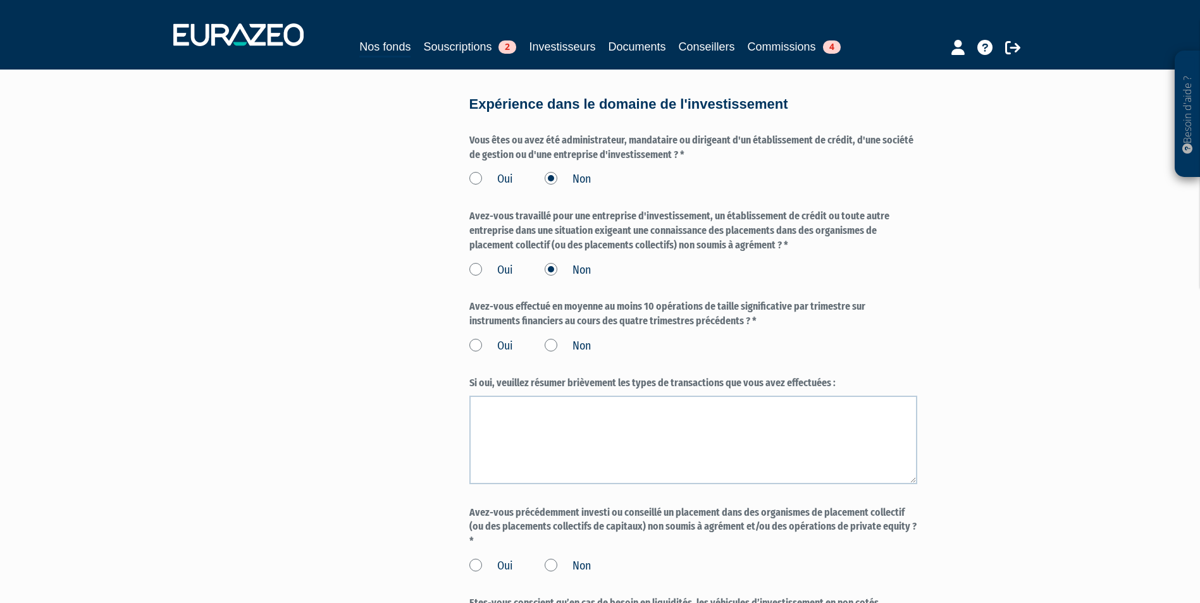
scroll to position [696, 0]
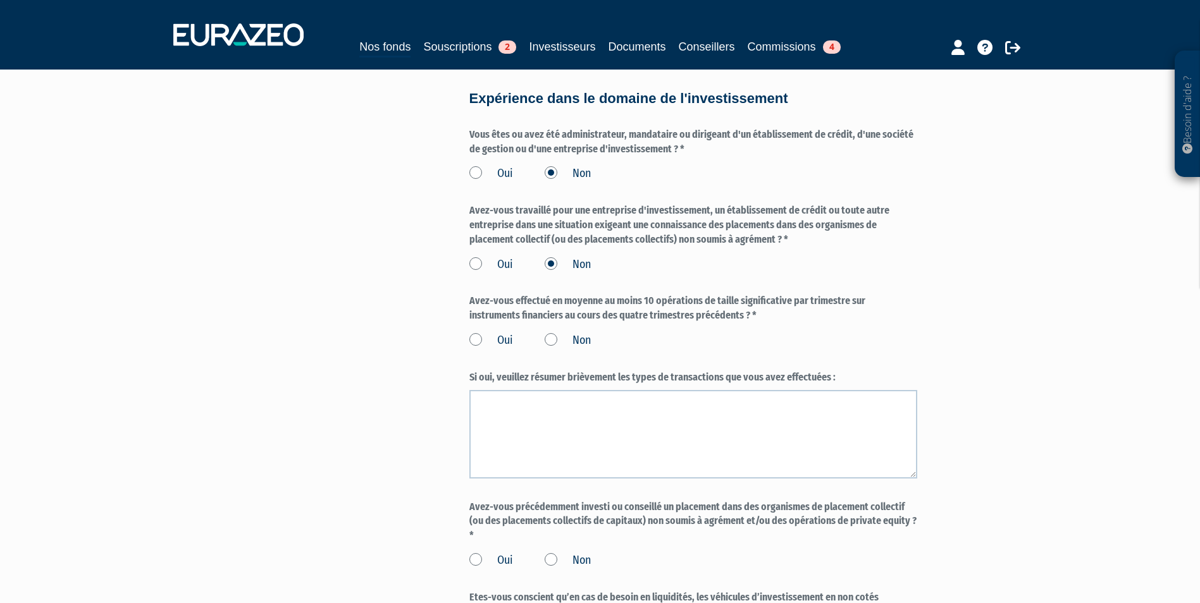
click at [553, 349] on label "Non" at bounding box center [568, 341] width 46 height 16
click at [0, 0] on input "Non" at bounding box center [0, 0] width 0 height 0
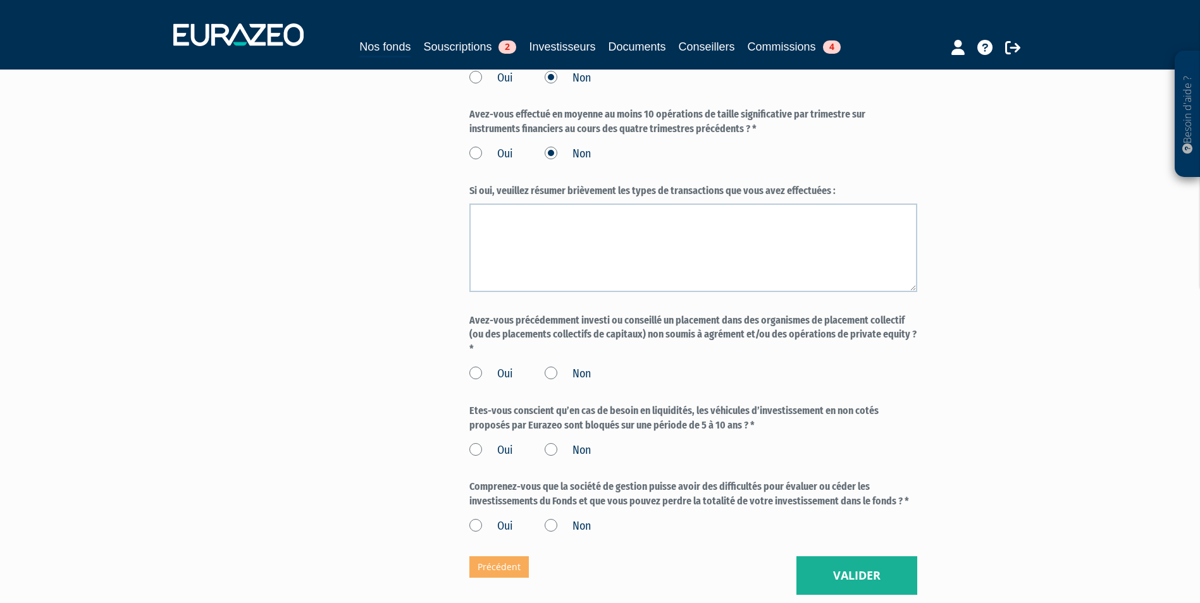
scroll to position [885, 0]
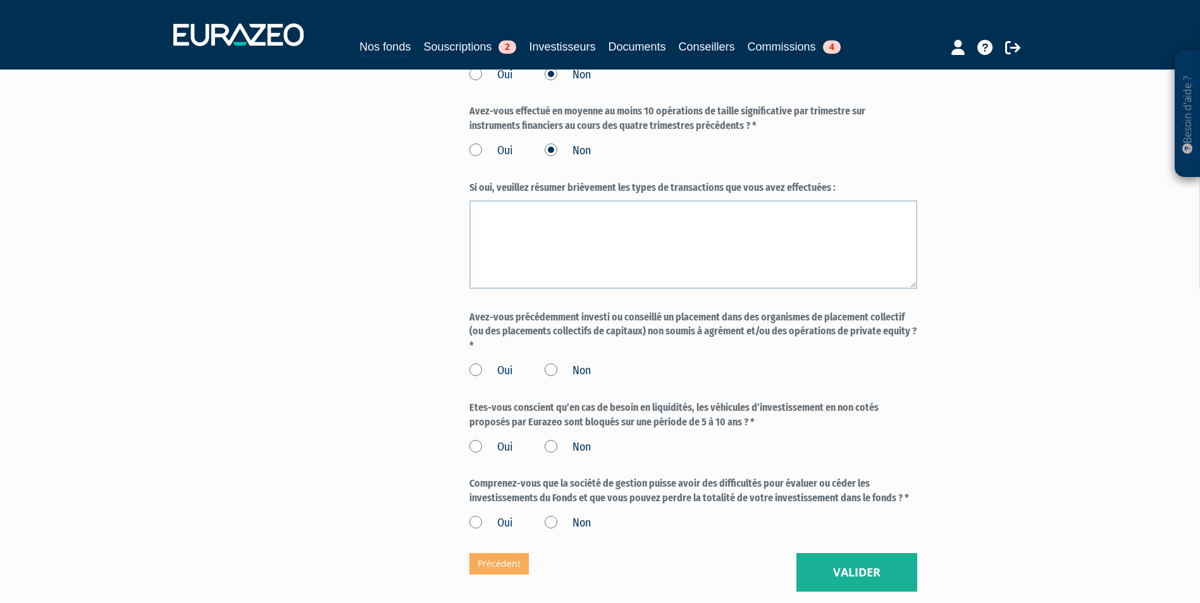
click at [565, 354] on label "Avez-vous précédemment investi ou conseillé un placement dans des organismes de…" at bounding box center [693, 333] width 448 height 44
click at [561, 379] on label "Non" at bounding box center [568, 371] width 46 height 16
click at [0, 0] on input "Non" at bounding box center [0, 0] width 0 height 0
click at [493, 456] on label "Oui" at bounding box center [491, 448] width 44 height 16
click at [0, 0] on input "Oui" at bounding box center [0, 0] width 0 height 0
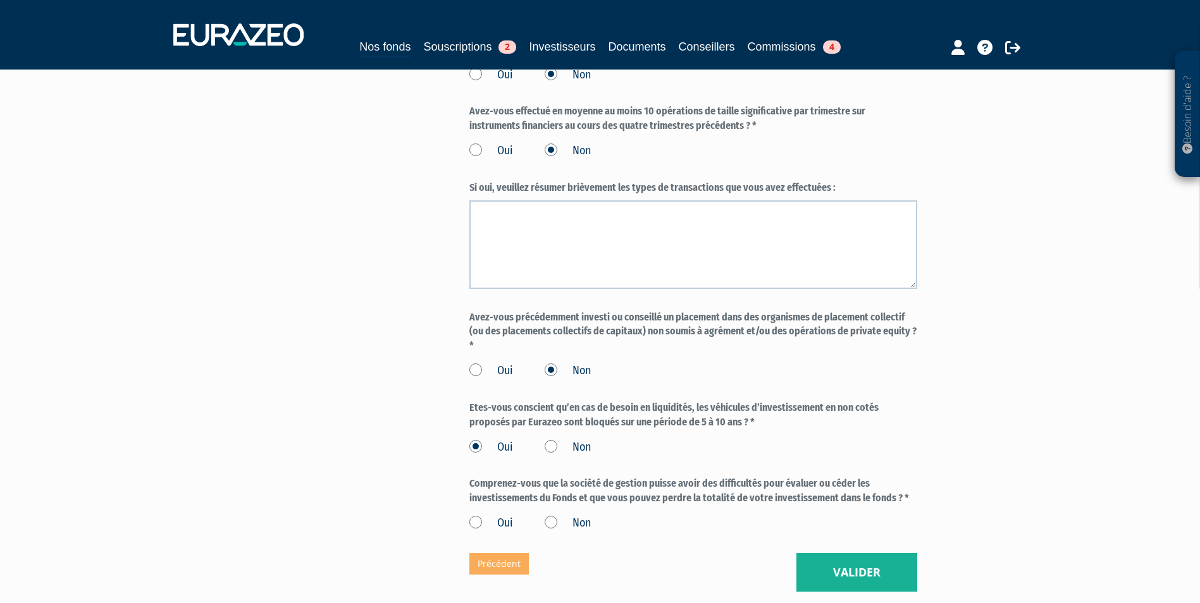
click at [483, 532] on label "Oui" at bounding box center [491, 523] width 44 height 16
click at [0, 0] on input "Oui" at bounding box center [0, 0] width 0 height 0
click at [860, 577] on button "Valider" at bounding box center [856, 572] width 121 height 39
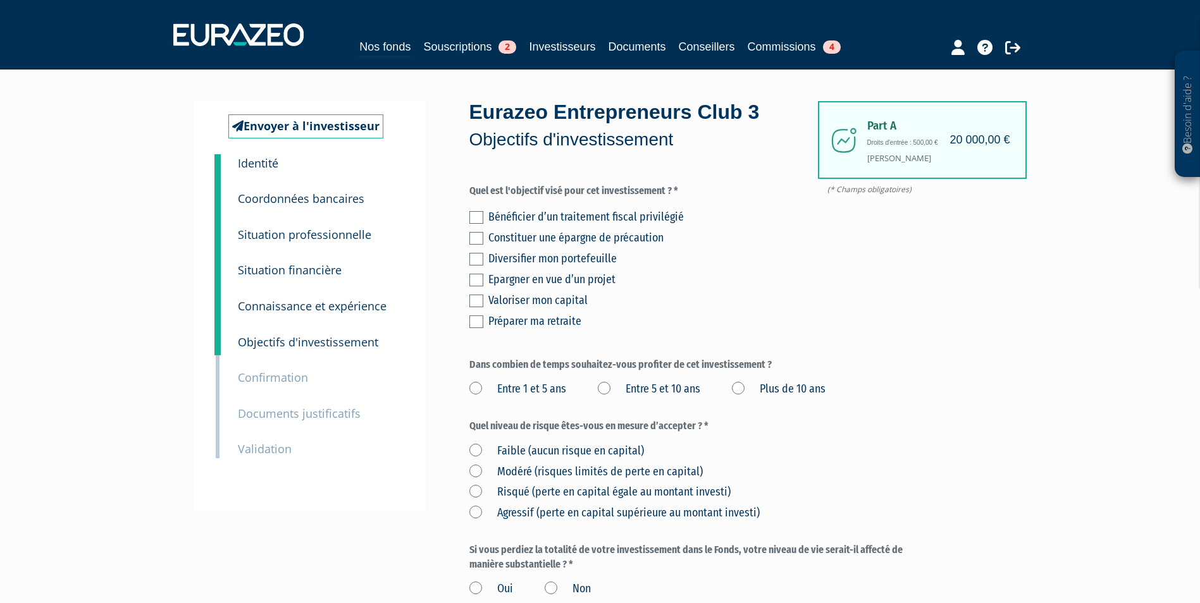
click at [481, 261] on label at bounding box center [476, 259] width 14 height 13
click at [0, 0] on input "checkbox" at bounding box center [0, 0] width 0 height 0
click at [477, 297] on label at bounding box center [476, 301] width 14 height 13
click at [0, 0] on input "checkbox" at bounding box center [0, 0] width 0 height 0
click at [737, 386] on label "Plus de 10 ans" at bounding box center [779, 389] width 94 height 16
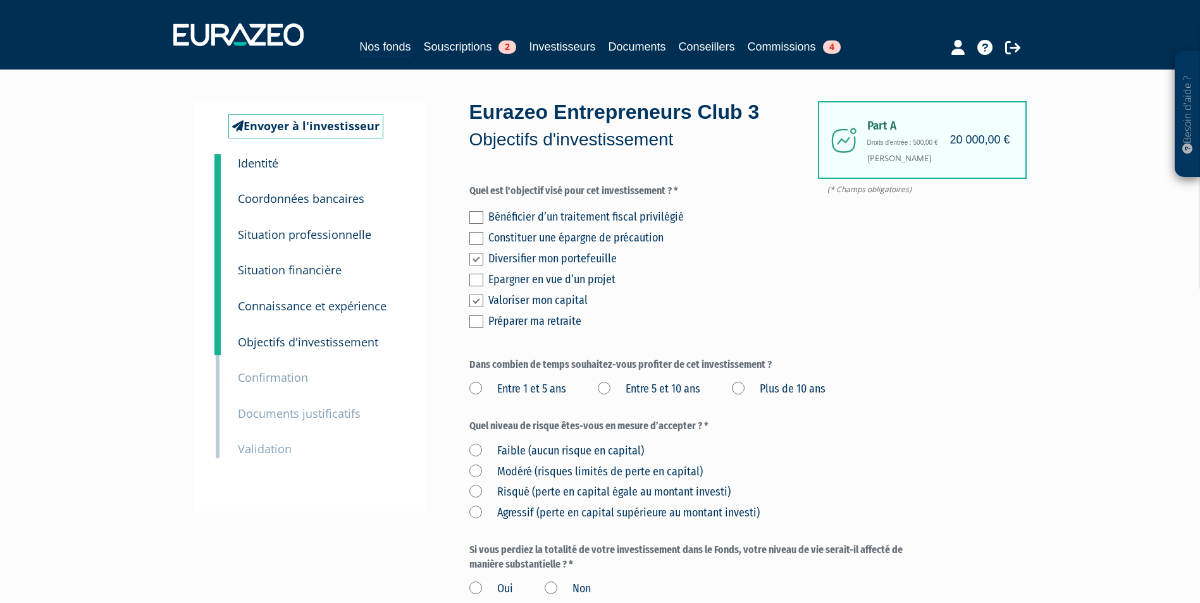
click at [0, 0] on ans "Plus de 10 ans" at bounding box center [0, 0] width 0 height 0
click at [553, 487] on label "Risqué (perte en capital égale au montant investi)" at bounding box center [599, 492] width 261 height 16
click at [0, 0] on investi\) "Risqué (perte en capital égale au montant investi)" at bounding box center [0, 0] width 0 height 0
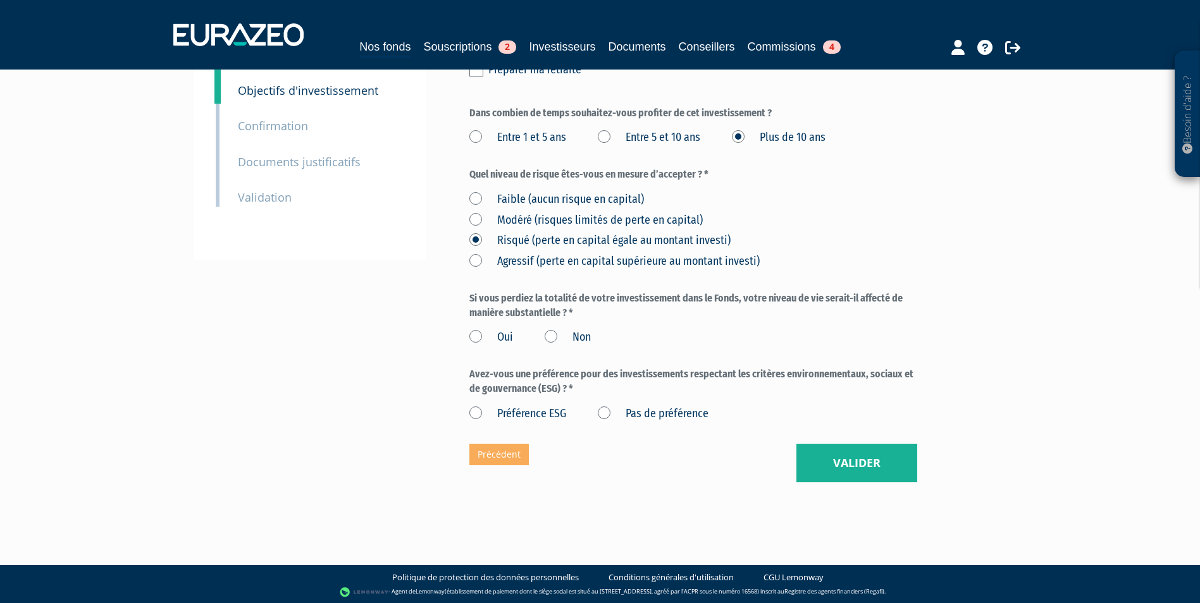
scroll to position [253, 0]
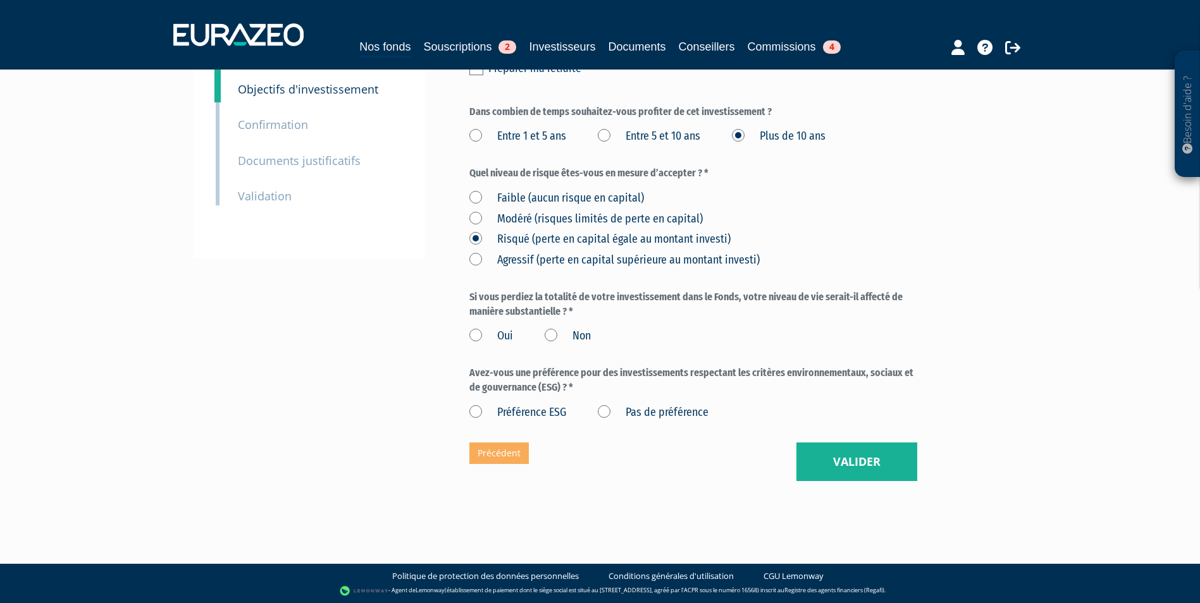
click at [565, 337] on label "Non" at bounding box center [568, 336] width 46 height 16
click at [0, 0] on input "Non" at bounding box center [0, 0] width 0 height 0
click at [605, 416] on label "Pas de préférence" at bounding box center [653, 413] width 111 height 16
click at [0, 0] on préférence "Pas de préférence" at bounding box center [0, 0] width 0 height 0
click at [845, 455] on button "Valider" at bounding box center [856, 462] width 121 height 39
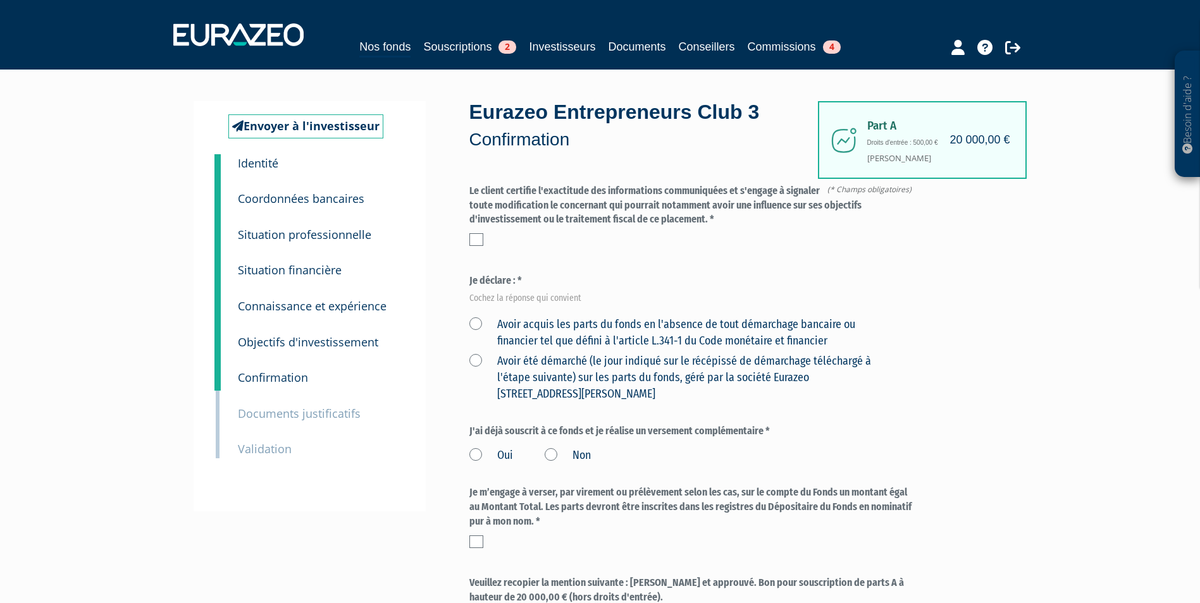
click at [481, 237] on label at bounding box center [476, 239] width 14 height 13
click at [0, 0] on input "checkbox" at bounding box center [0, 0] width 0 height 0
click at [484, 326] on label "Avoir acquis les parts du fonds en l'absence de tout démarchage bancaire ou fin…" at bounding box center [678, 333] width 418 height 32
click at [0, 0] on financier "Avoir acquis les parts du fonds en l'absence de tout démarchage bancaire ou fin…" at bounding box center [0, 0] width 0 height 0
click at [548, 460] on label "Non" at bounding box center [568, 456] width 46 height 16
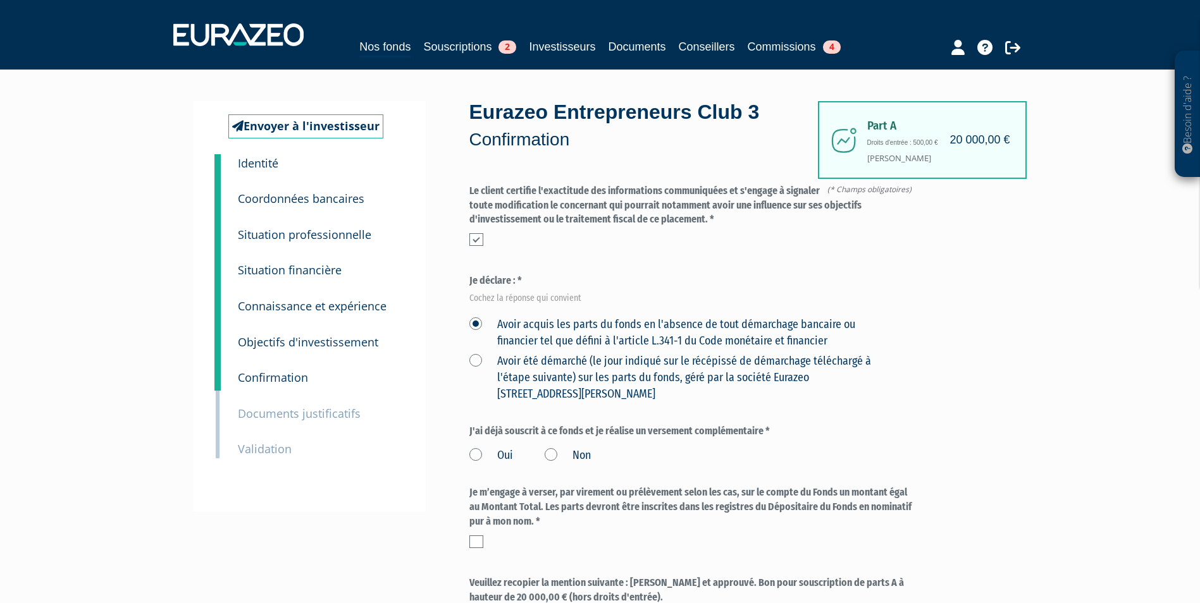
click at [0, 0] on input "Non" at bounding box center [0, 0] width 0 height 0
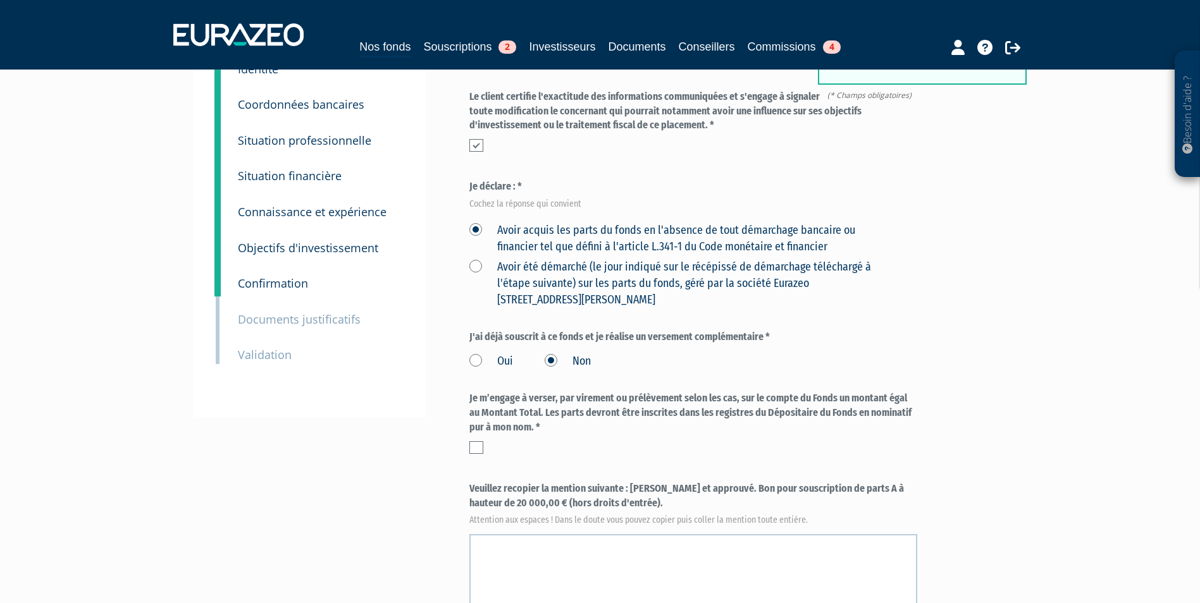
scroll to position [126, 0]
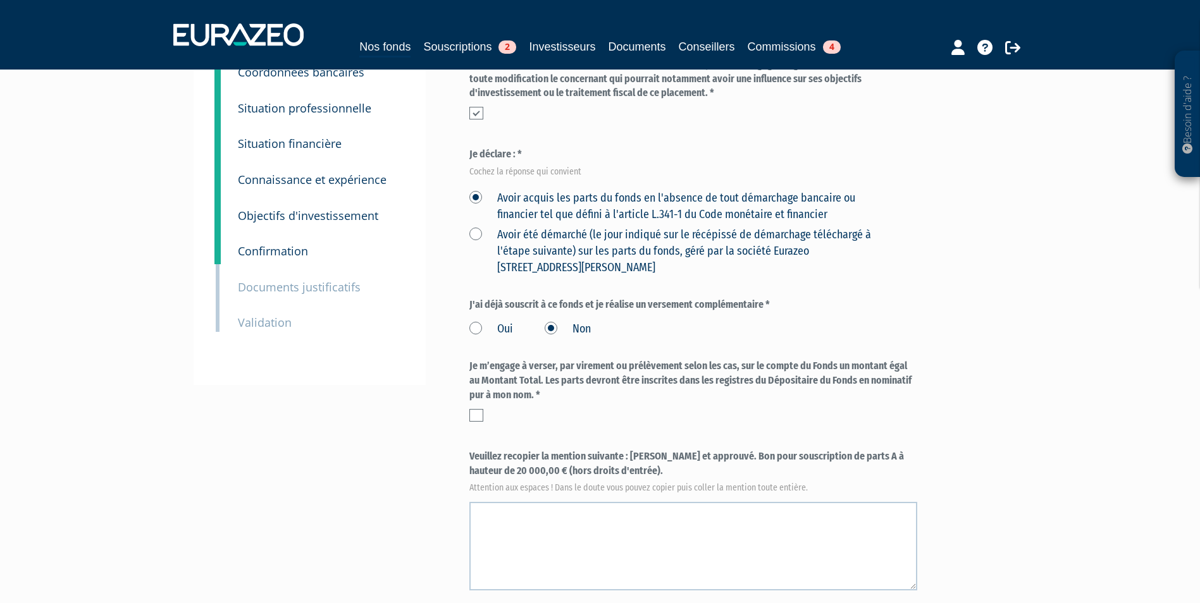
click at [486, 410] on div at bounding box center [693, 415] width 448 height 13
click at [480, 412] on label at bounding box center [476, 415] width 14 height 13
click at [0, 0] on input "checkbox" at bounding box center [0, 0] width 0 height 0
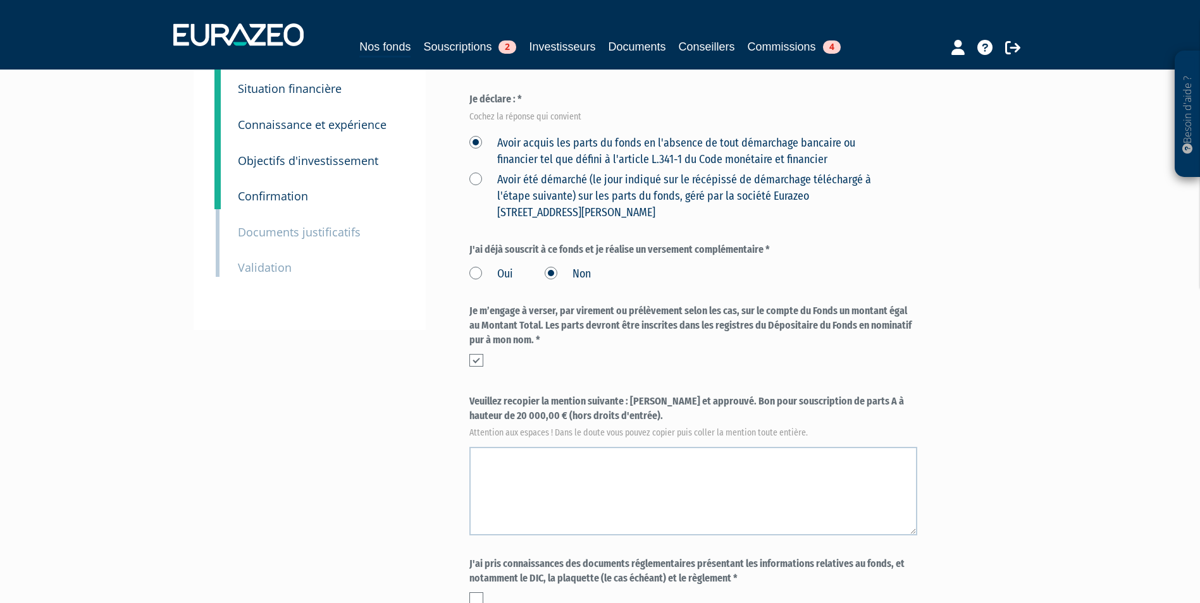
scroll to position [253, 0]
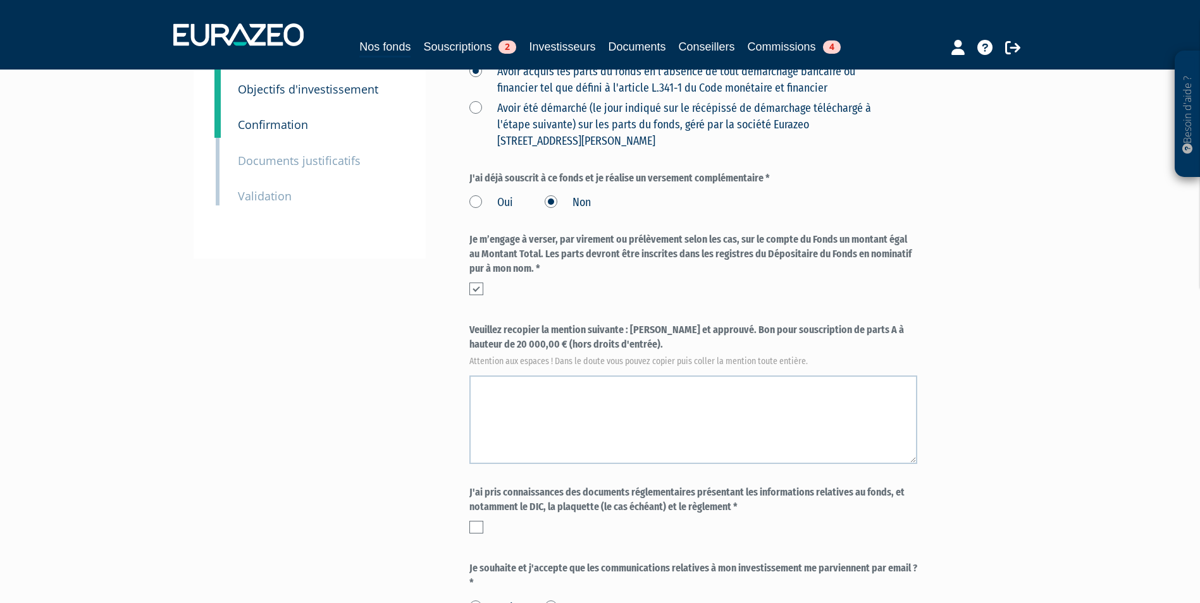
drag, startPoint x: 631, startPoint y: 330, endPoint x: 644, endPoint y: 346, distance: 20.7
click at [644, 346] on label "Veuillez recopier la mention suivante : Lu et approuvé. Bon pour souscription d…" at bounding box center [693, 344] width 448 height 42
copy label "Lu et approuvé. Bon pour souscription de parts A à hauteur de 20 000,00 € (hors…"
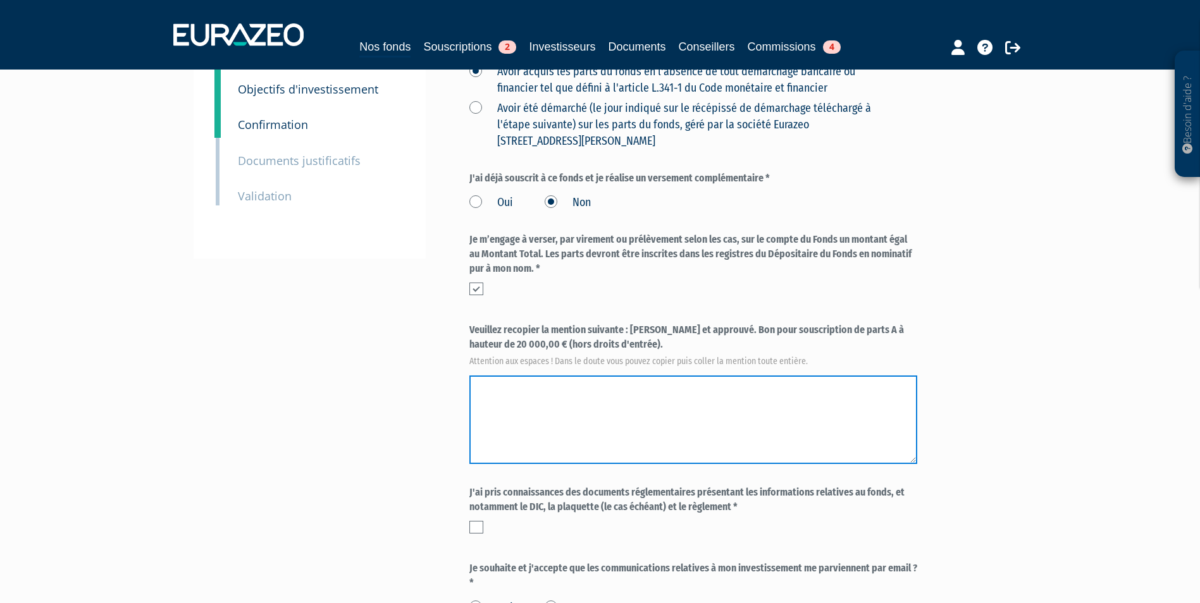
click at [601, 400] on textarea at bounding box center [693, 420] width 448 height 89
paste textarea "Lu et approuvé. Bon pour souscription de parts A à hauteur de 20 000,00 € (hors…"
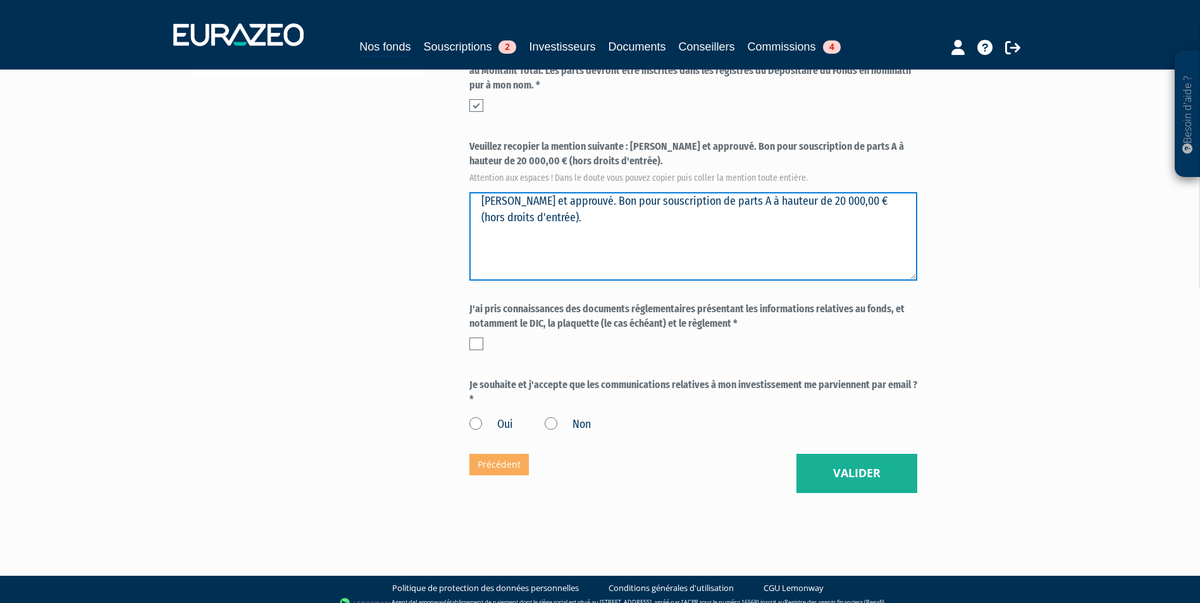
scroll to position [443, 0]
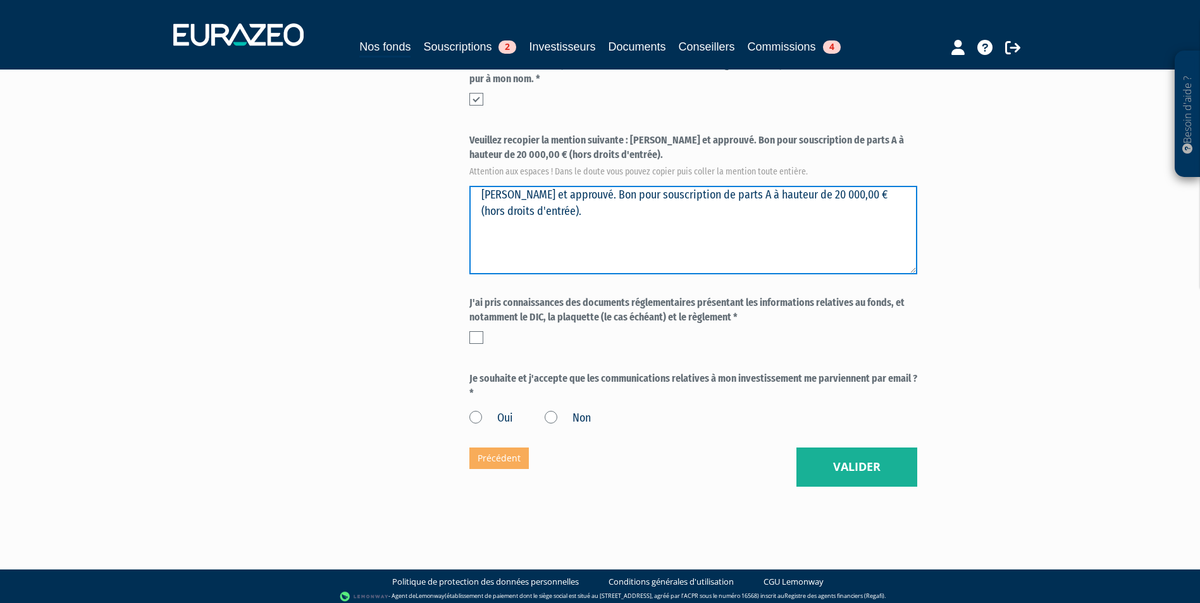
type textarea "Lu et approuvé. Bon pour souscription de parts A à hauteur de 20 000,00 € (hors…"
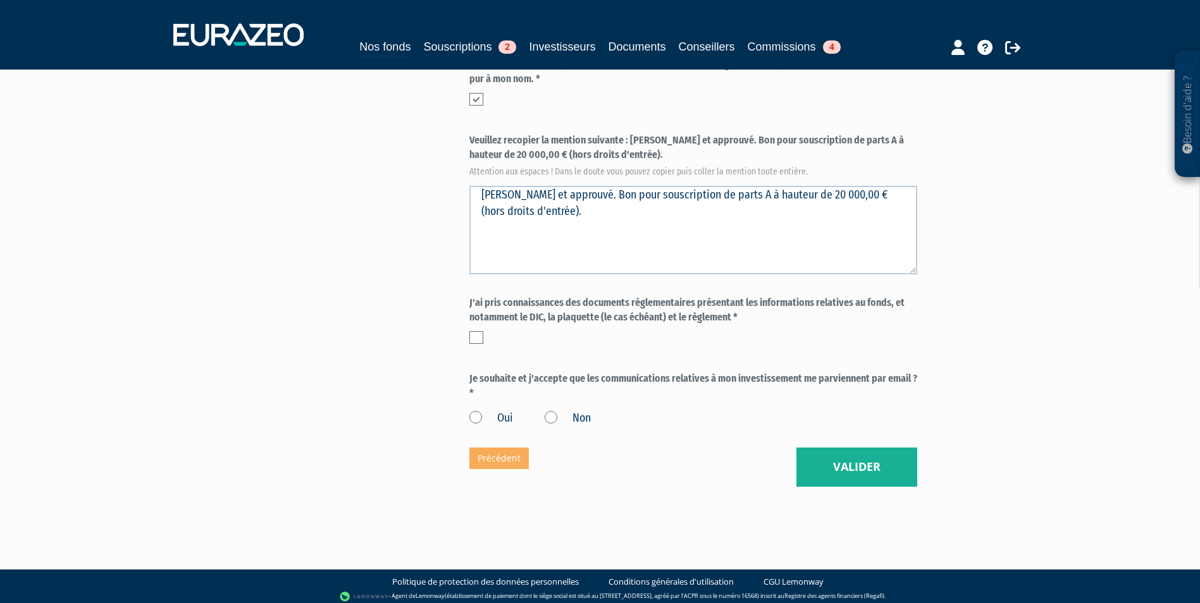
click at [473, 340] on label at bounding box center [476, 337] width 14 height 13
click at [0, 0] on input "checkbox" at bounding box center [0, 0] width 0 height 0
click at [515, 419] on div "Oui Non" at bounding box center [693, 416] width 448 height 21
click at [491, 418] on label "Oui" at bounding box center [491, 418] width 44 height 16
click at [0, 0] on input "Oui" at bounding box center [0, 0] width 0 height 0
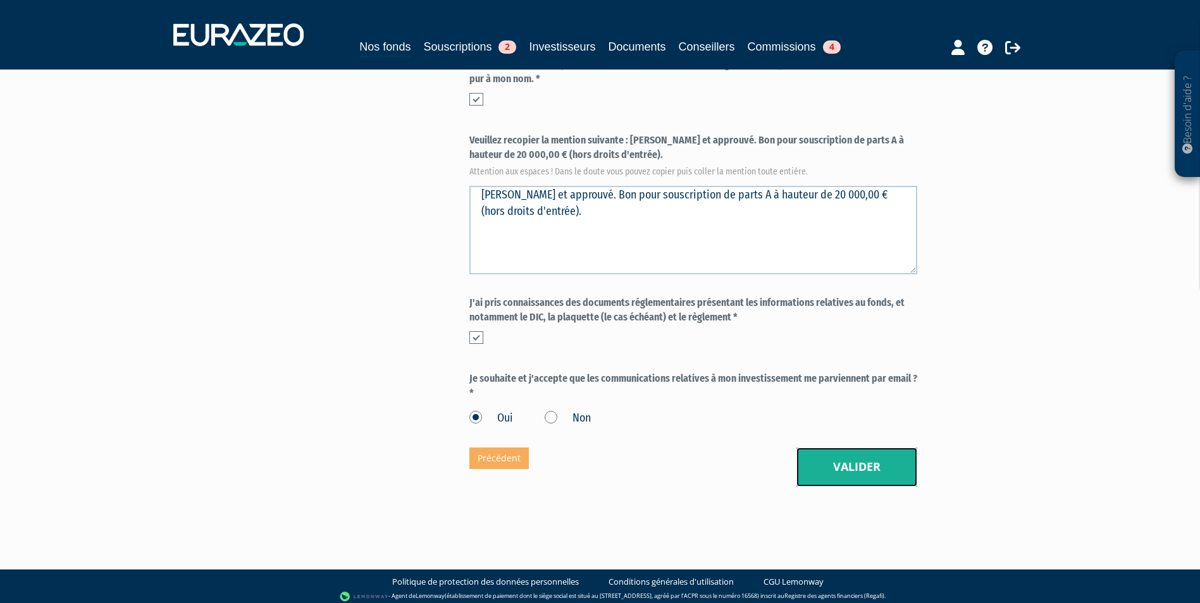
click at [882, 479] on button "Valider" at bounding box center [856, 467] width 121 height 39
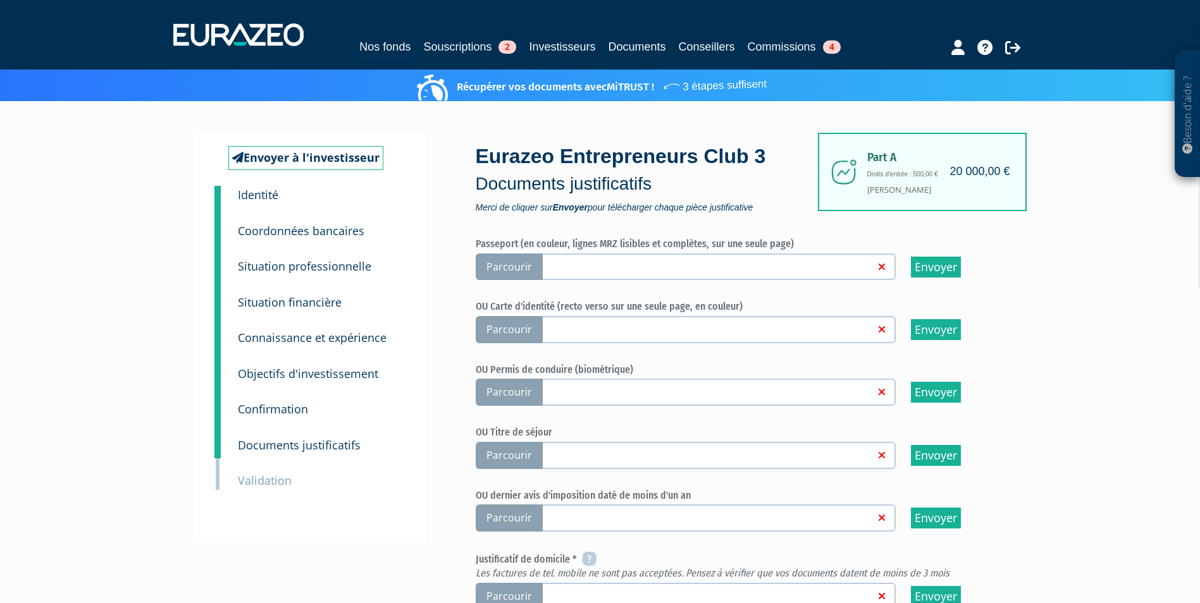
click at [523, 323] on span "Parcourir" at bounding box center [509, 329] width 67 height 27
click at [0, 0] on input "Parcourir" at bounding box center [0, 0] width 0 height 0
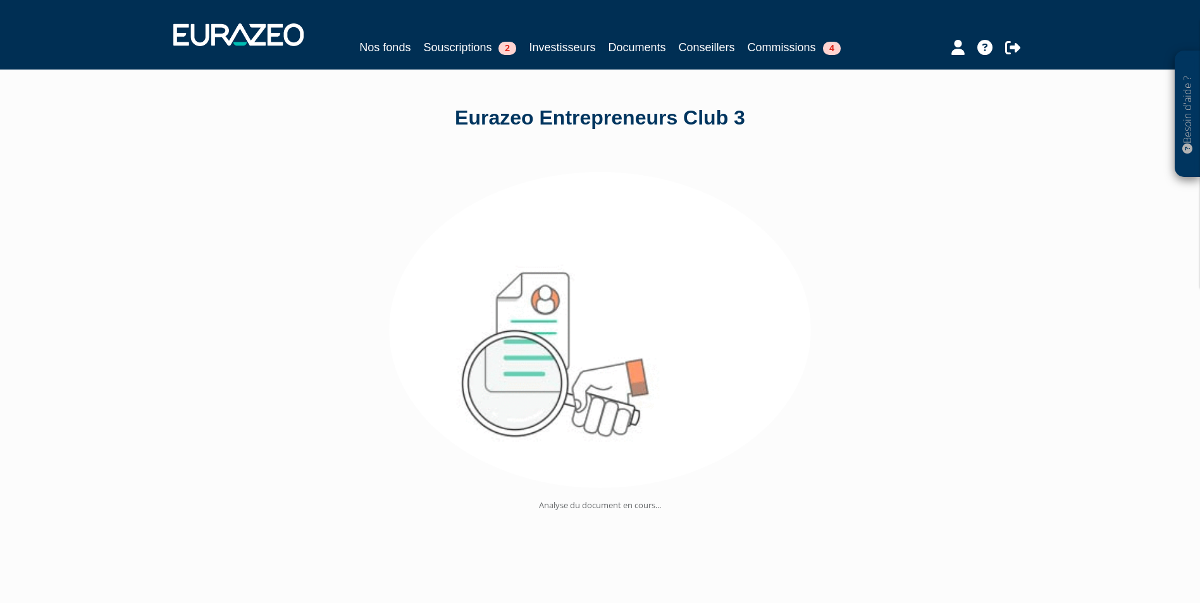
scroll to position [47, 0]
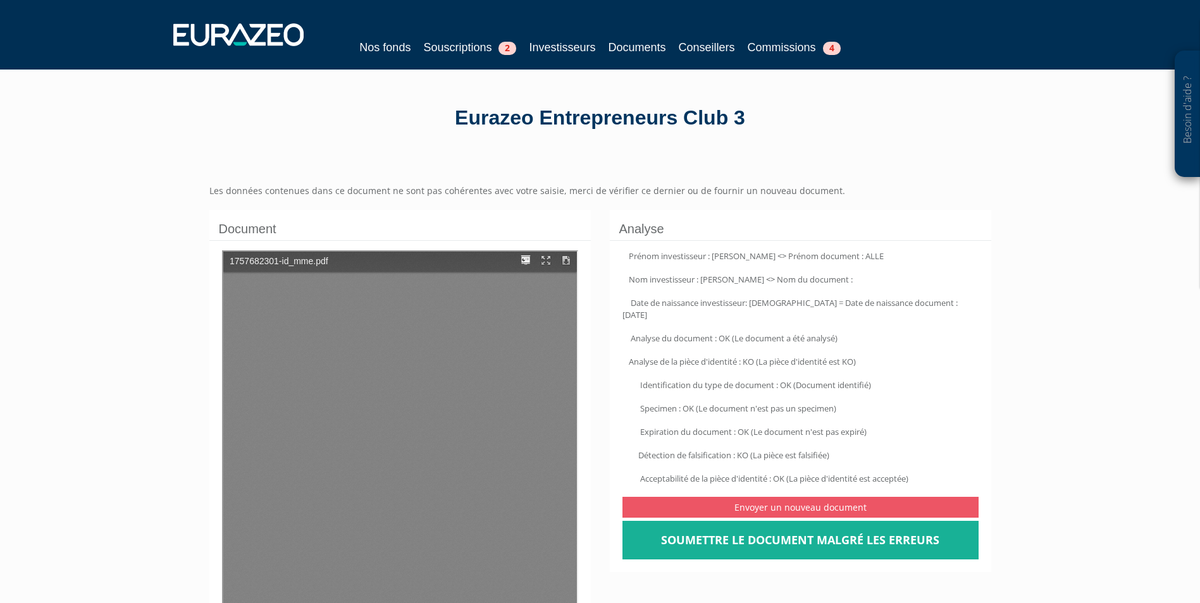
type input "1"
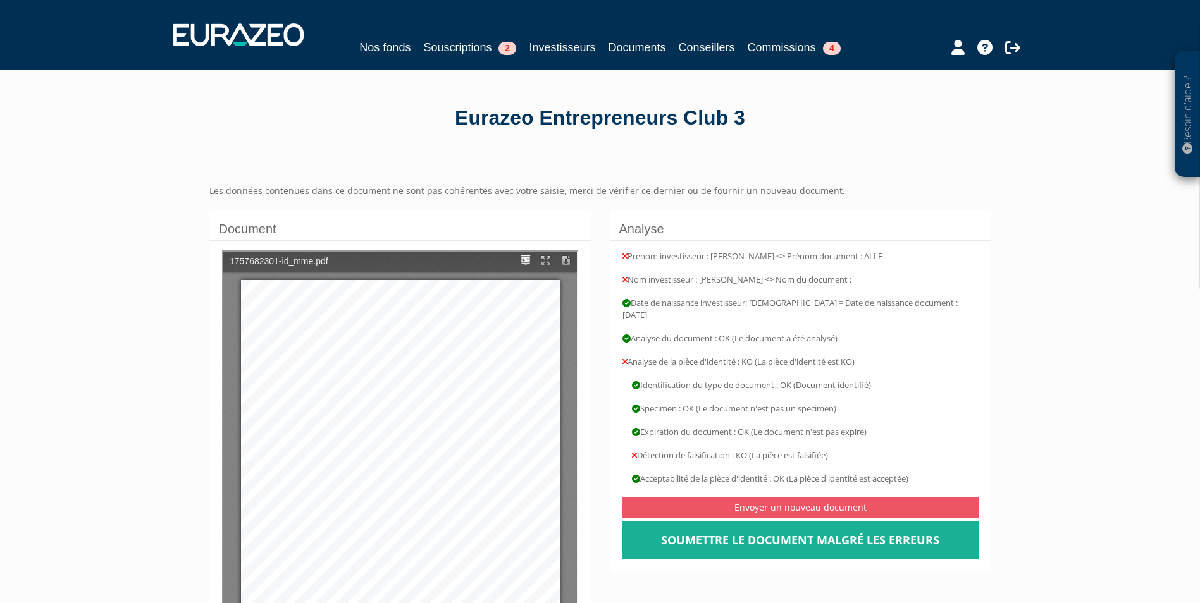
scroll to position [8, 0]
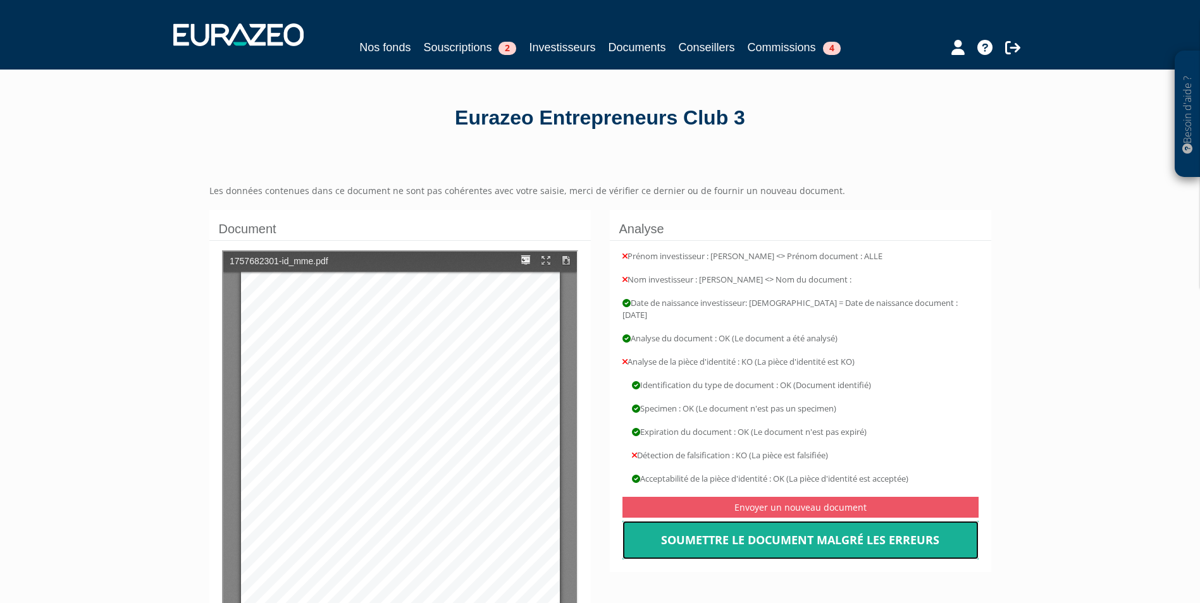
click at [811, 542] on link "Soumettre le document malgré les erreurs" at bounding box center [800, 540] width 356 height 39
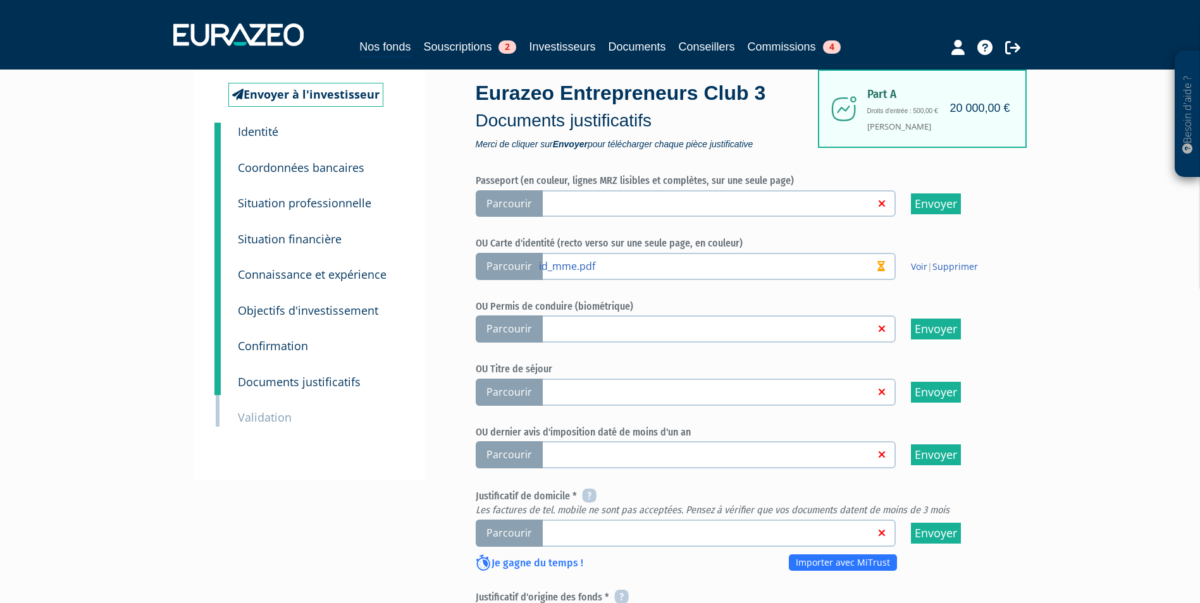
scroll to position [126, 0]
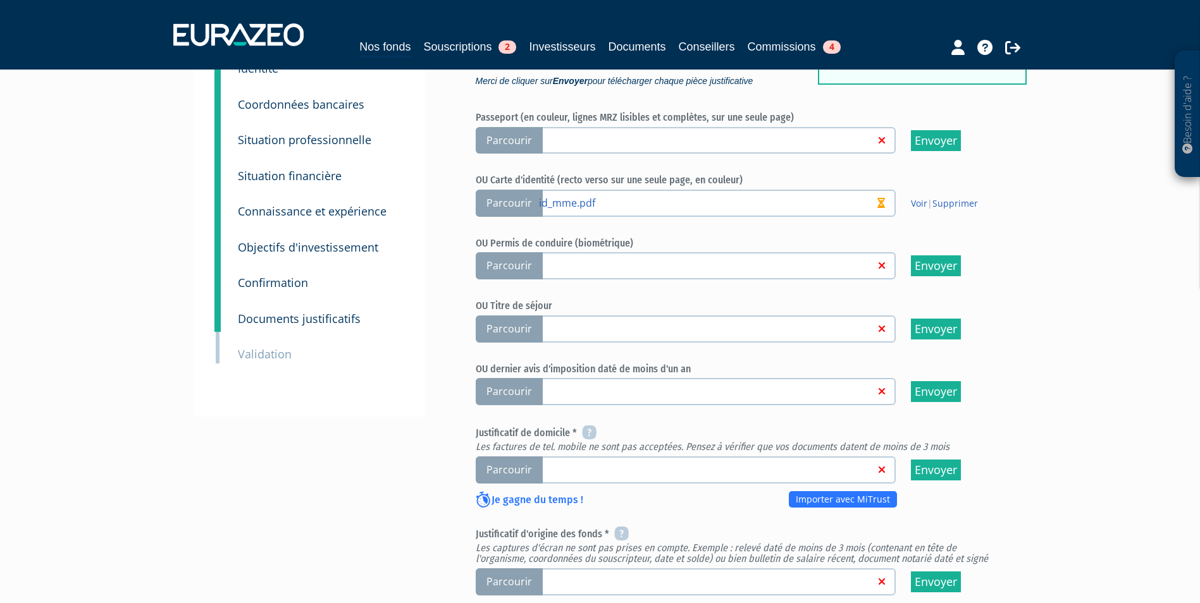
click at [505, 466] on span "Parcourir" at bounding box center [509, 470] width 67 height 27
click at [0, 0] on input "Parcourir" at bounding box center [0, 0] width 0 height 0
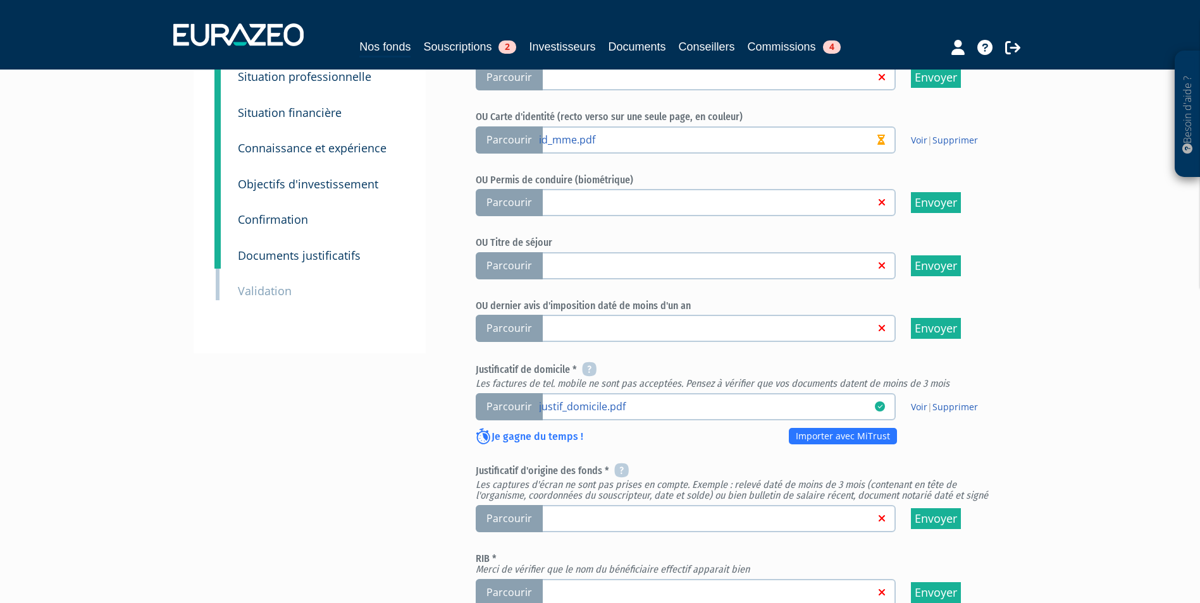
click at [507, 522] on span "Parcourir" at bounding box center [509, 518] width 67 height 27
click at [0, 0] on input "Parcourir" at bounding box center [0, 0] width 0 height 0
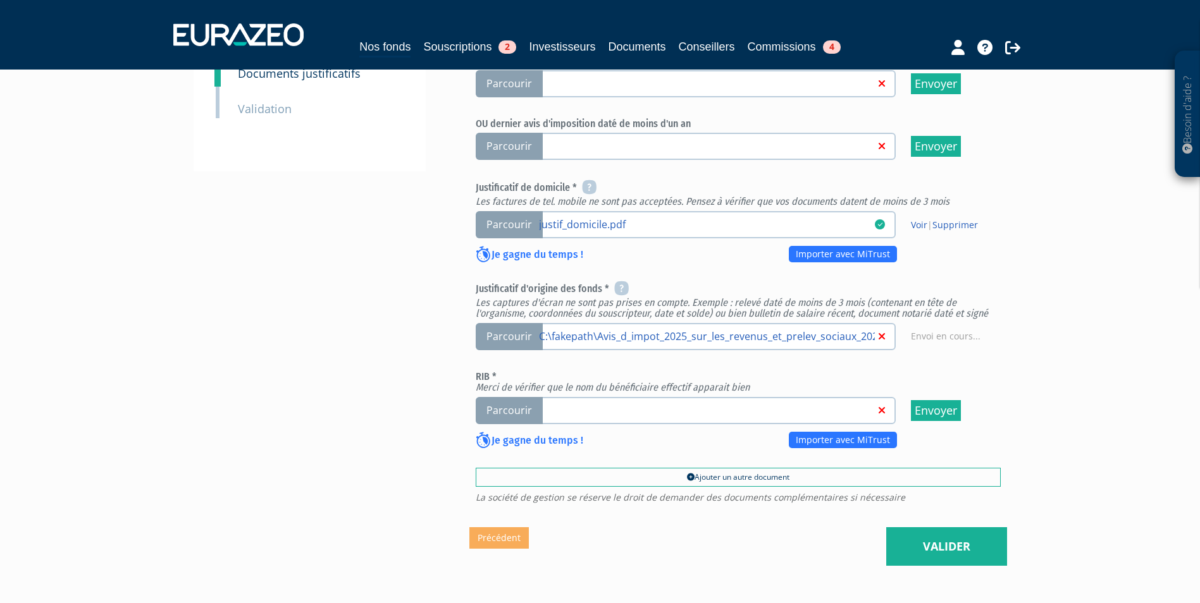
scroll to position [379, 0]
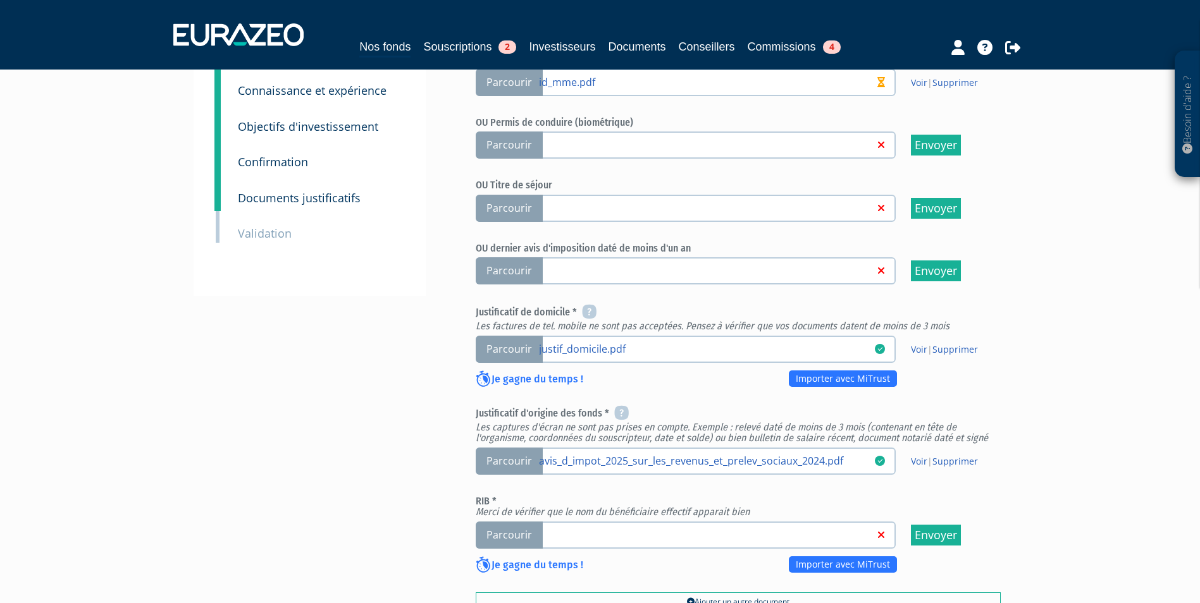
scroll to position [253, 0]
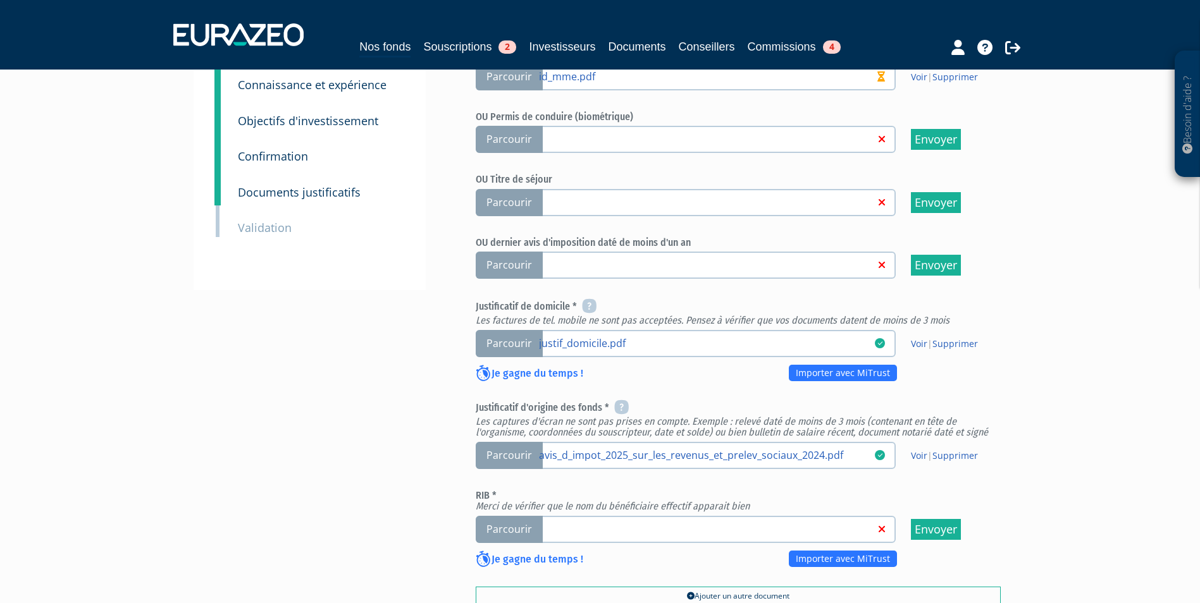
click at [532, 529] on span "Parcourir" at bounding box center [509, 529] width 67 height 27
click at [0, 0] on input "Parcourir" at bounding box center [0, 0] width 0 height 0
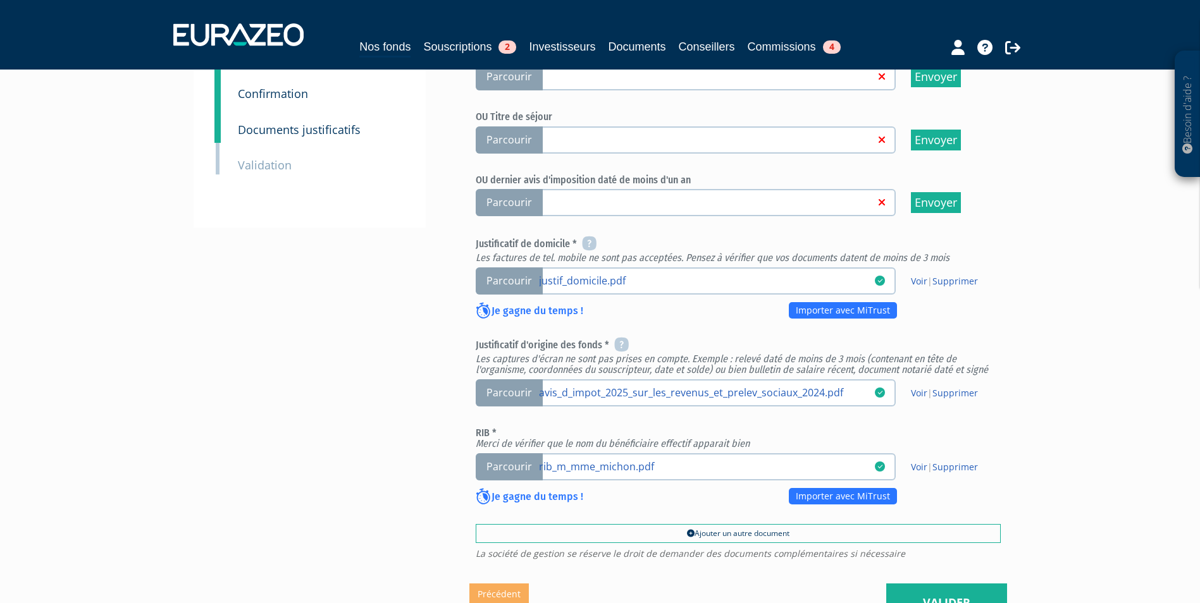
scroll to position [316, 0]
click at [917, 275] on link "Voir" at bounding box center [919, 280] width 16 height 12
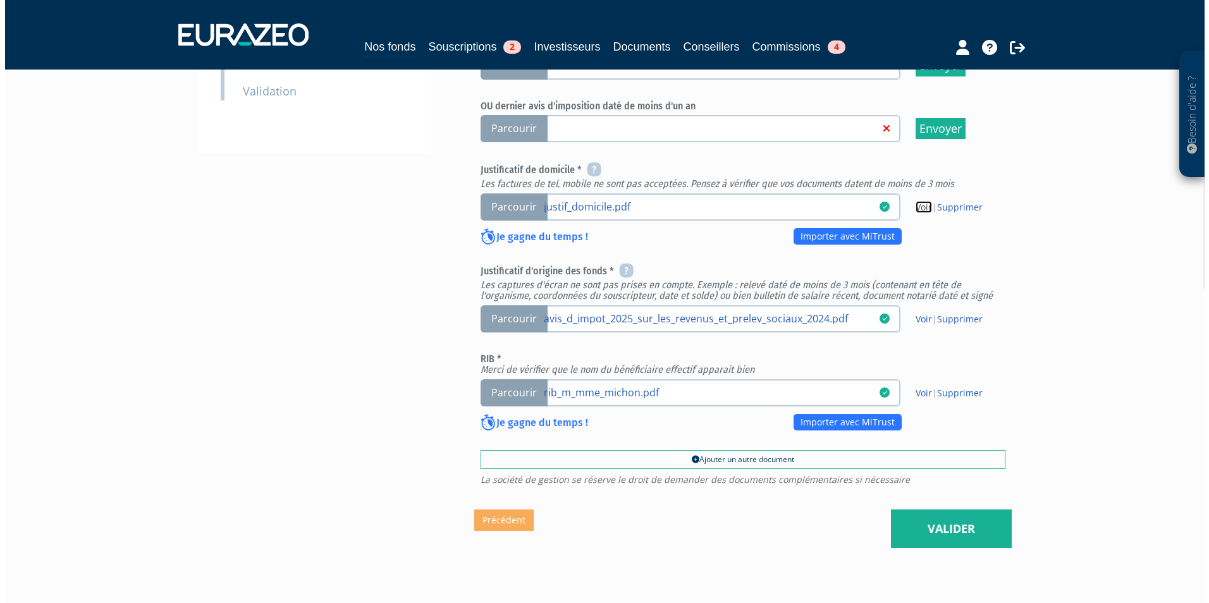
scroll to position [458, 0]
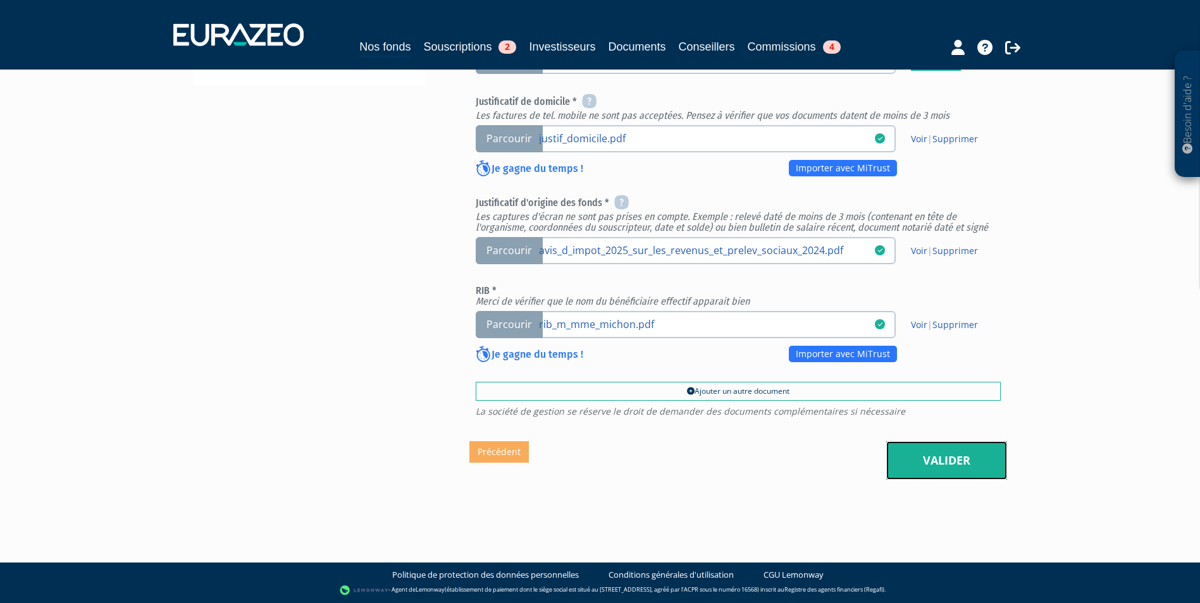
click at [901, 454] on link "Valider" at bounding box center [946, 460] width 121 height 39
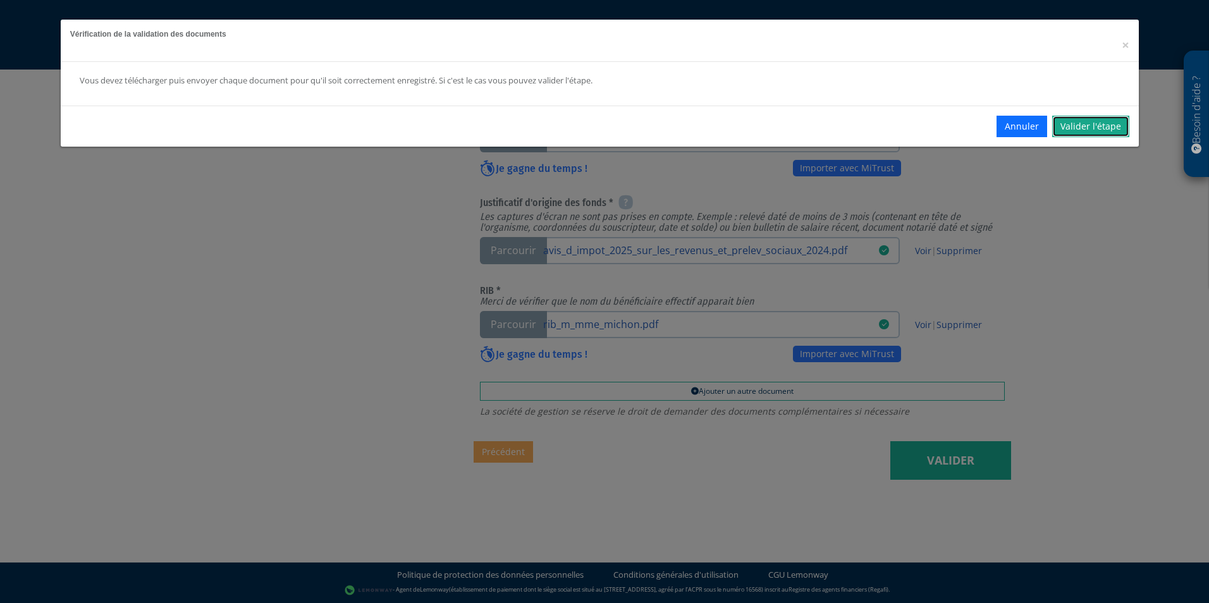
click at [1083, 120] on link "Valider l'étape" at bounding box center [1090, 127] width 77 height 22
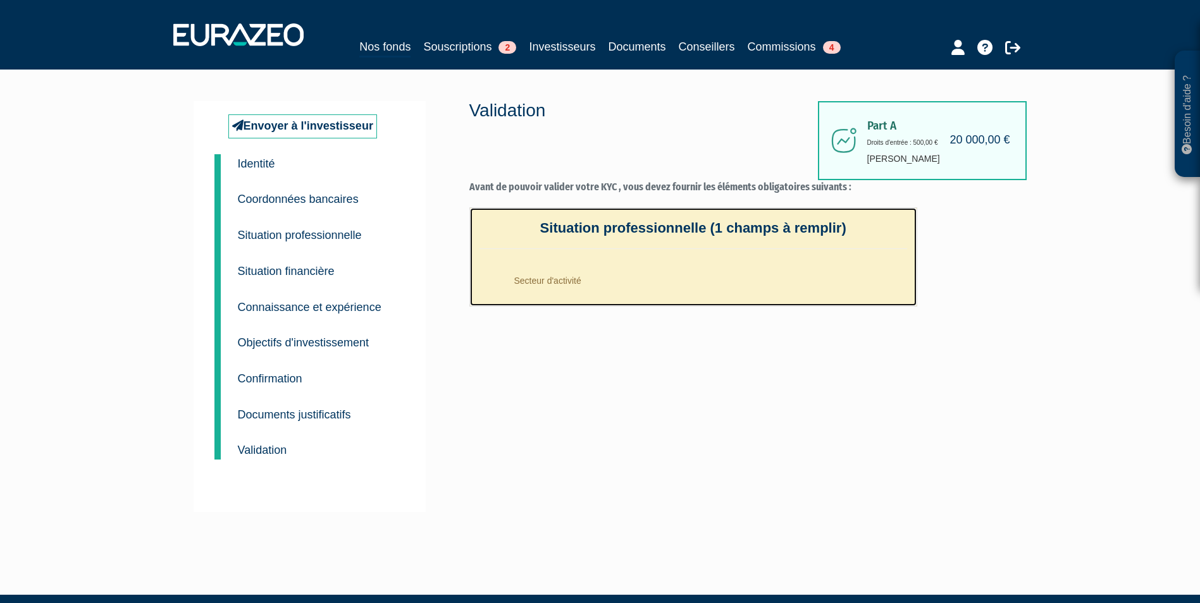
click at [528, 279] on li "Secteur d'activité" at bounding box center [706, 278] width 402 height 32
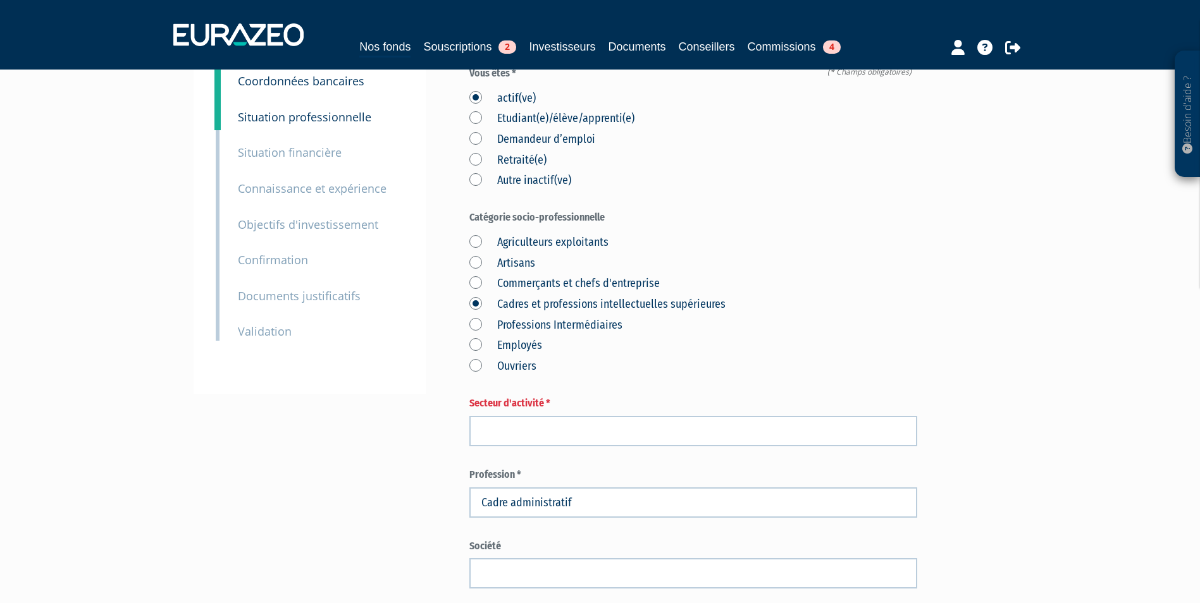
scroll to position [126, 0]
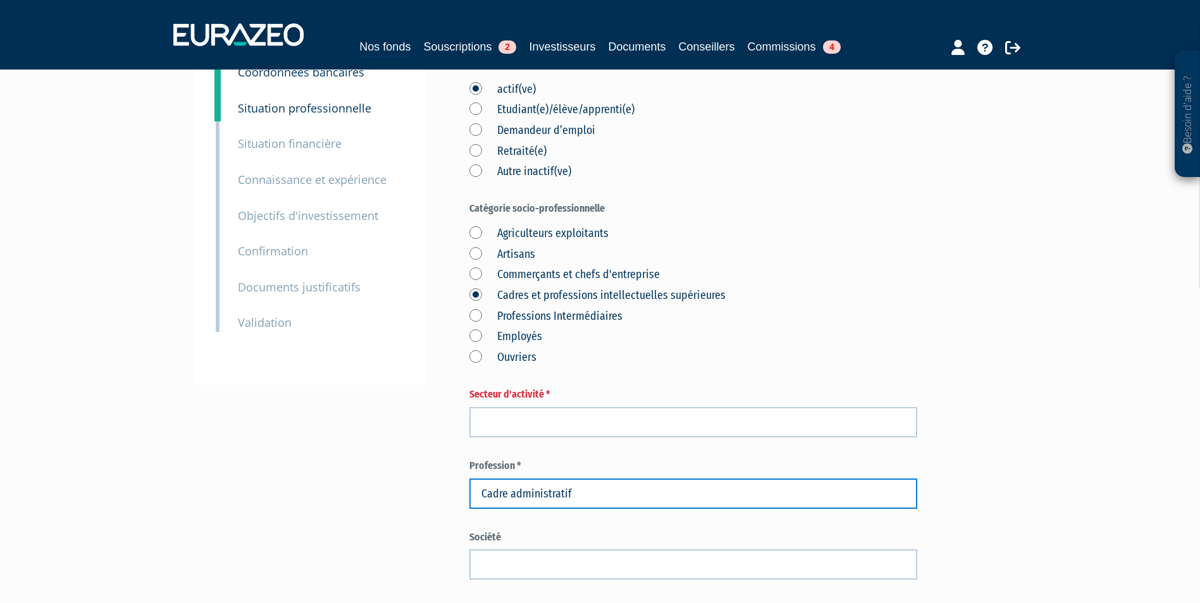
click at [598, 503] on input "Cadre administratif" at bounding box center [693, 494] width 448 height 30
paste input "chef du service comptabilité"
drag, startPoint x: 484, startPoint y: 500, endPoint x: 478, endPoint y: 498, distance: 7.1
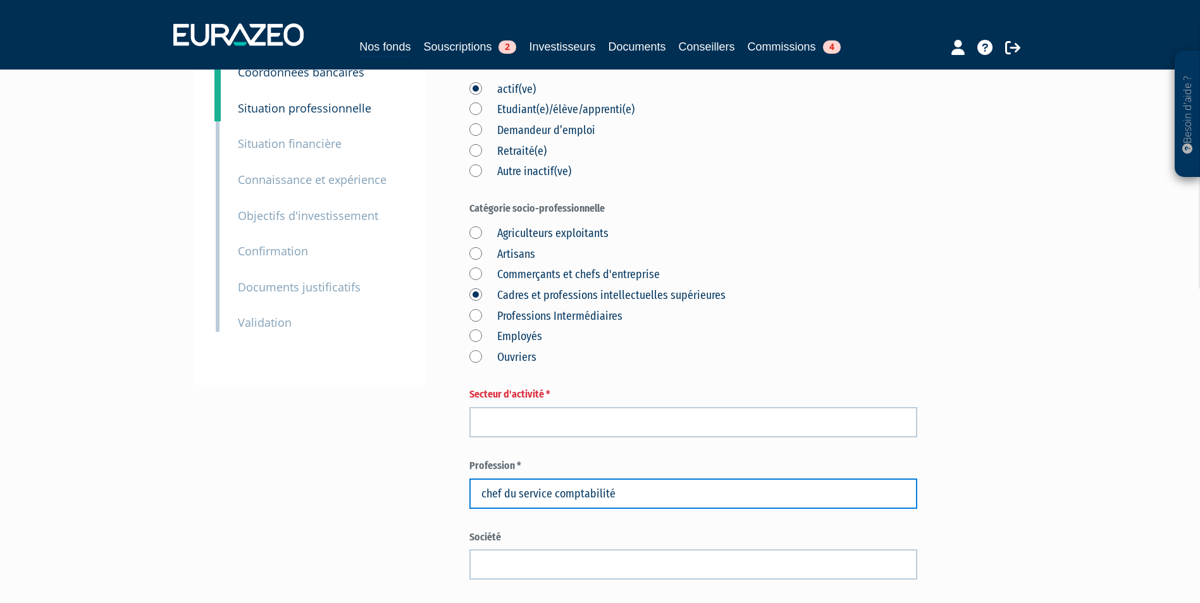
click at [478, 498] on input "chef du service comptabilité" at bounding box center [693, 494] width 448 height 30
type input "Chef du service comptabilité"
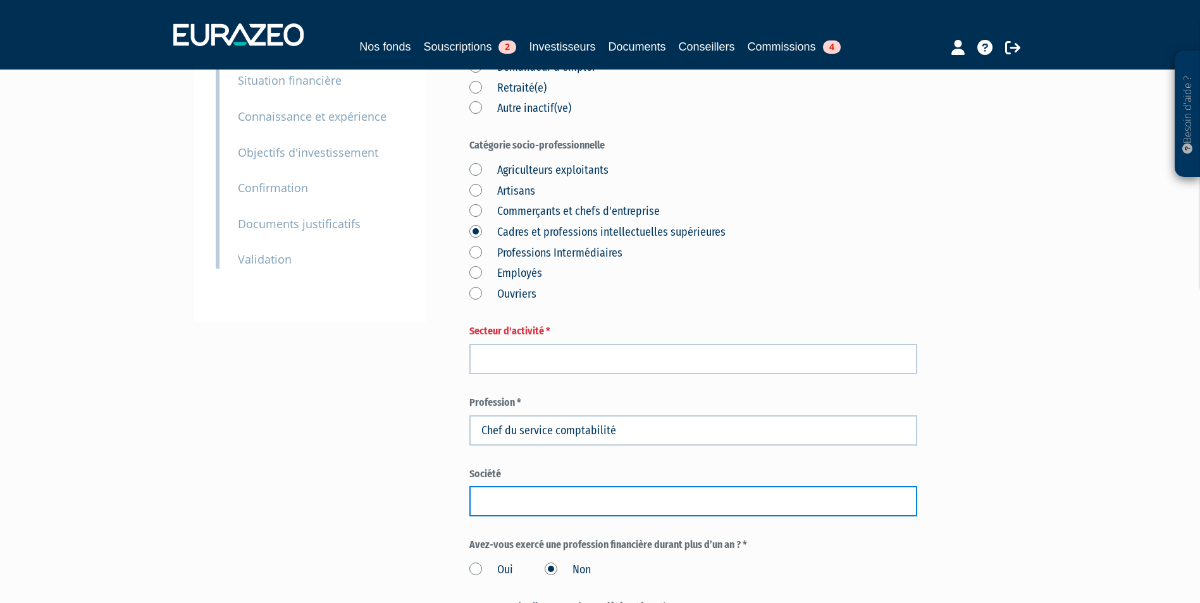
click at [567, 489] on input "text" at bounding box center [693, 501] width 448 height 30
paste input "Commissariat à l'énergie atomique et aux énergies alternatives"
type input "Commissariat à l'énergie atomique et aux énergies alternatives"
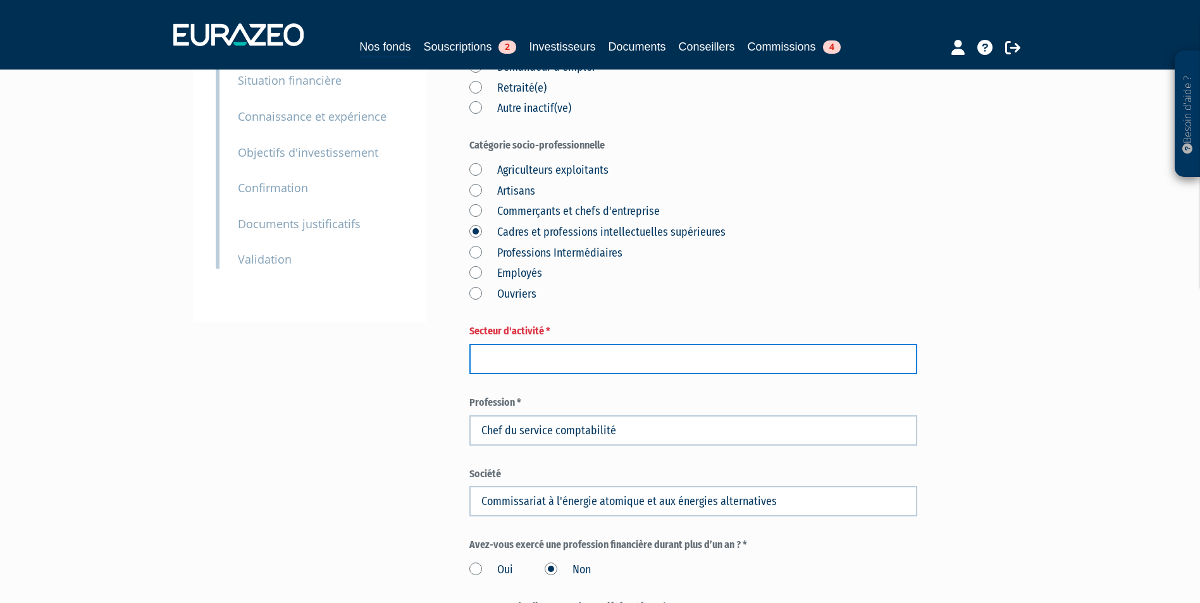
click at [579, 369] on input "text" at bounding box center [693, 359] width 448 height 30
paste input "la défense et la sécurité, les énergies bas carbone"
drag, startPoint x: 487, startPoint y: 362, endPoint x: 436, endPoint y: 330, distance: 60.0
click at [475, 362] on input "la défense et la sécurité, les énergies bas carbone" at bounding box center [693, 359] width 448 height 30
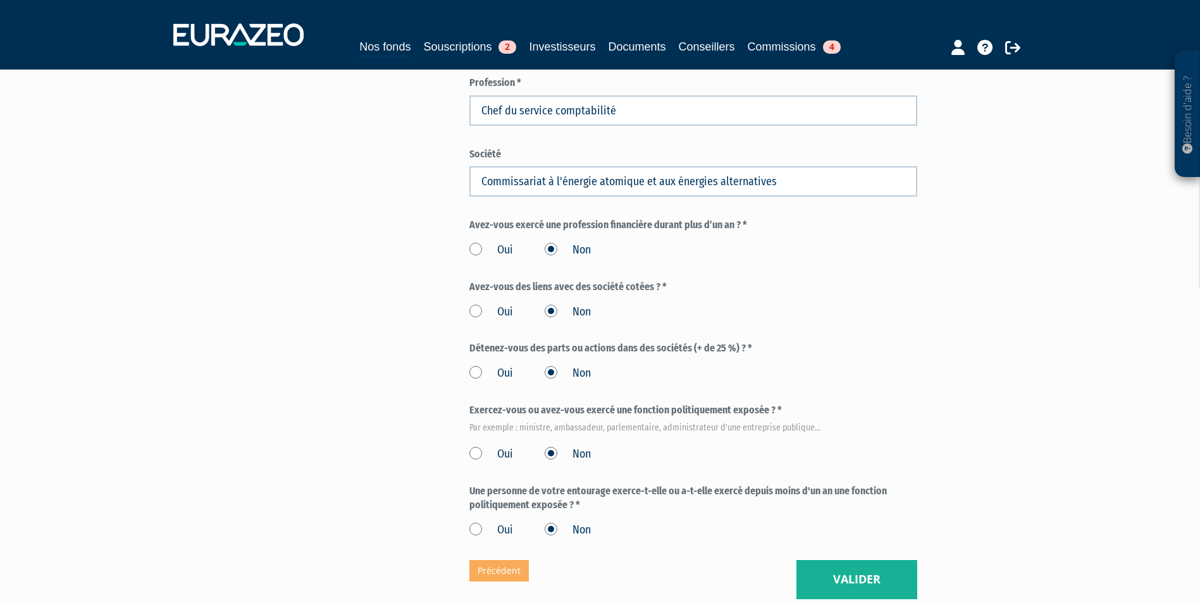
scroll to position [629, 0]
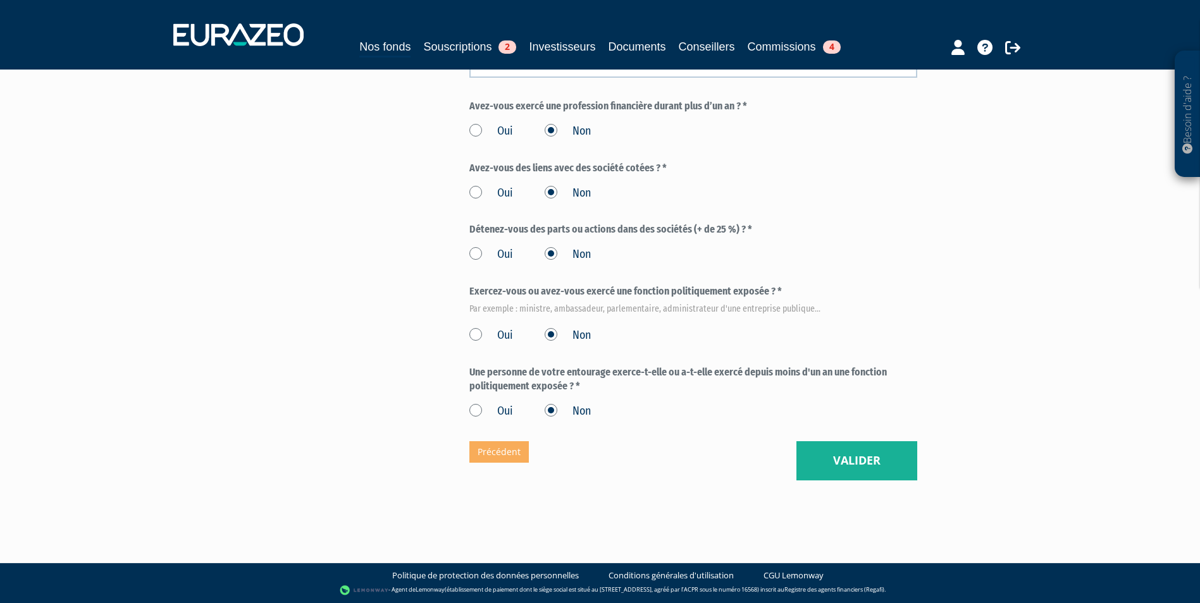
type input "La défense et la sécurité, les énergies bas carbone"
click at [834, 465] on button "Valider" at bounding box center [856, 460] width 121 height 39
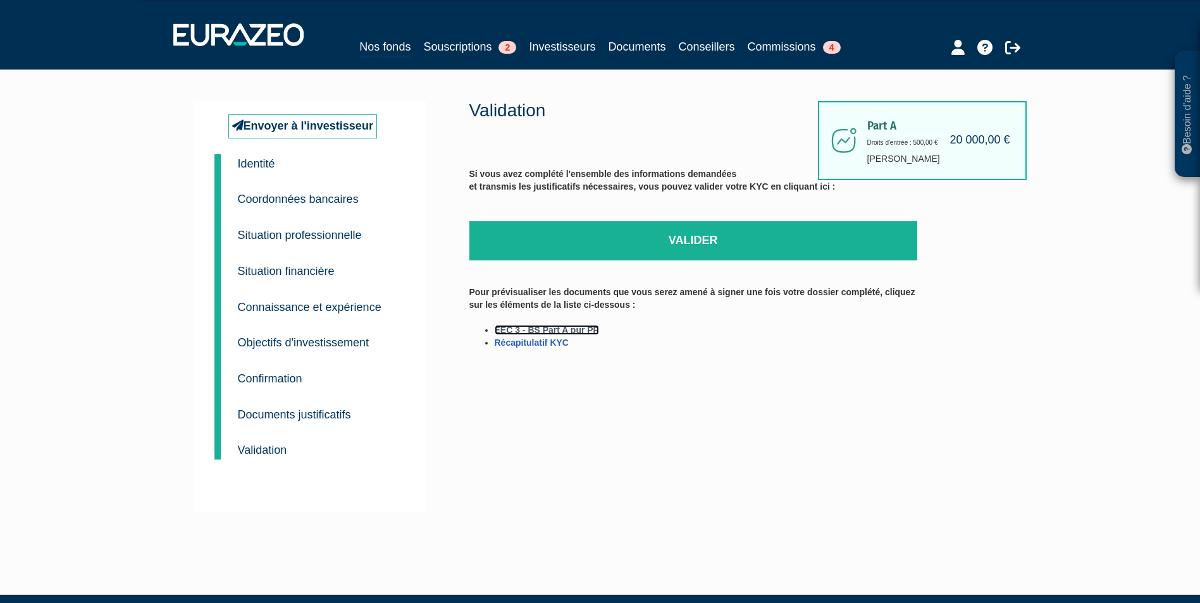
click at [579, 328] on link "EEC 3 - BS Part A pur PP" at bounding box center [547, 330] width 104 height 10
click at [547, 347] on link "Récapitulatif KYC" at bounding box center [532, 343] width 74 height 10
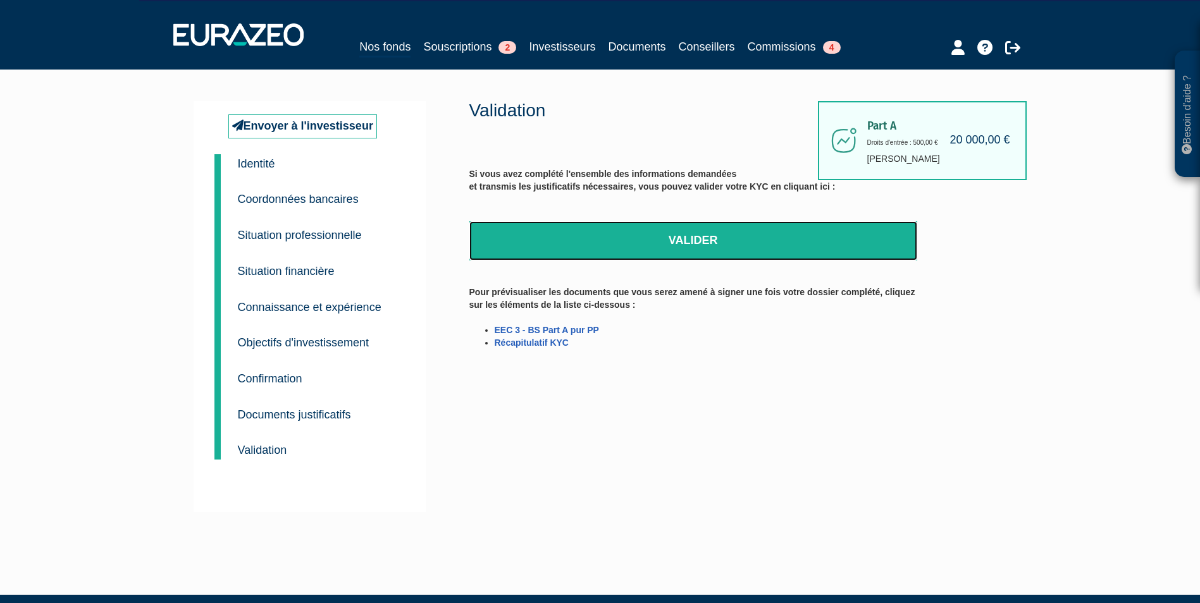
click at [670, 236] on link "Valider" at bounding box center [693, 240] width 448 height 39
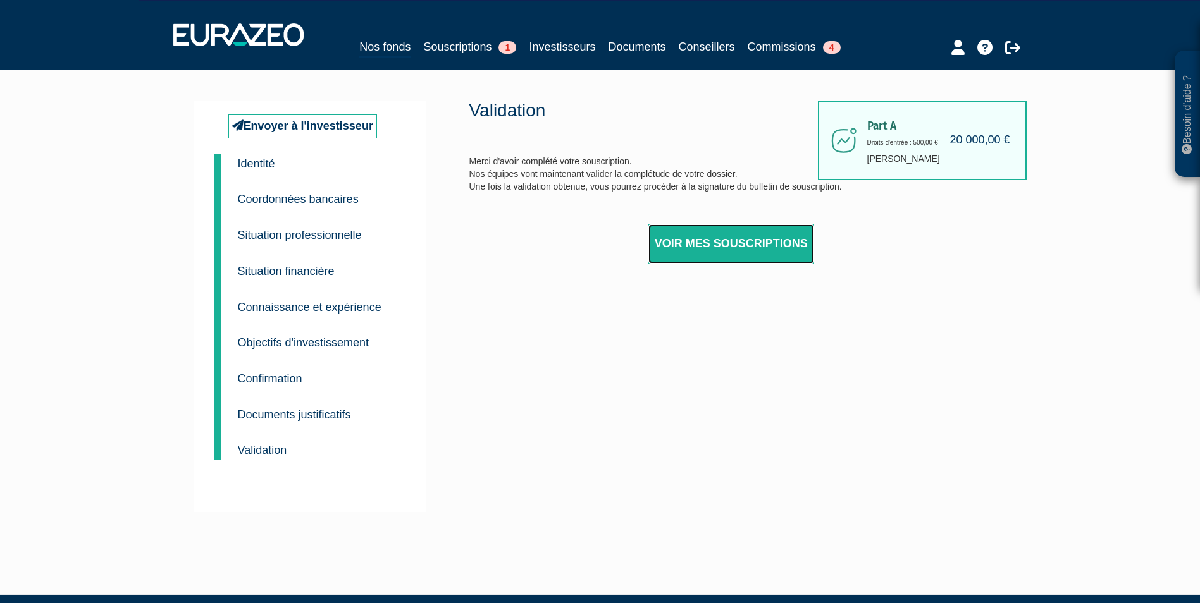
click at [748, 251] on link "Voir mes souscriptions" at bounding box center [731, 244] width 166 height 39
